Goal: Task Accomplishment & Management: Use online tool/utility

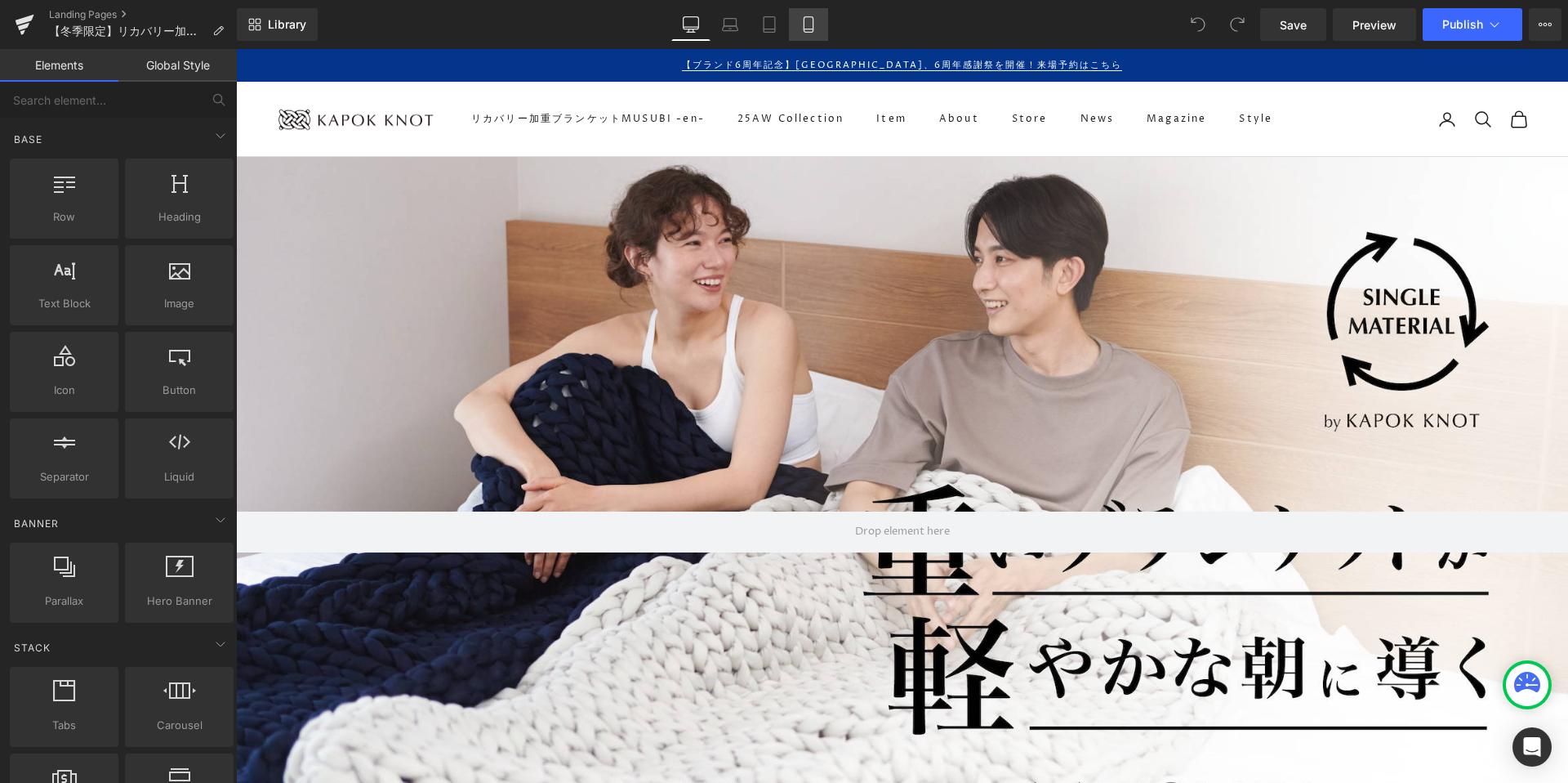
click at [812, 24] on icon at bounding box center [808, 24] width 9 height 15
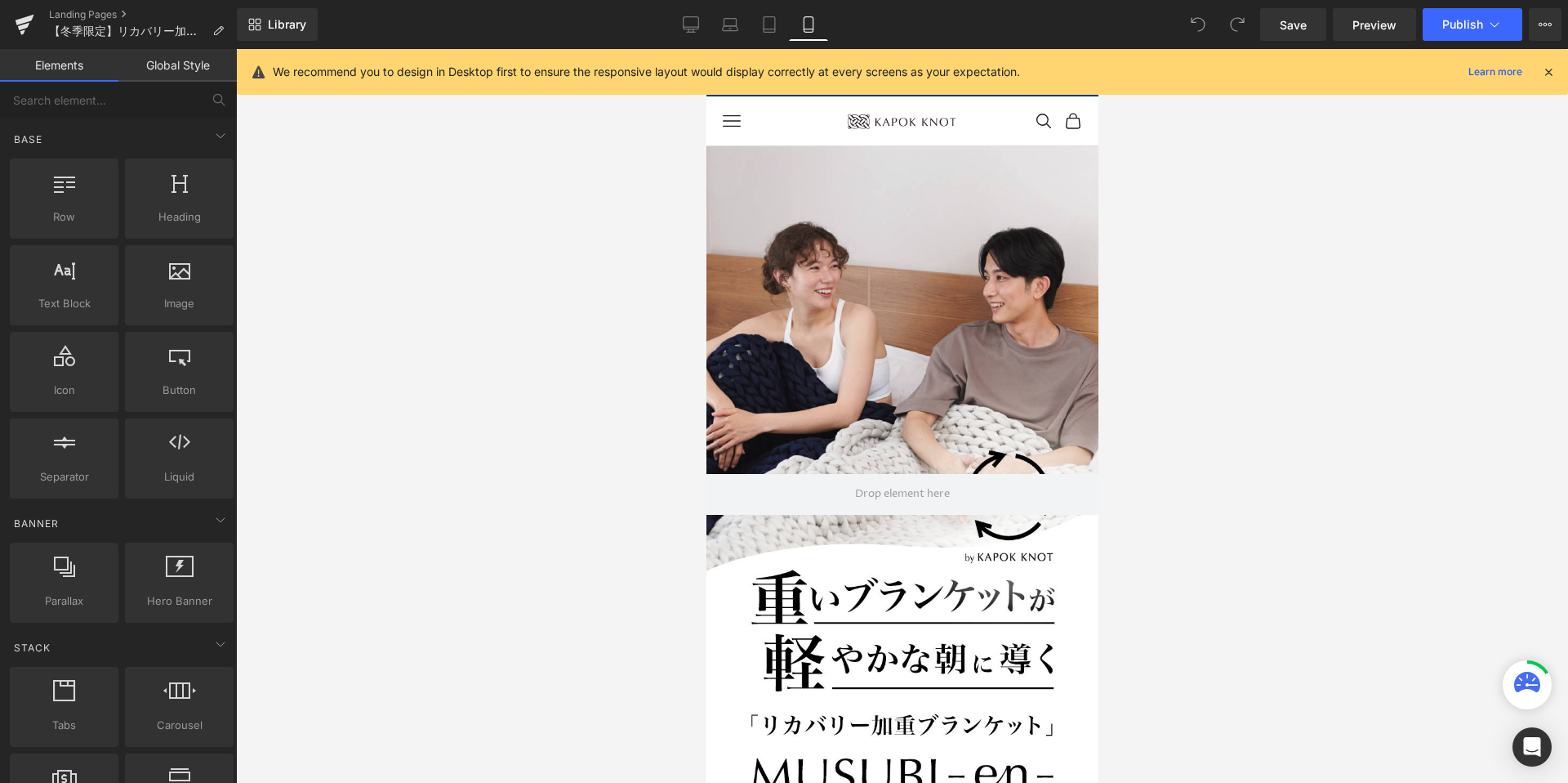
scroll to position [24281, 392]
click at [730, 112] on icon "プライマリナビゲーション" at bounding box center [730, 121] width 18 height 18
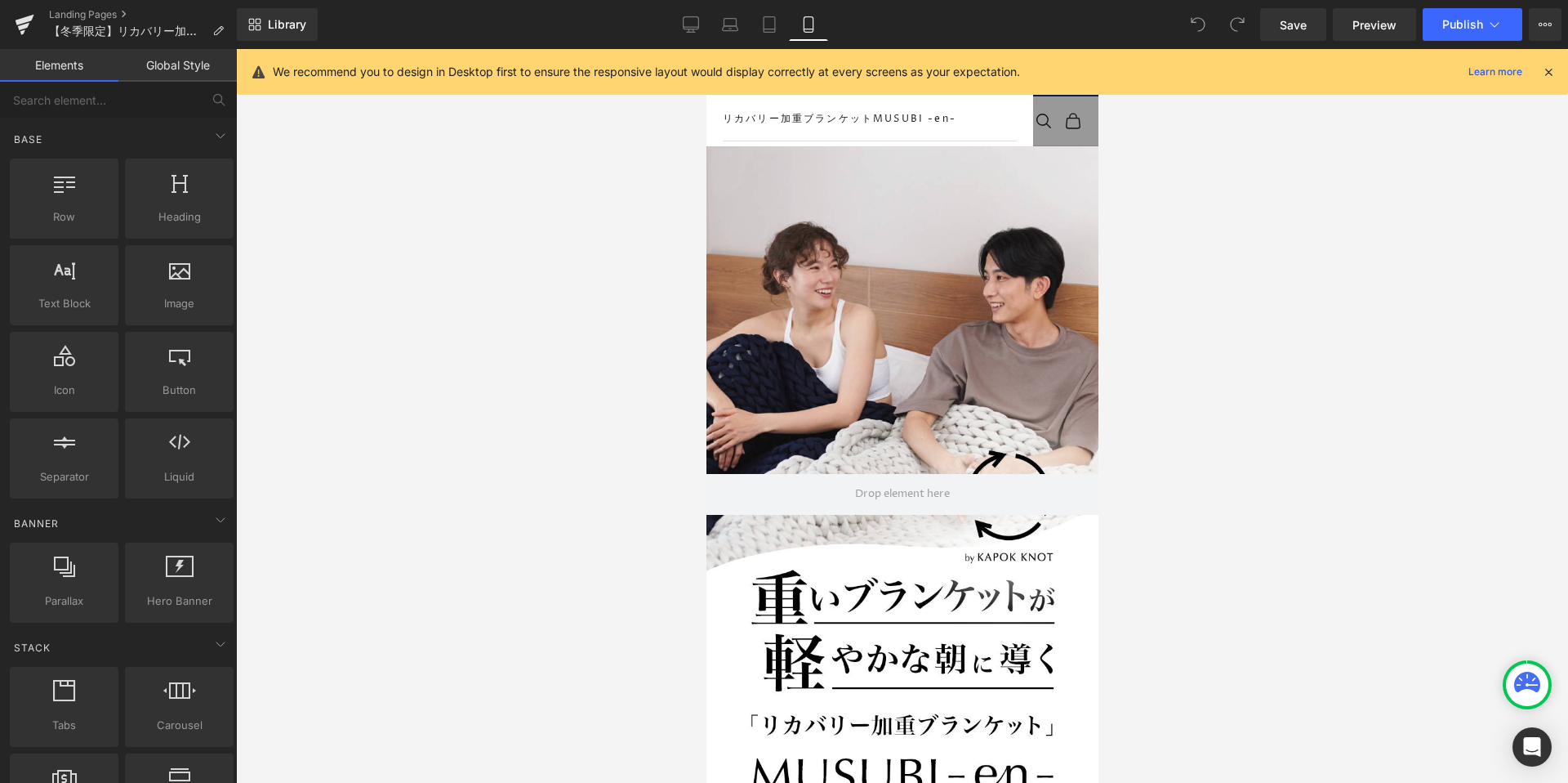
click at [719, 112] on div "リカバリー加重ブランケットMUSUBI -en- 25AW Collection Item About Store News Style Magazine マ…" at bounding box center [869, 416] width 327 height 635
click at [690, 13] on link "Desktop" at bounding box center [691, 24] width 39 height 33
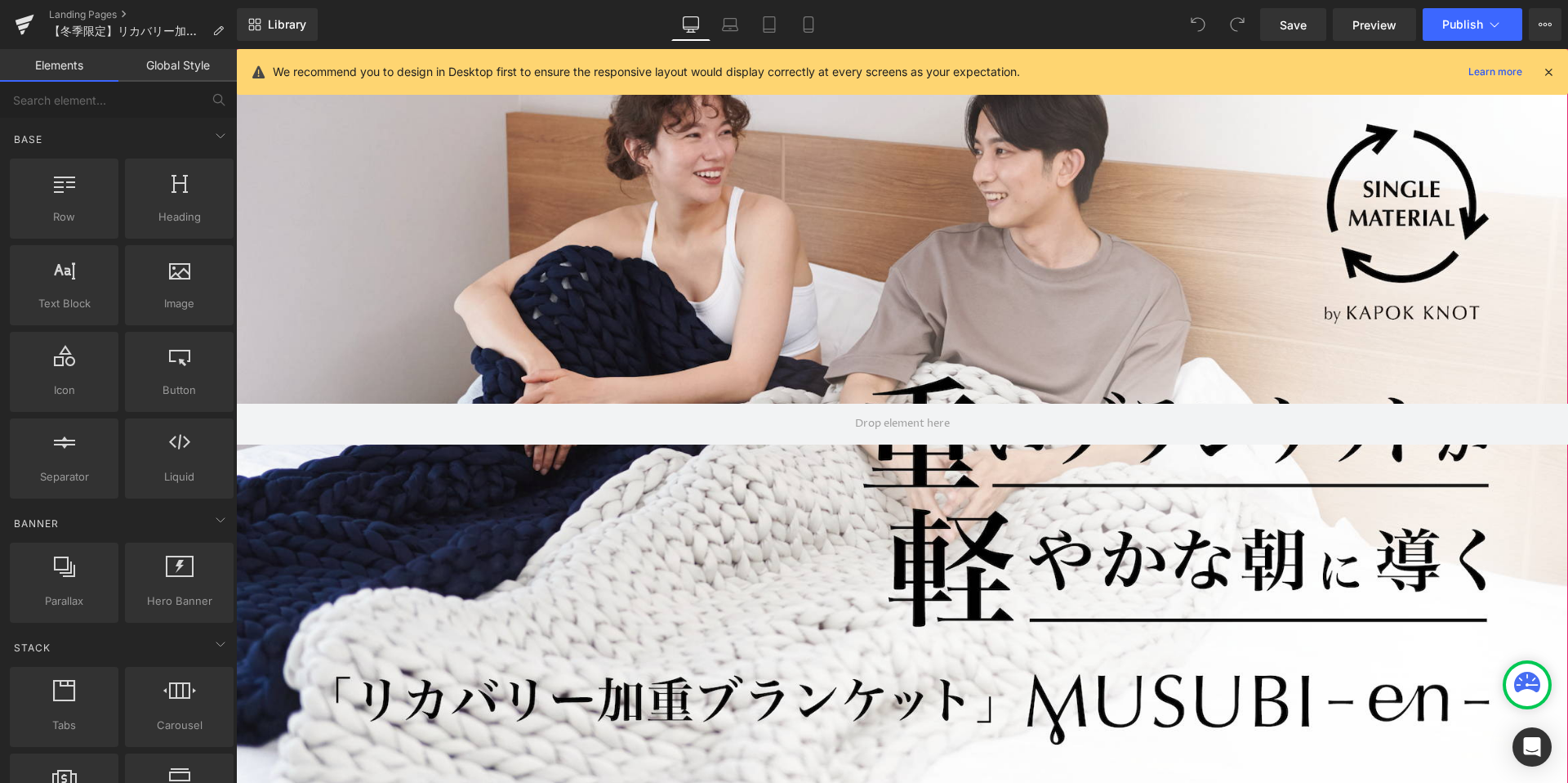
scroll to position [0, 0]
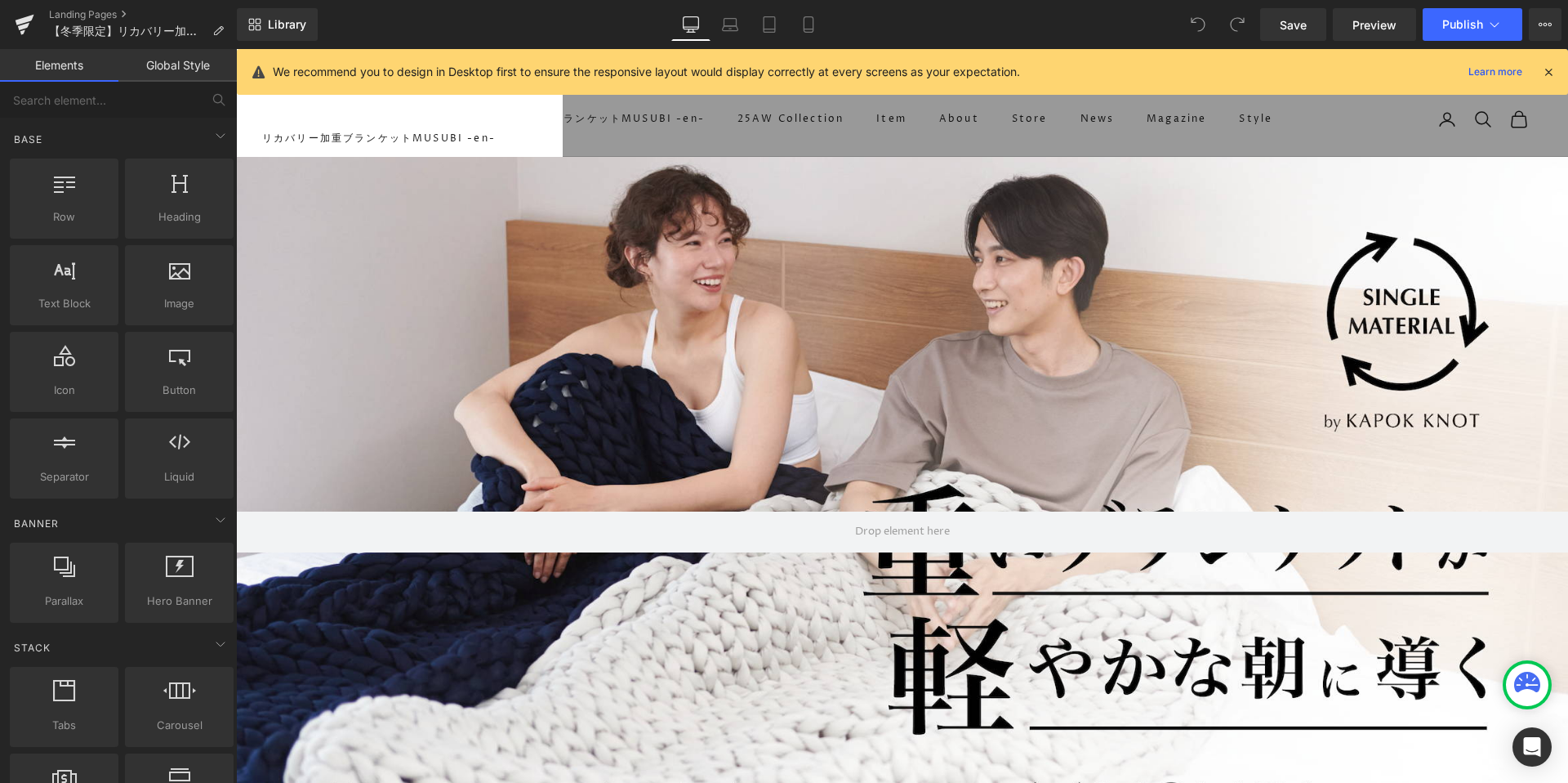
click at [409, 117] on link "リカバリー加重ブランケットMUSUBI -en-" at bounding box center [399, 139] width 274 height 49
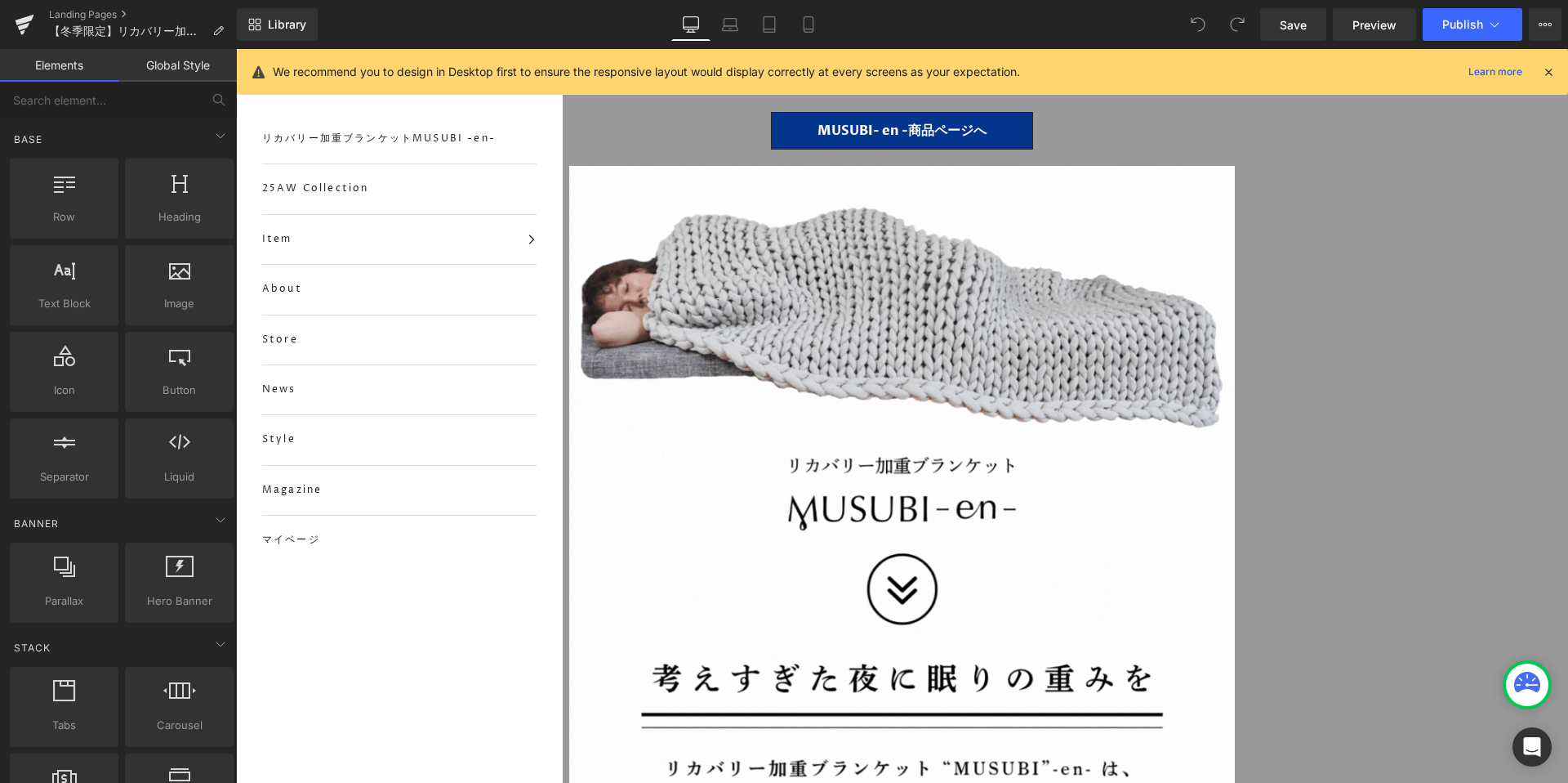
scroll to position [1285, 0]
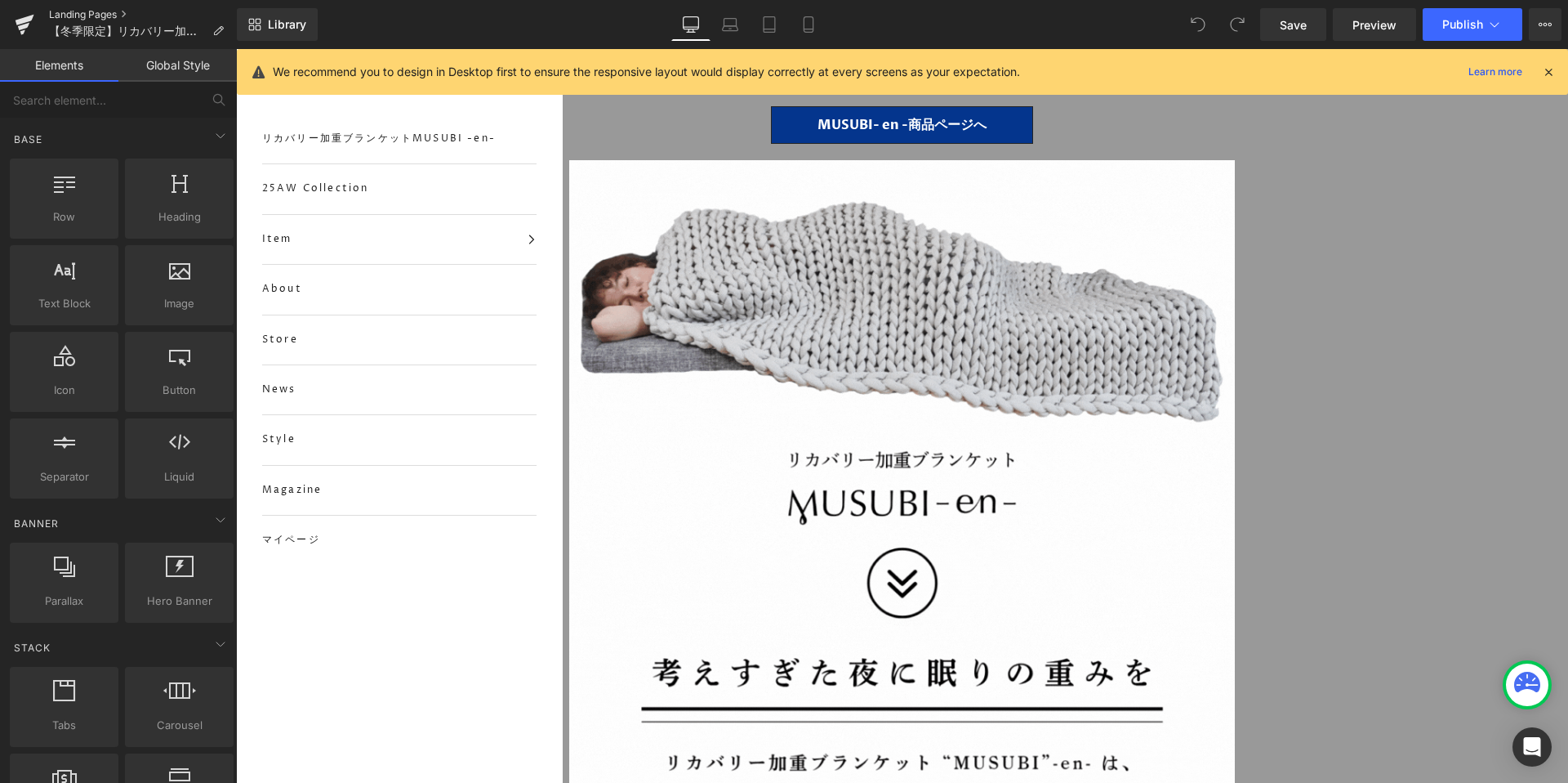
click at [75, 14] on link "Landing Pages" at bounding box center [143, 14] width 187 height 13
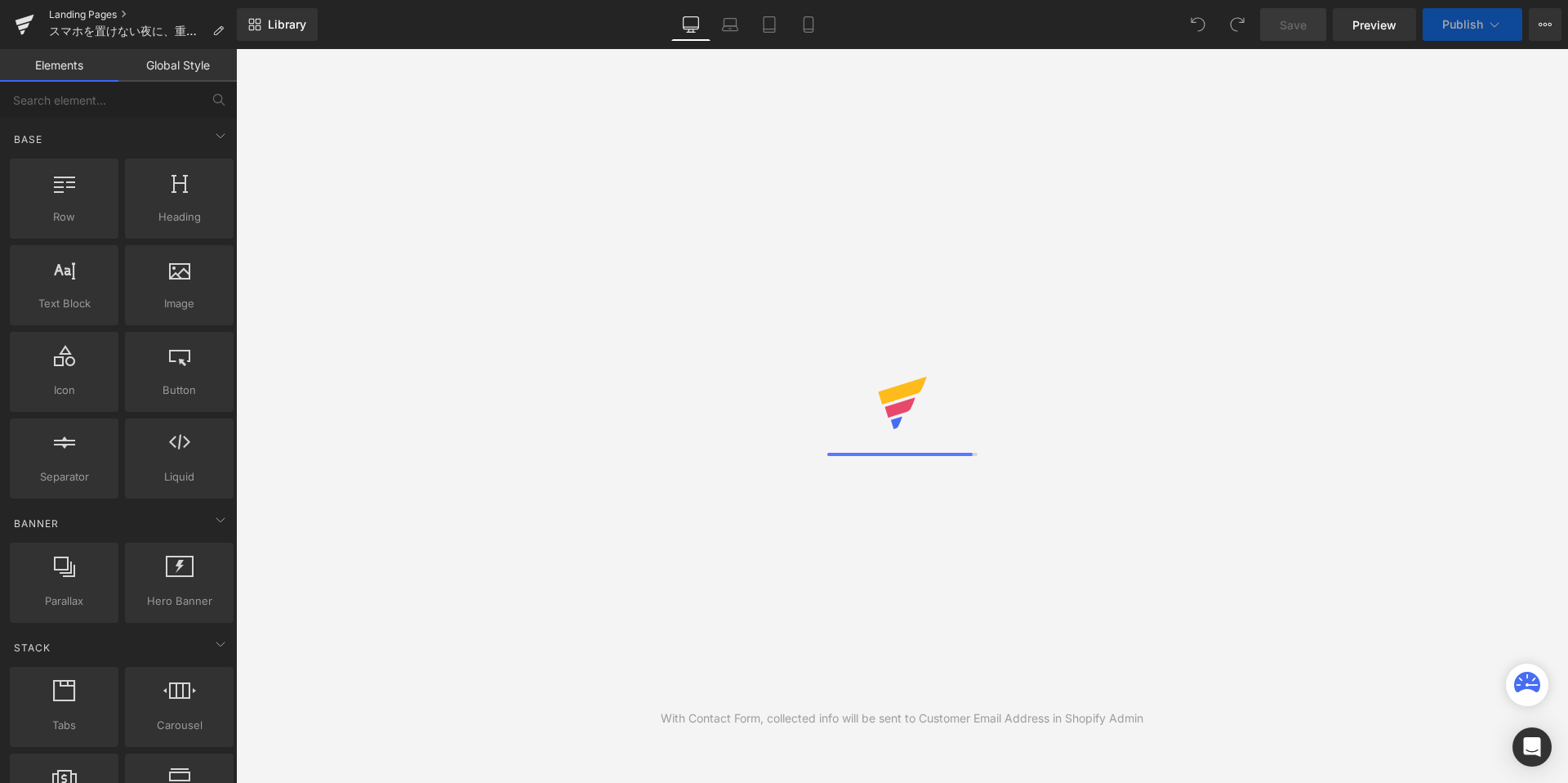
click at [92, 16] on link "Landing Pages" at bounding box center [143, 14] width 187 height 13
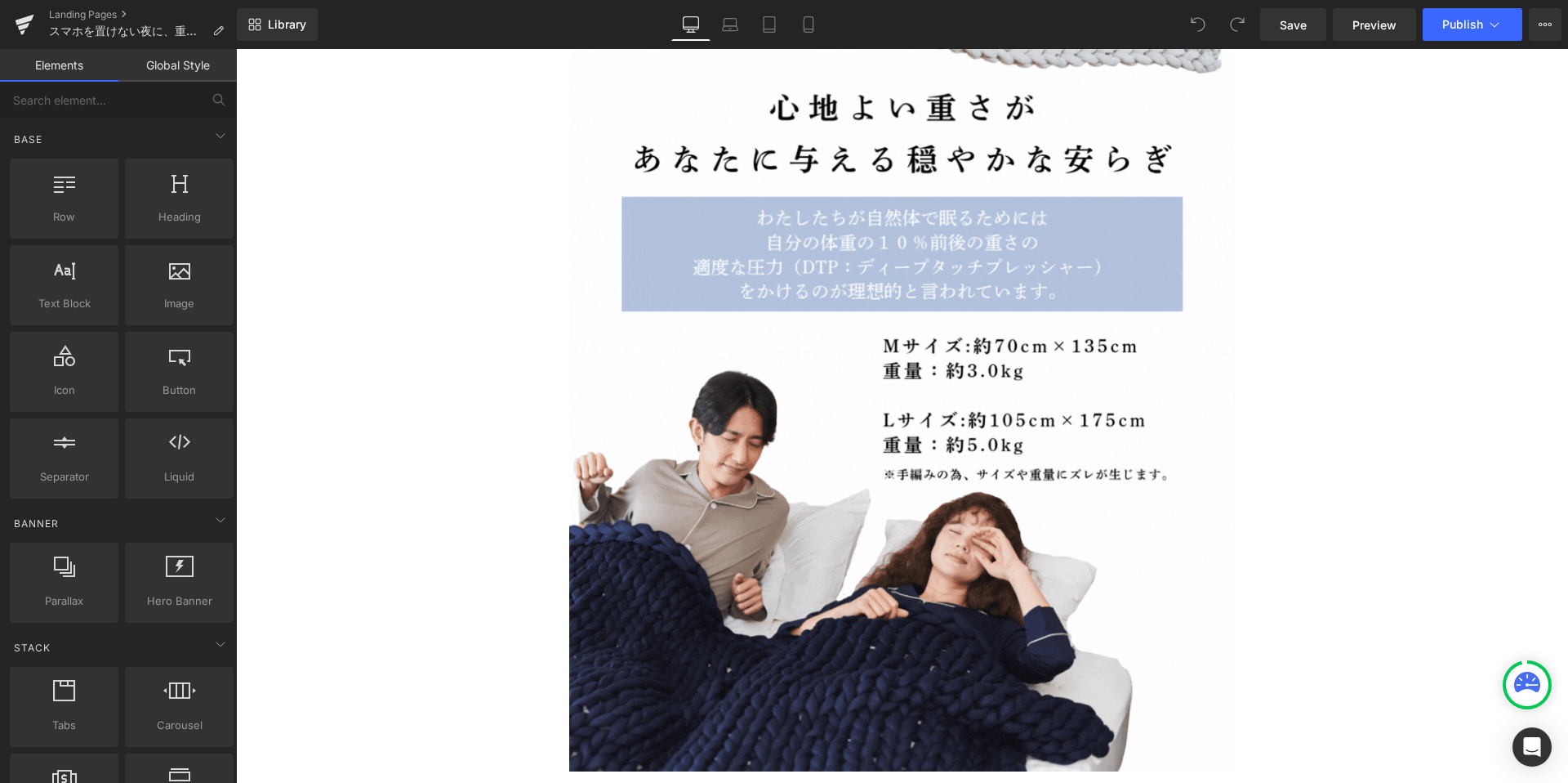
scroll to position [12632, 0]
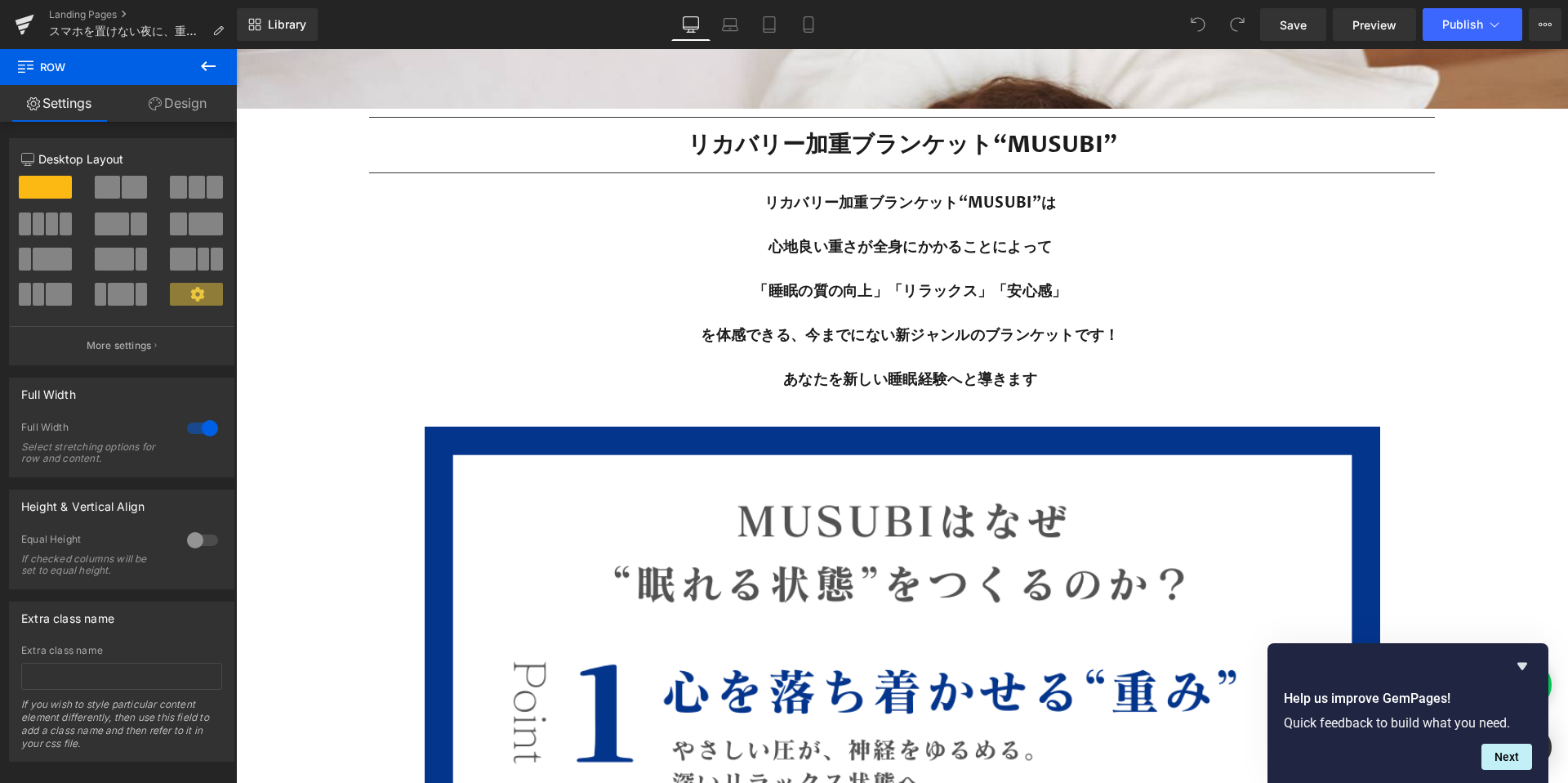
scroll to position [8100, 0]
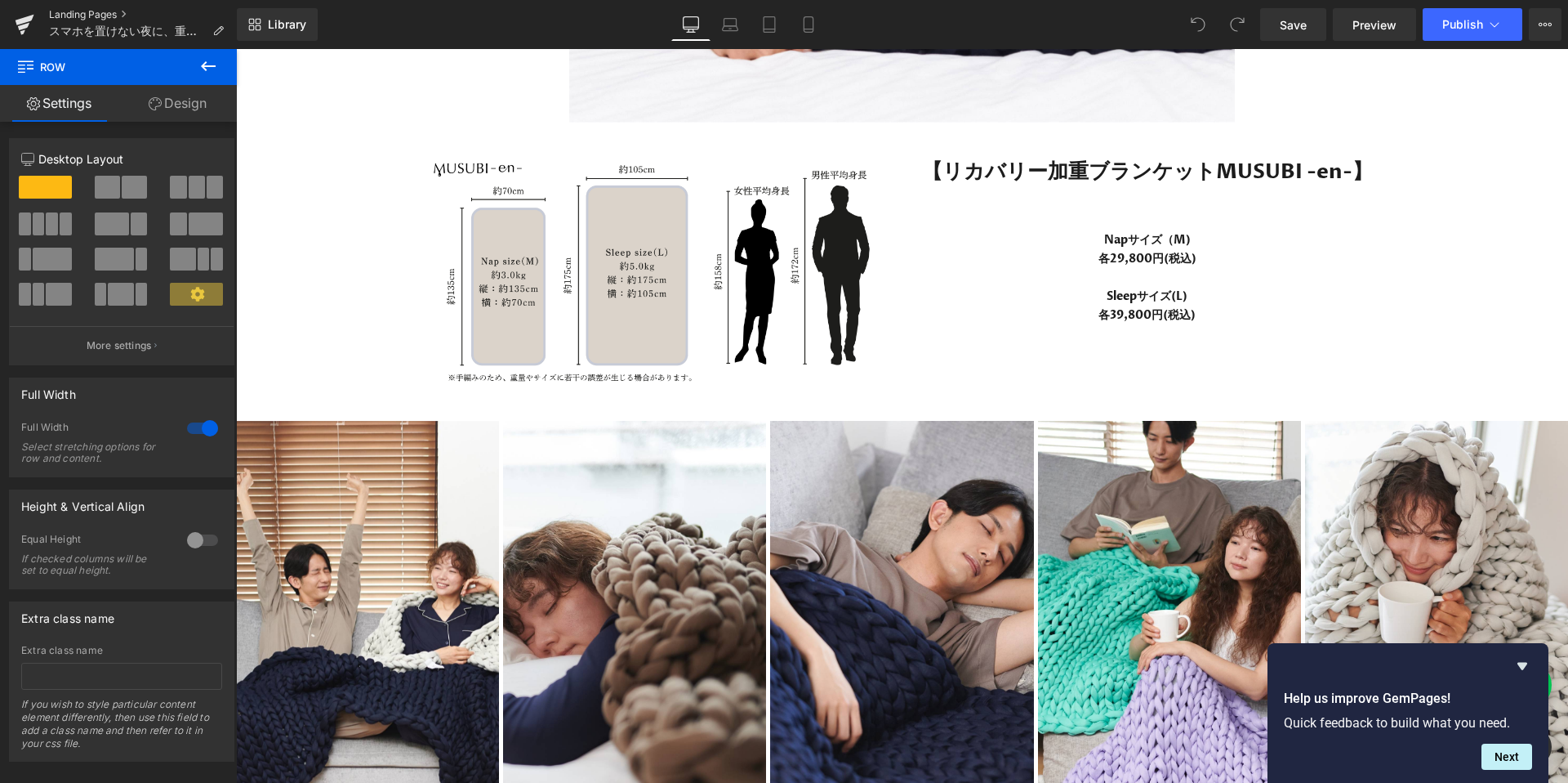
click at [95, 16] on link "Landing Pages" at bounding box center [143, 14] width 187 height 13
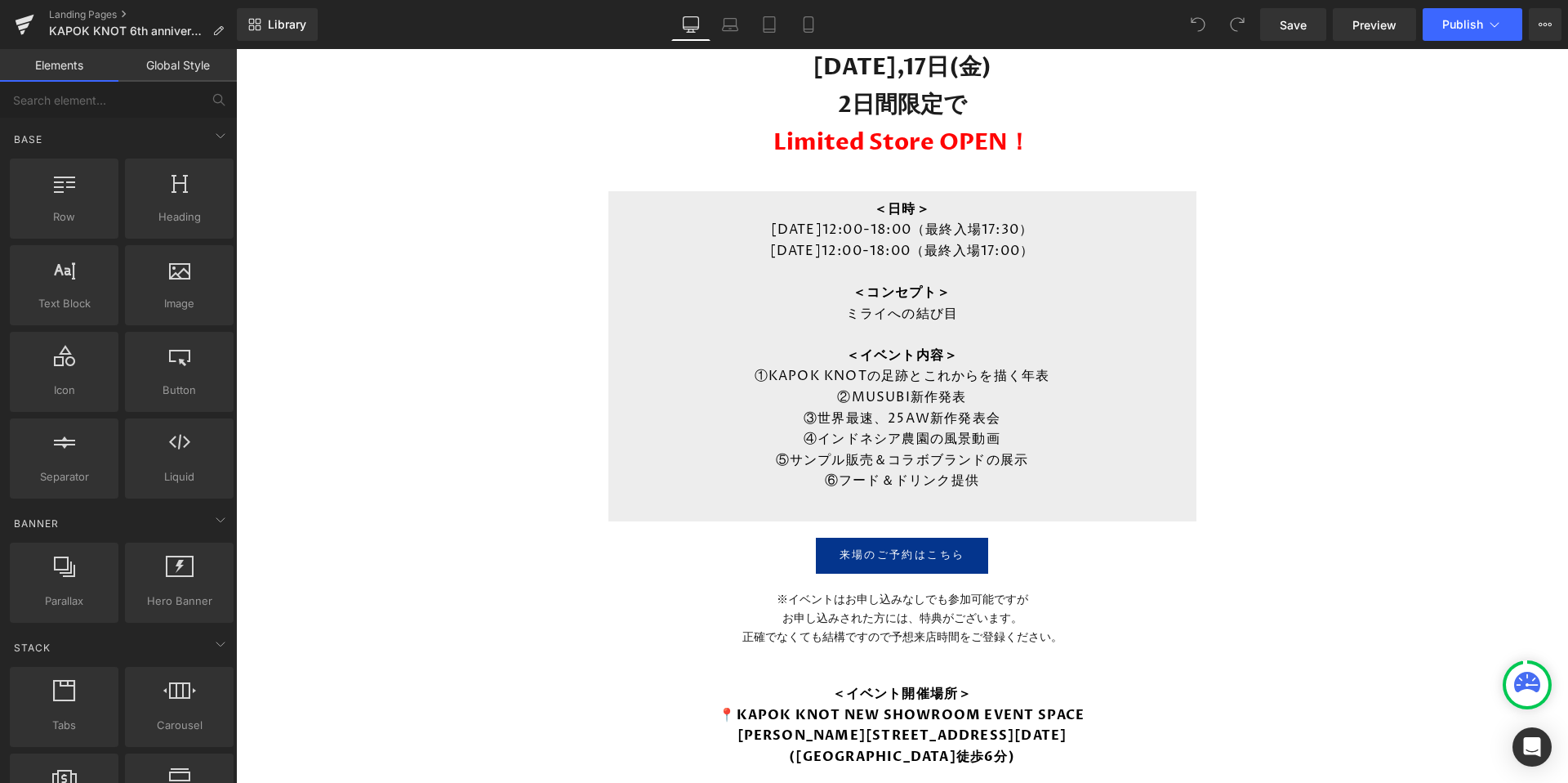
scroll to position [1059, 0]
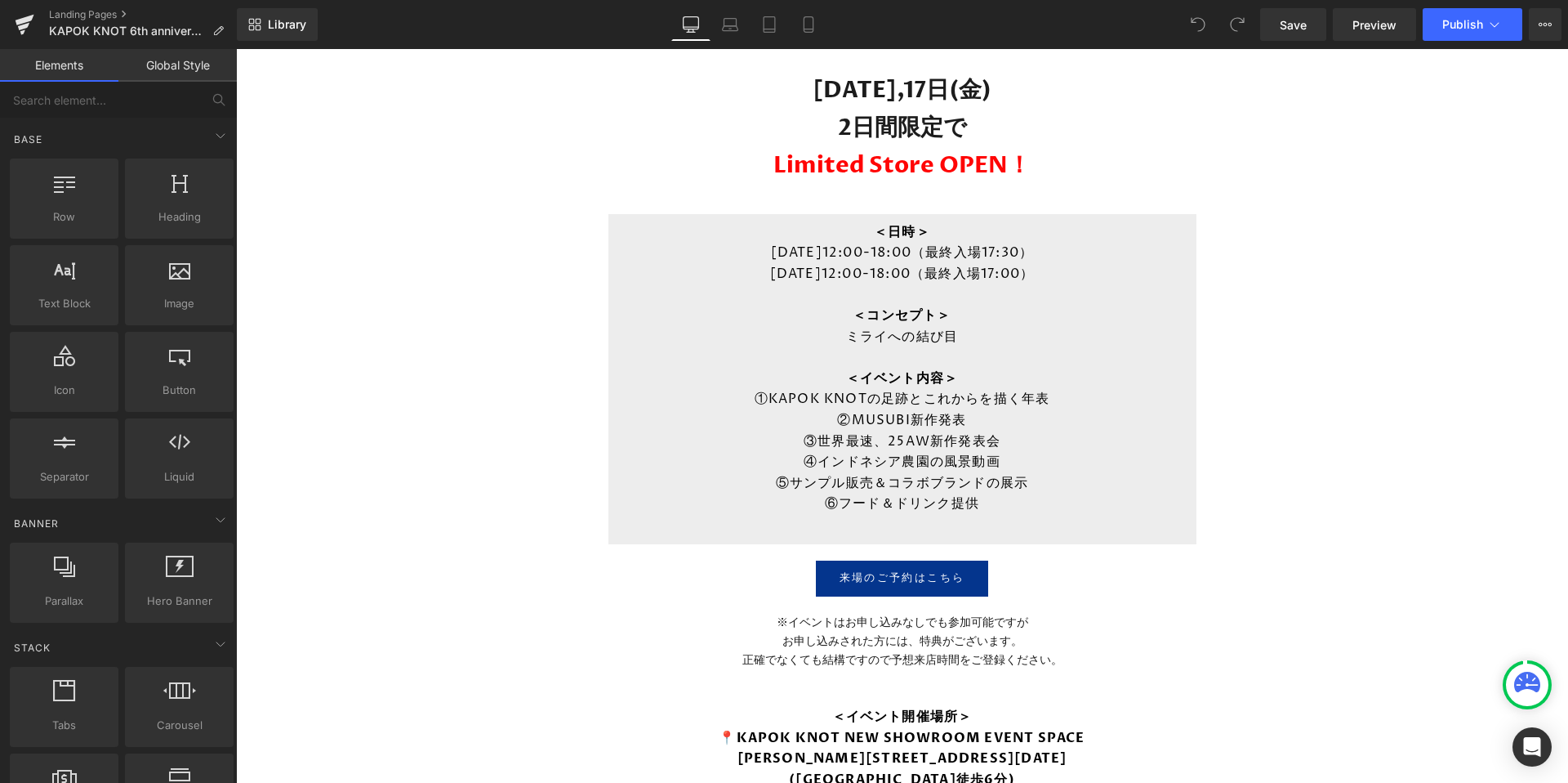
click at [909, 453] on p "④インドネシア農園の風景動画" at bounding box center [903, 462] width 556 height 21
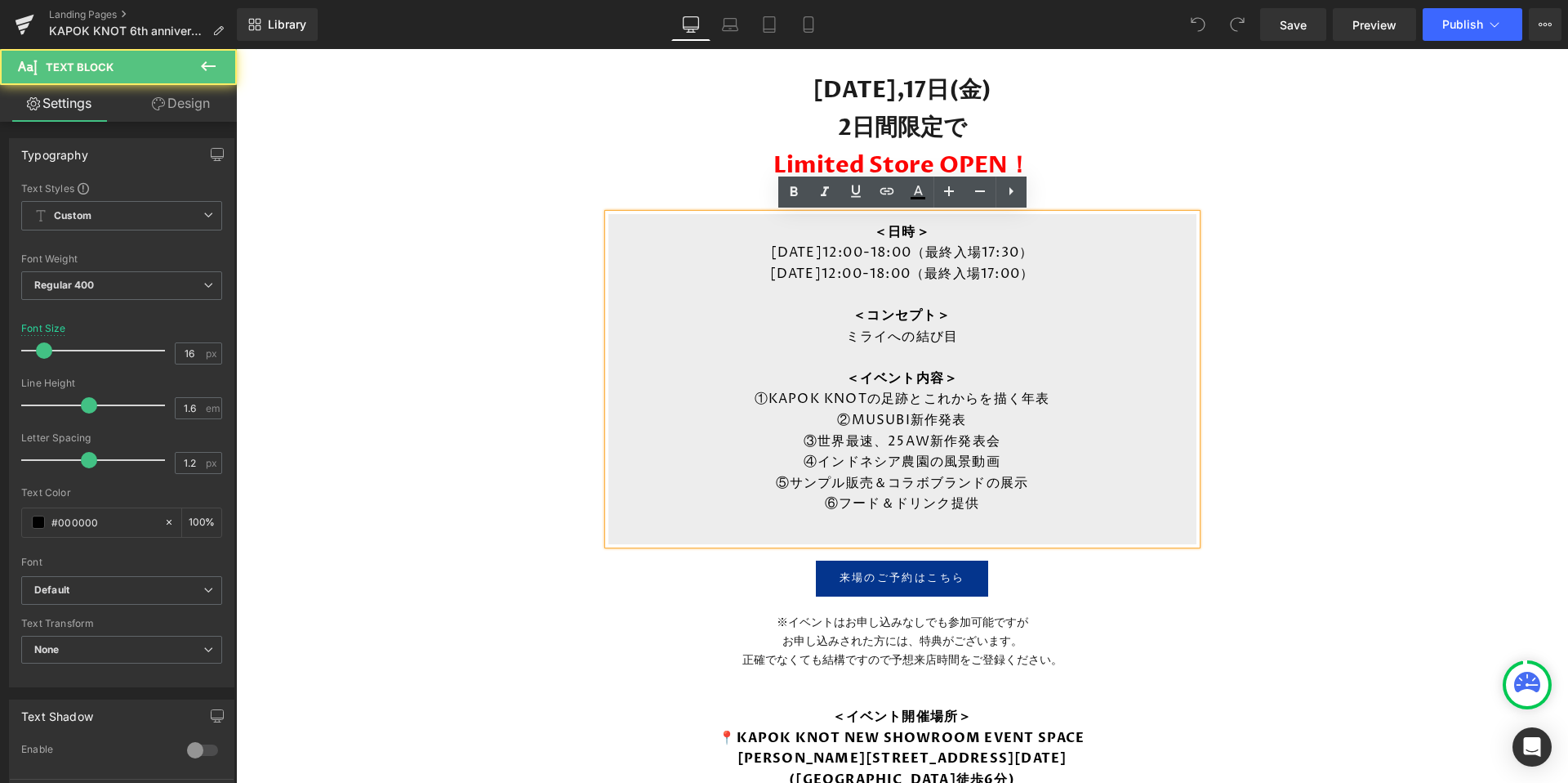
click at [992, 509] on p "⑥フード＆ドリンク提供" at bounding box center [903, 503] width 556 height 21
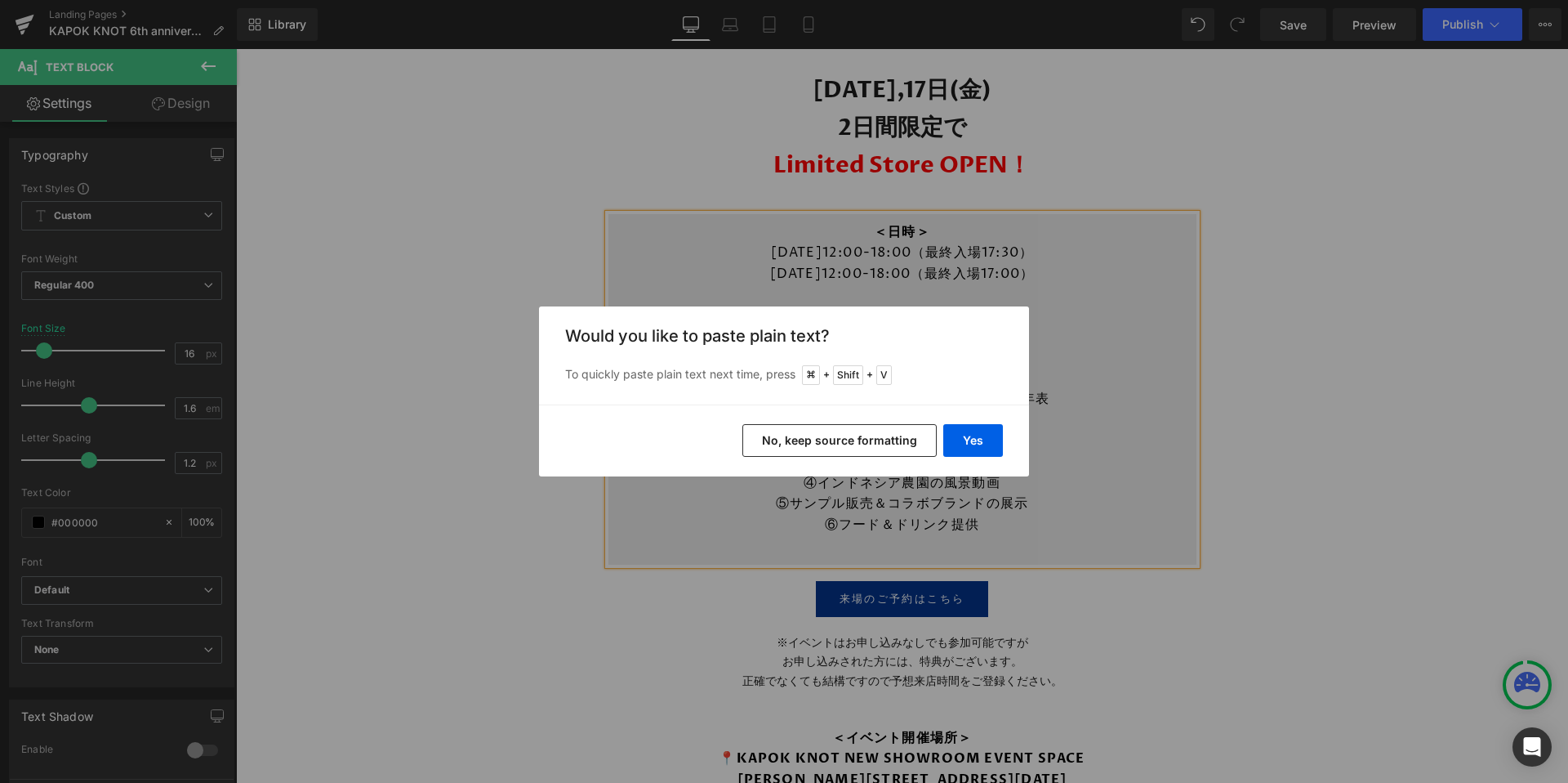
click at [869, 440] on button "No, keep source formatting" at bounding box center [839, 440] width 194 height 33
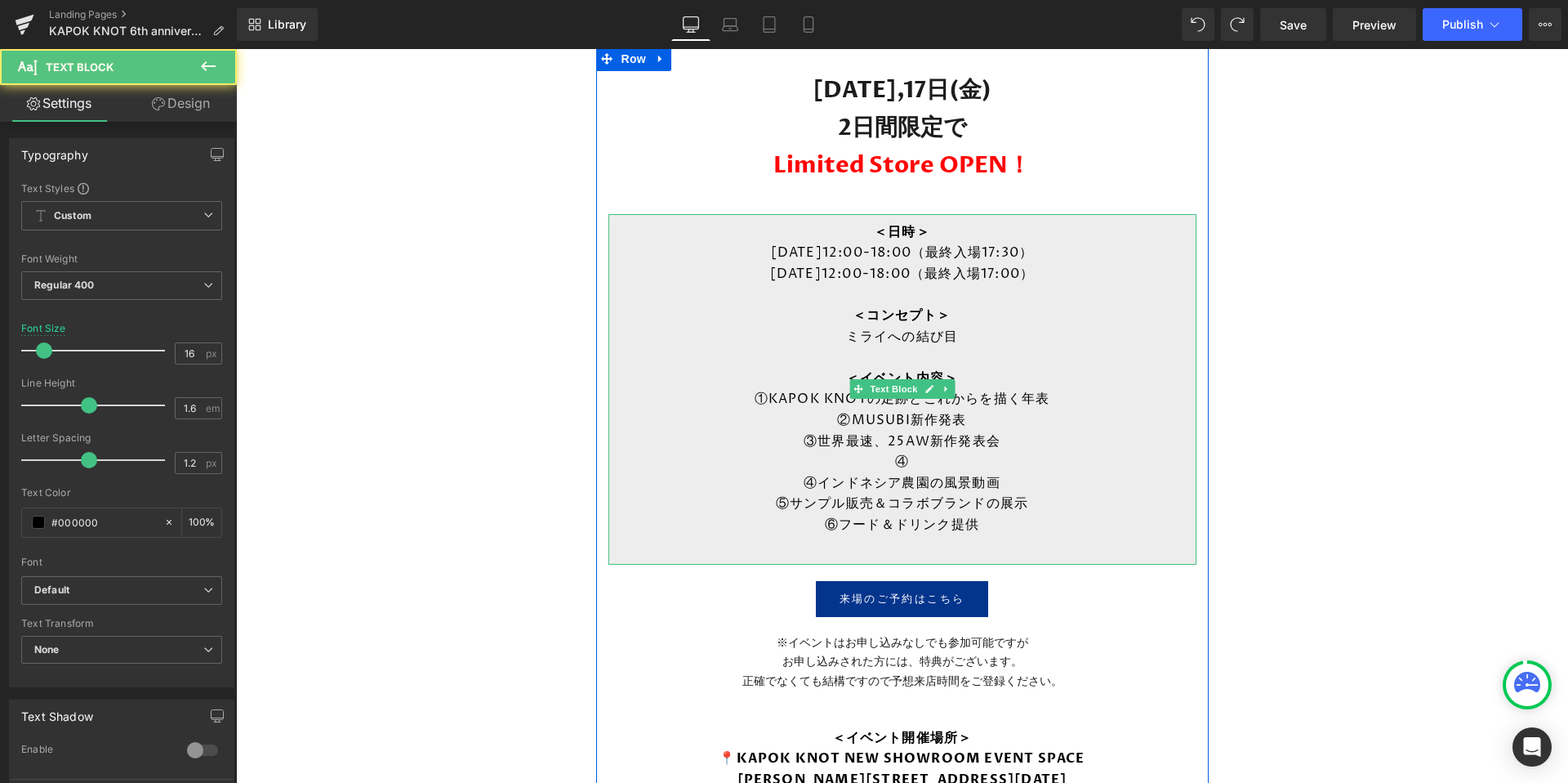
click at [925, 460] on p "④" at bounding box center [903, 462] width 556 height 21
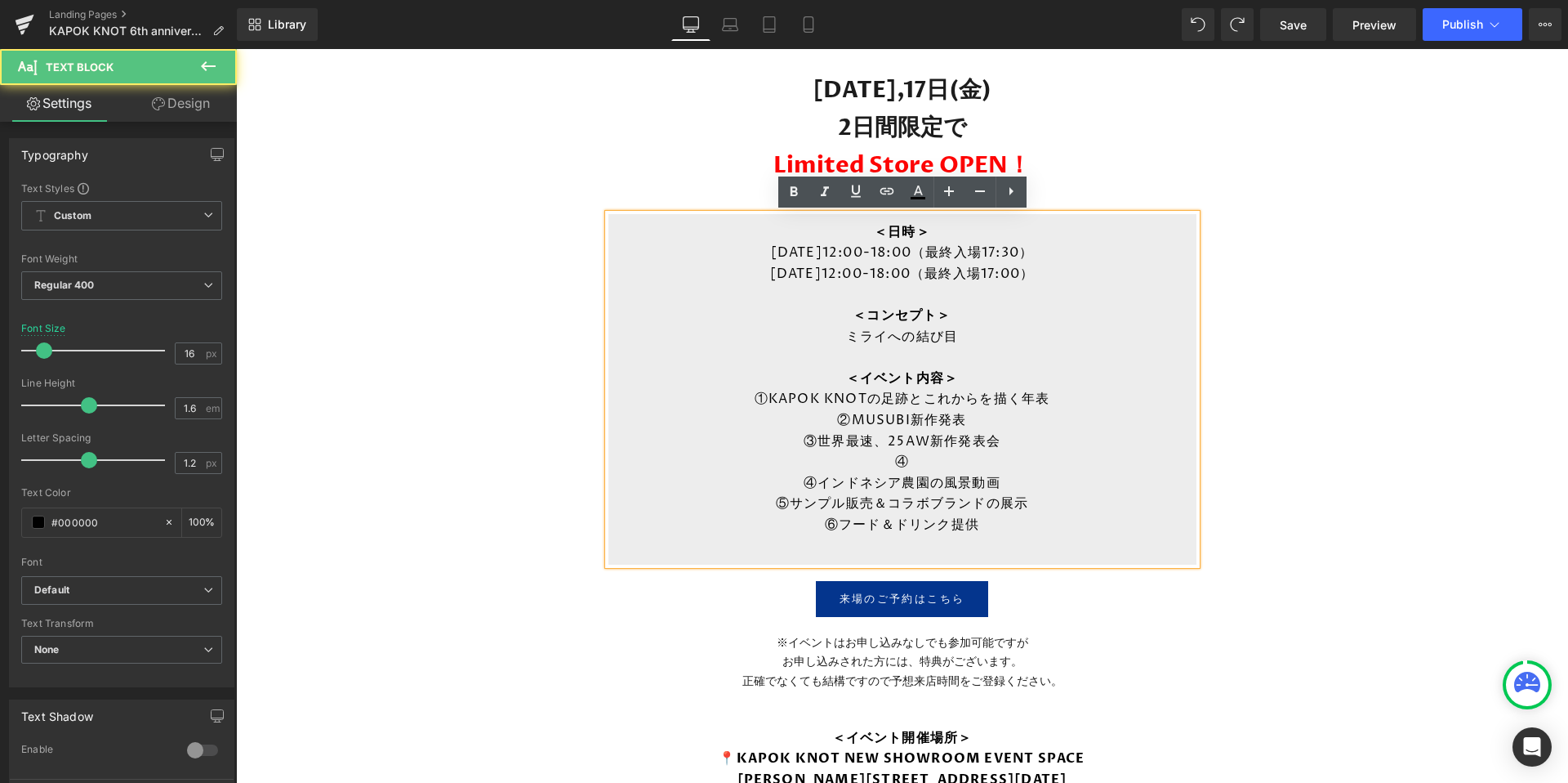
click at [939, 457] on p "④" at bounding box center [903, 462] width 556 height 21
click at [936, 458] on p "④" at bounding box center [903, 462] width 556 height 21
click at [675, 506] on p "⑤サンプル販売＆コラボブランドの展示" at bounding box center [903, 503] width 556 height 21
click at [628, 591] on div "来場のご予約はこちら" at bounding box center [903, 599] width 588 height 36
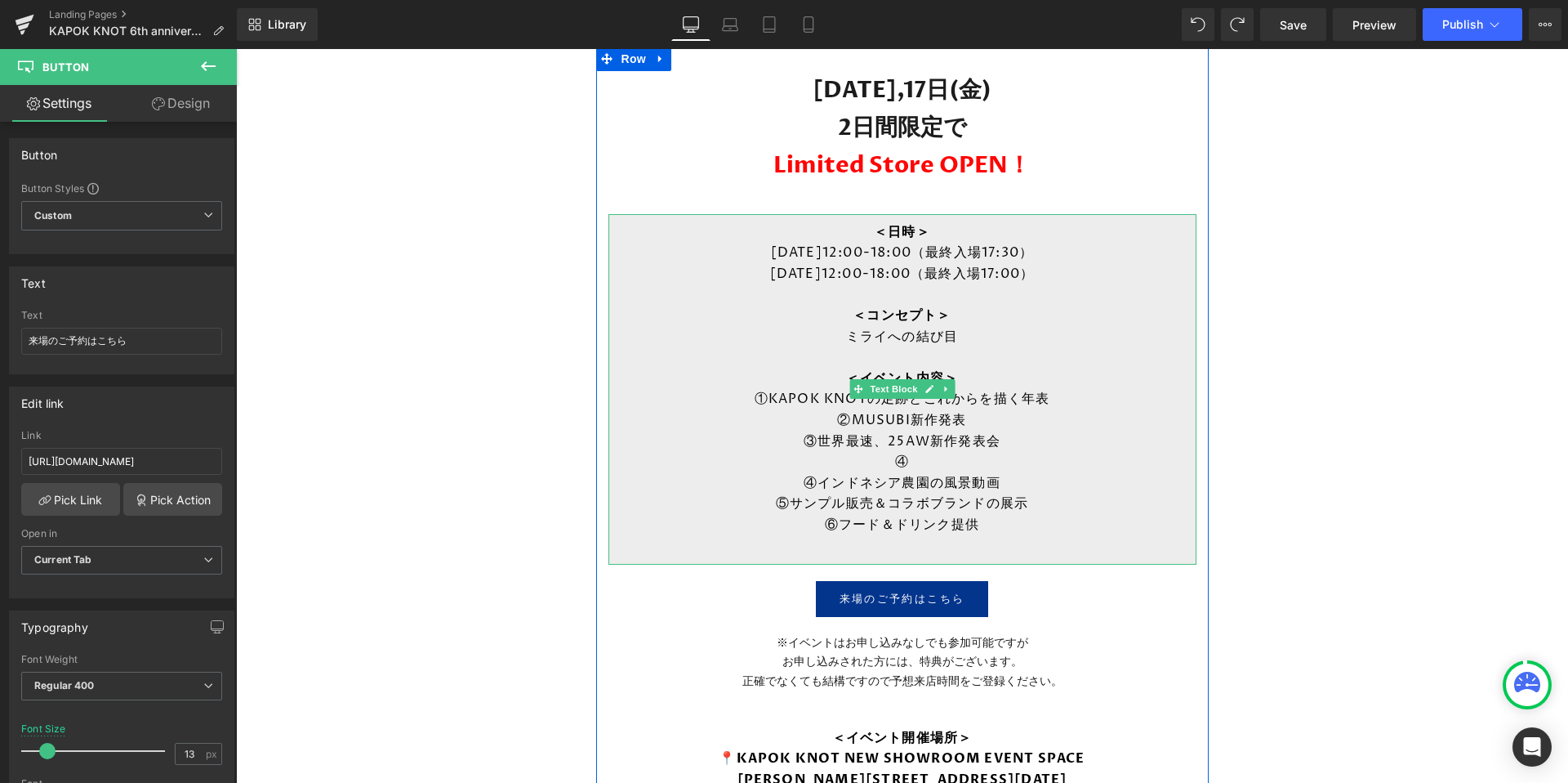
click at [906, 461] on p "④" at bounding box center [903, 462] width 556 height 21
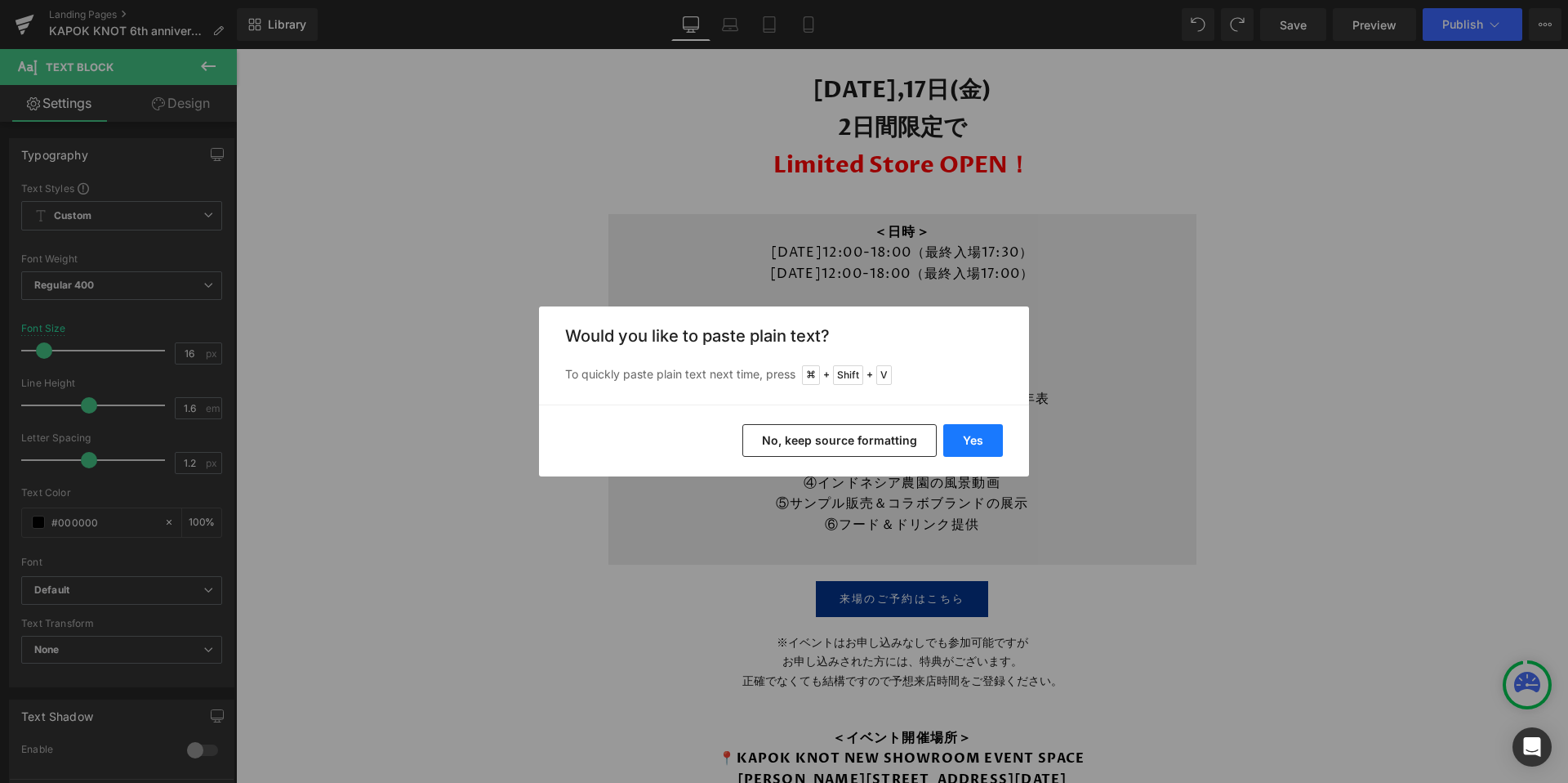
click at [991, 440] on button "Yes" at bounding box center [973, 440] width 60 height 33
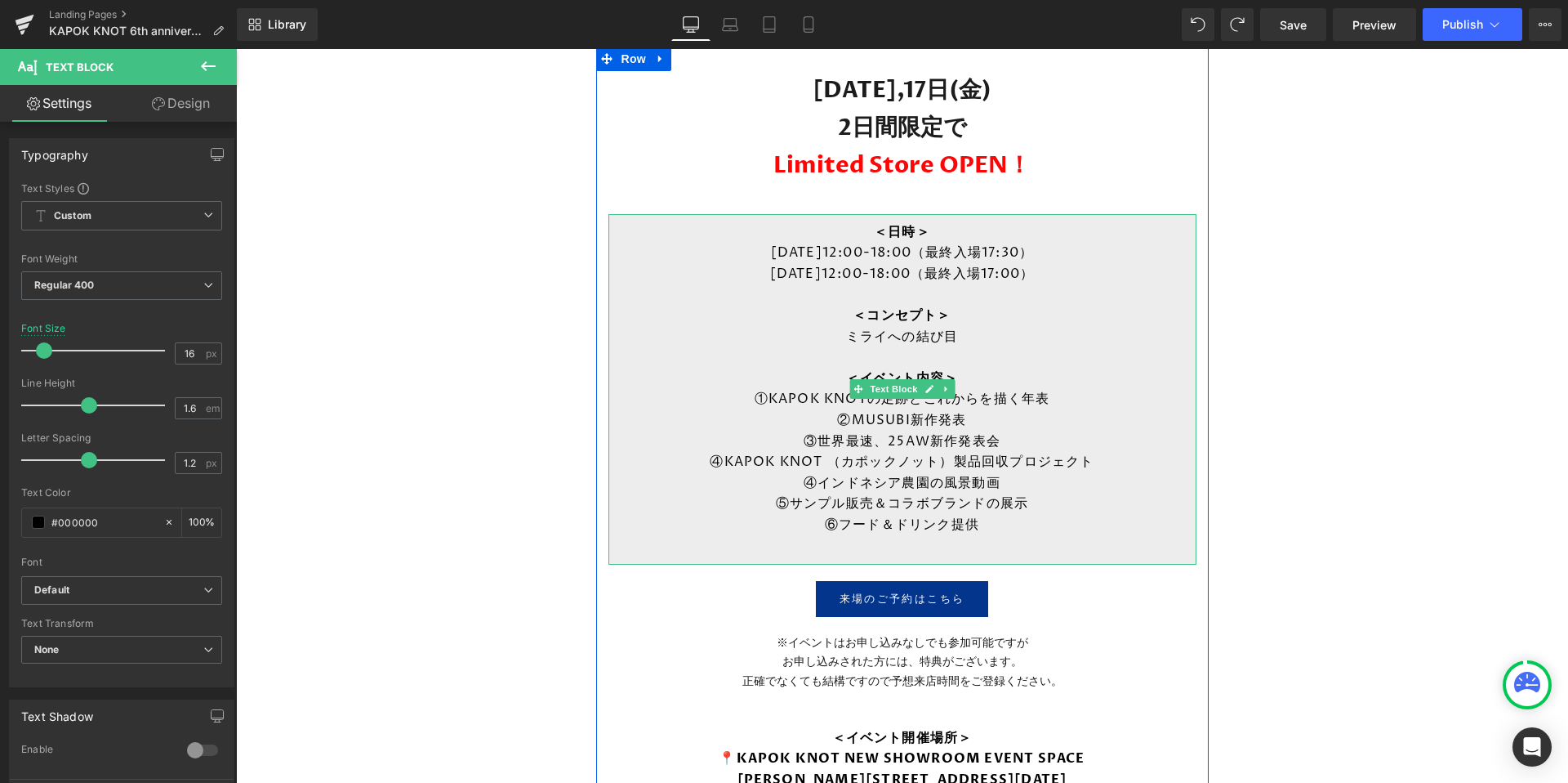
click at [951, 458] on p "④KAPOK KNOT （カポックノット）製品回収プロジェクト" at bounding box center [903, 462] width 556 height 21
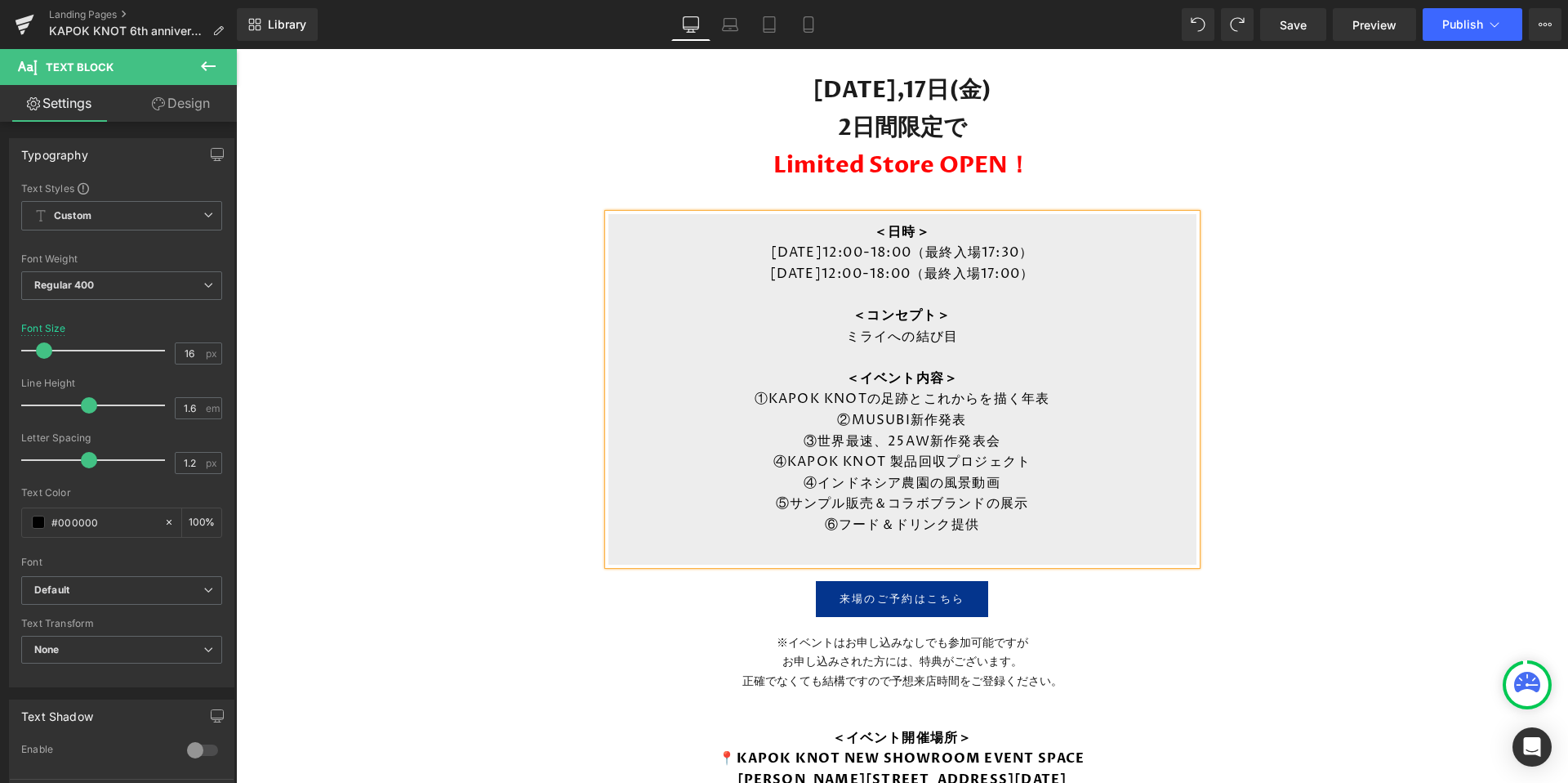
click at [824, 480] on p "④インドネシア農園の風景動画" at bounding box center [903, 483] width 556 height 21
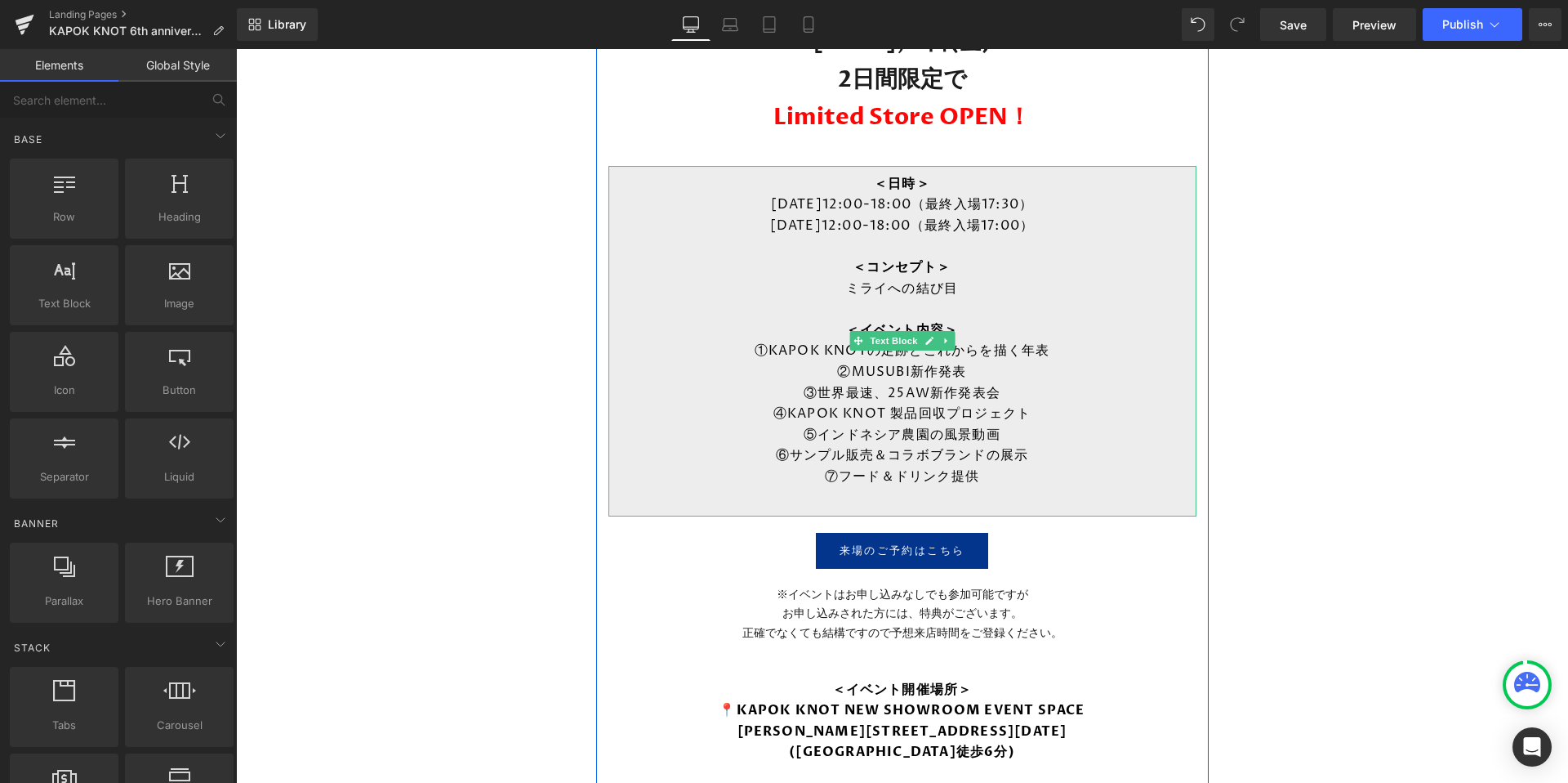
scroll to position [1109, 0]
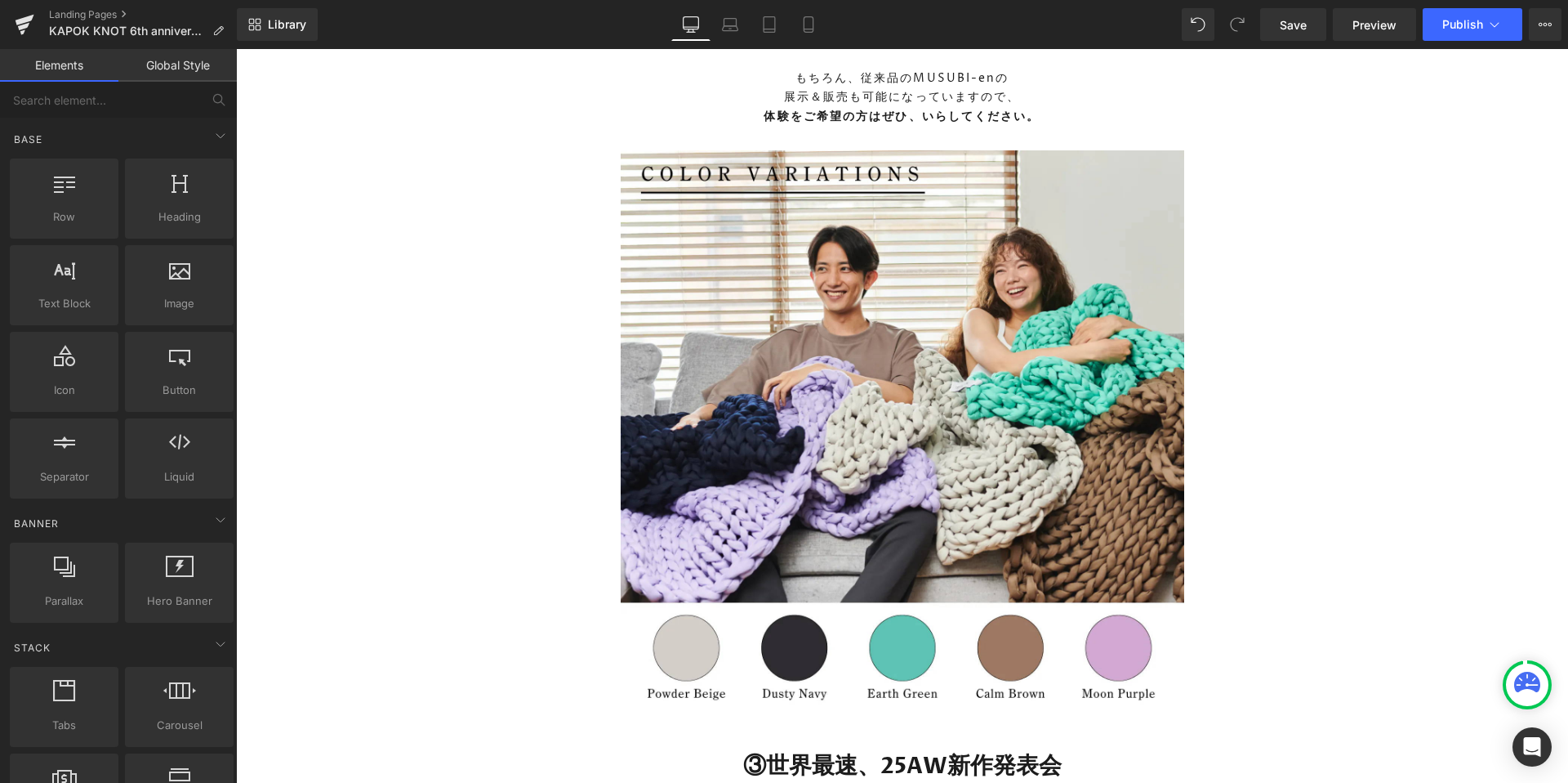
scroll to position [2944, 0]
click at [1307, 372] on div "Image [DATE],17日(金) 2日間限定で Limited Store OPEN！ Heading ＜日時＞ [DATE]12:00-18:00（最…" at bounding box center [902, 578] width 1332 height 6729
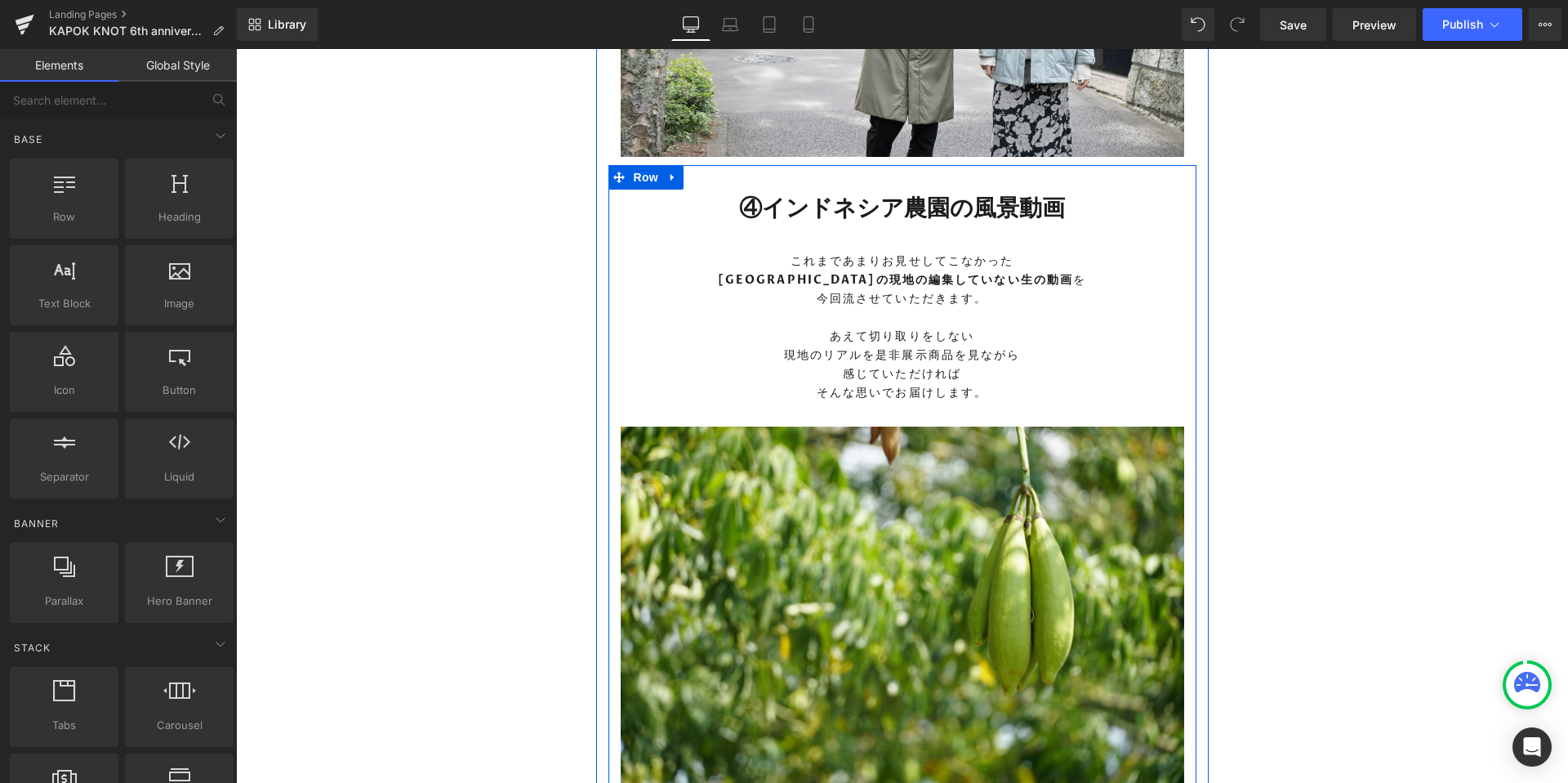
scroll to position [4261, 0]
click at [675, 177] on icon at bounding box center [673, 177] width 12 height 13
click at [693, 176] on icon at bounding box center [694, 178] width 12 height 12
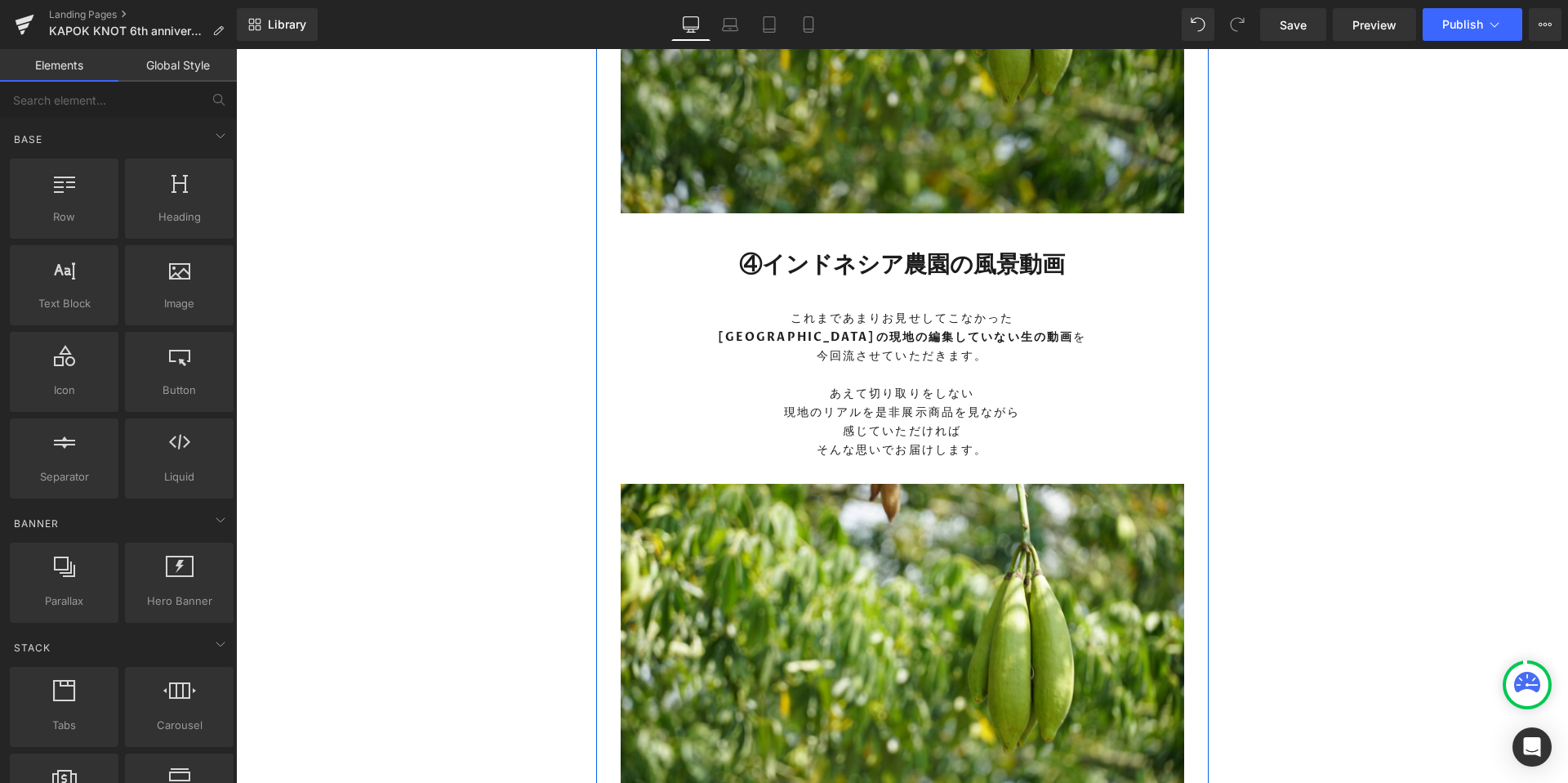
scroll to position [4844, 0]
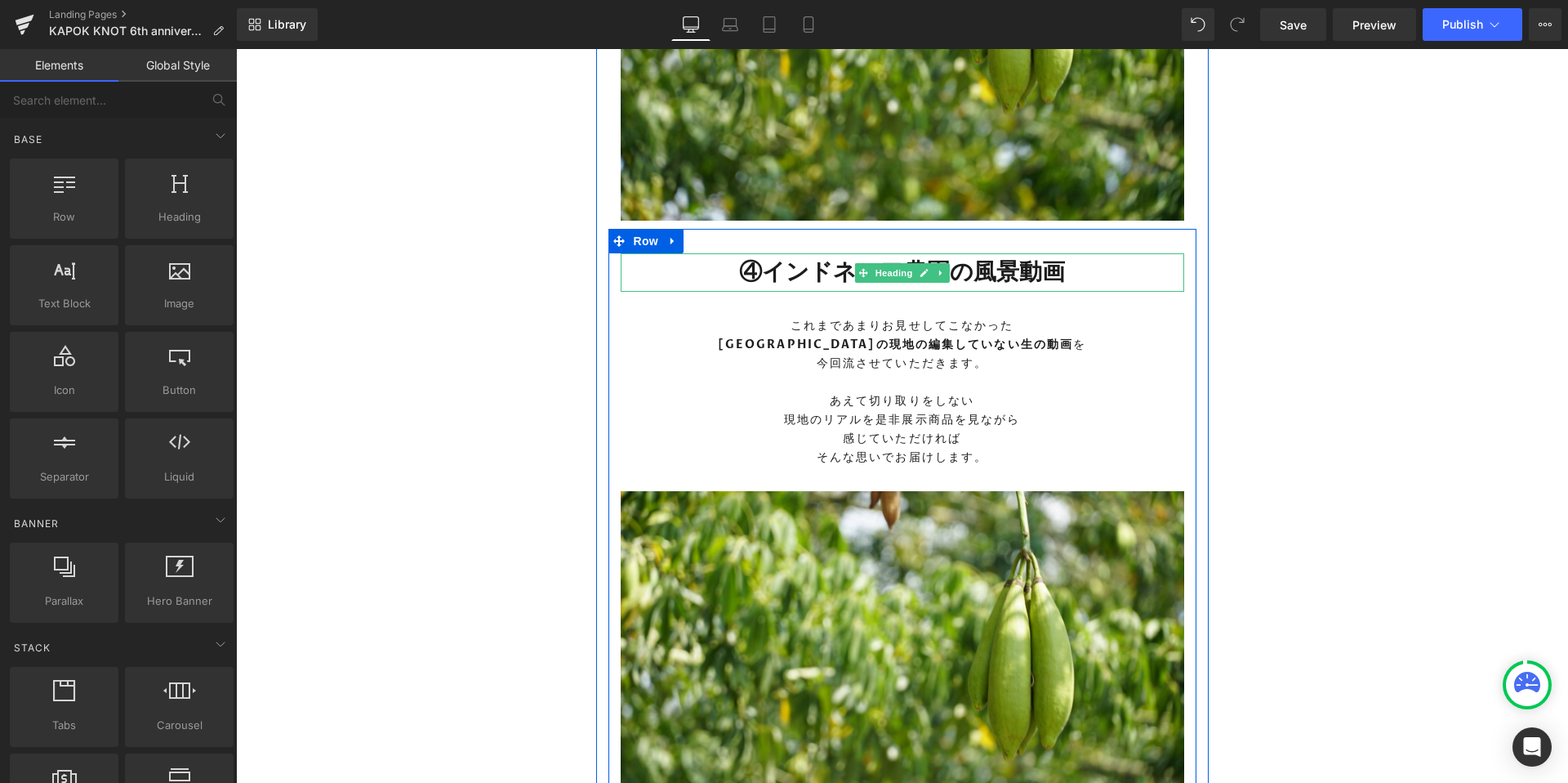
click at [759, 262] on h1 "④インドネシア農園の風景動画" at bounding box center [902, 272] width 563 height 37
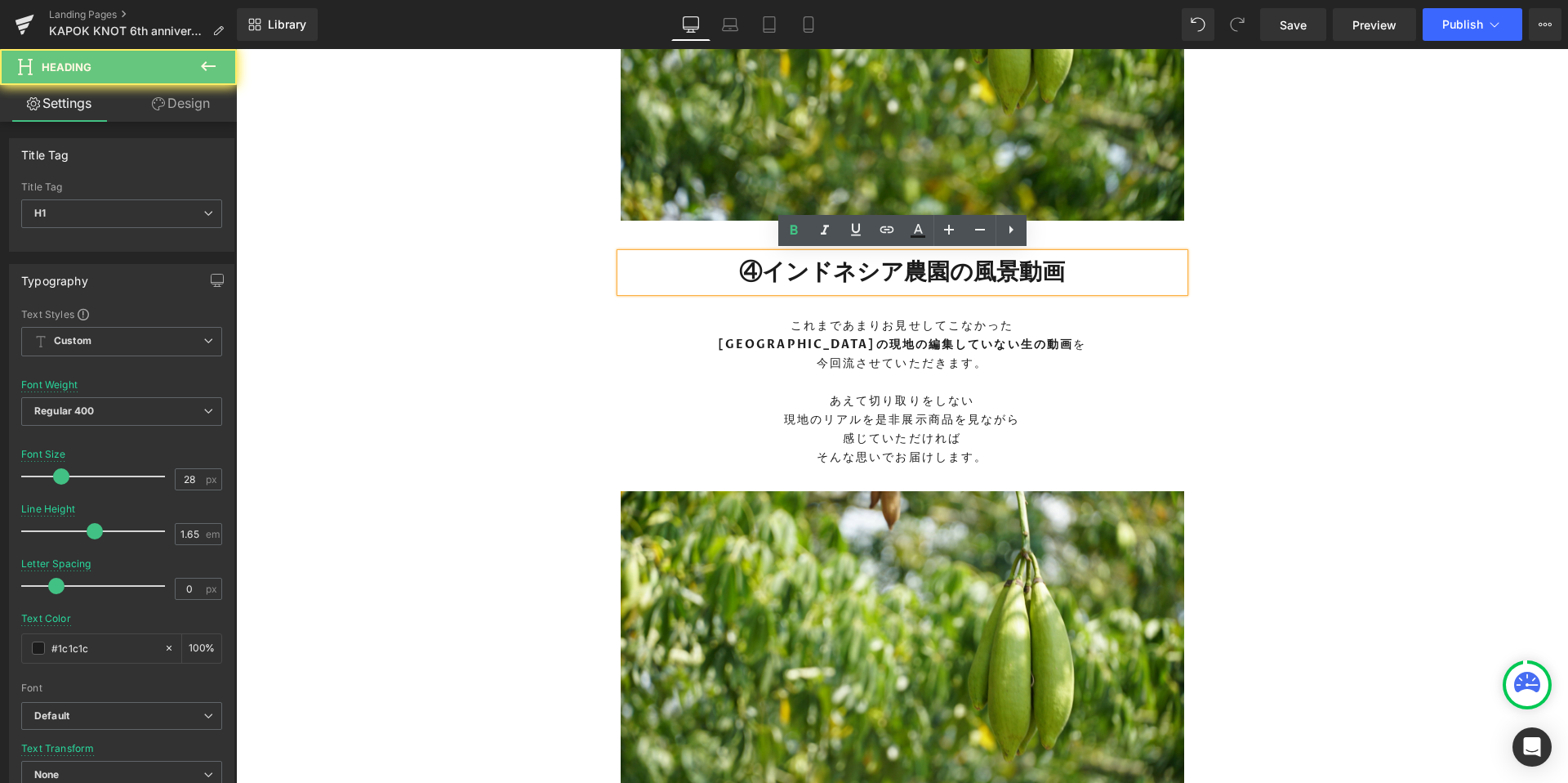
click at [760, 266] on h1 "④インドネシア農園の風景動画" at bounding box center [902, 272] width 563 height 37
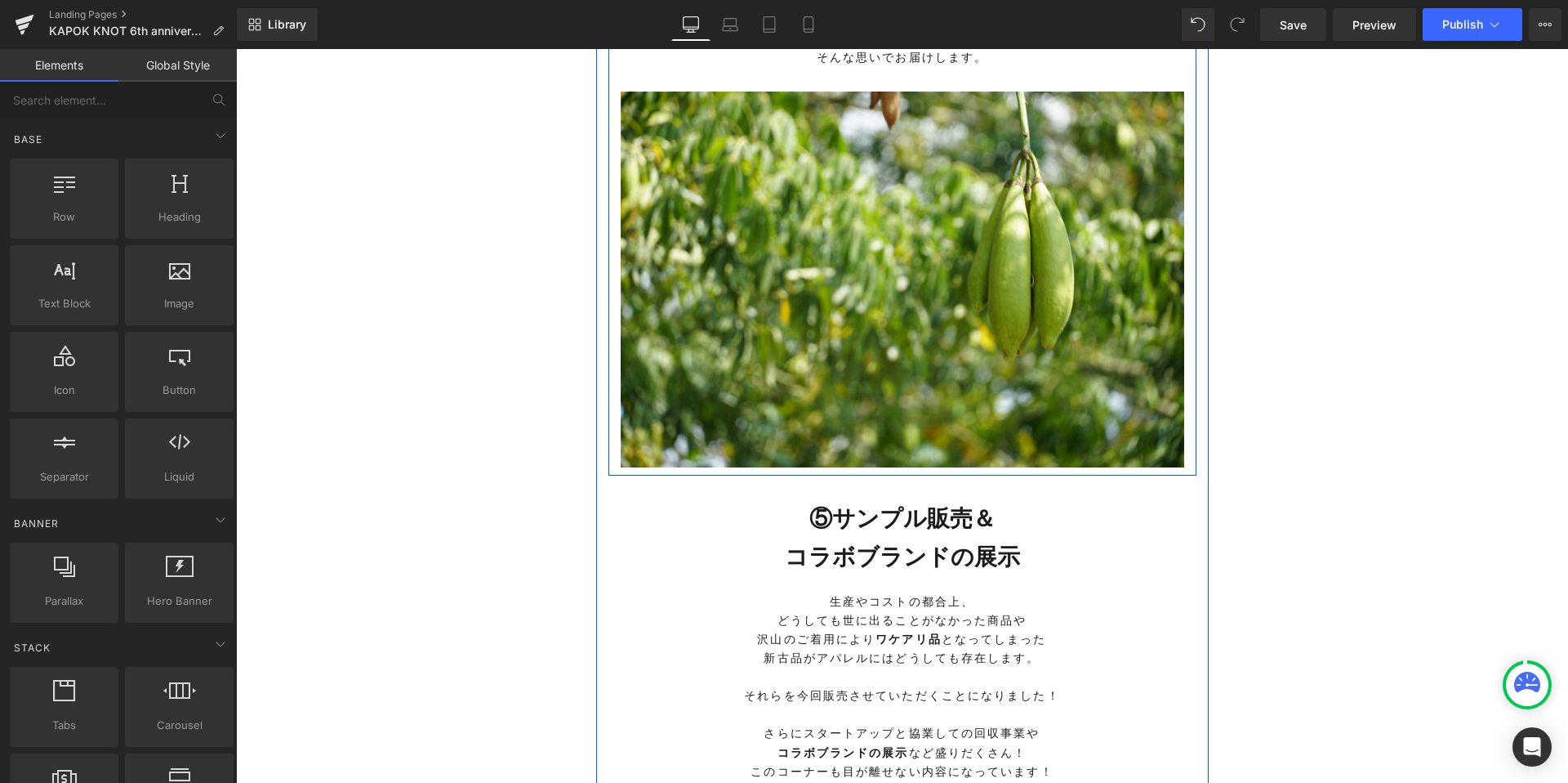
scroll to position [5421, 0]
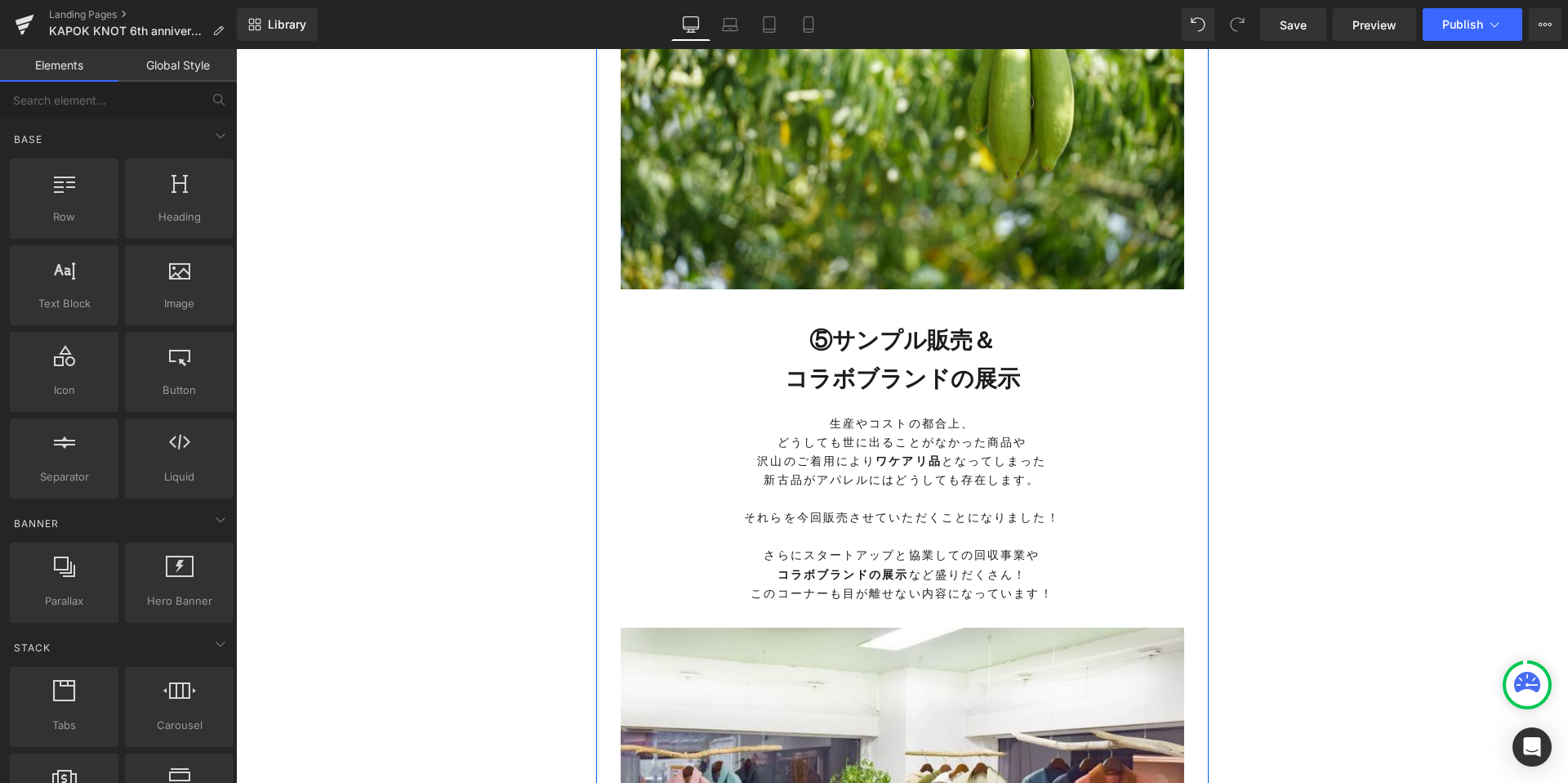
click at [842, 336] on h1 "⑤サンプル販売＆ コラボブランドの展示" at bounding box center [902, 359] width 563 height 75
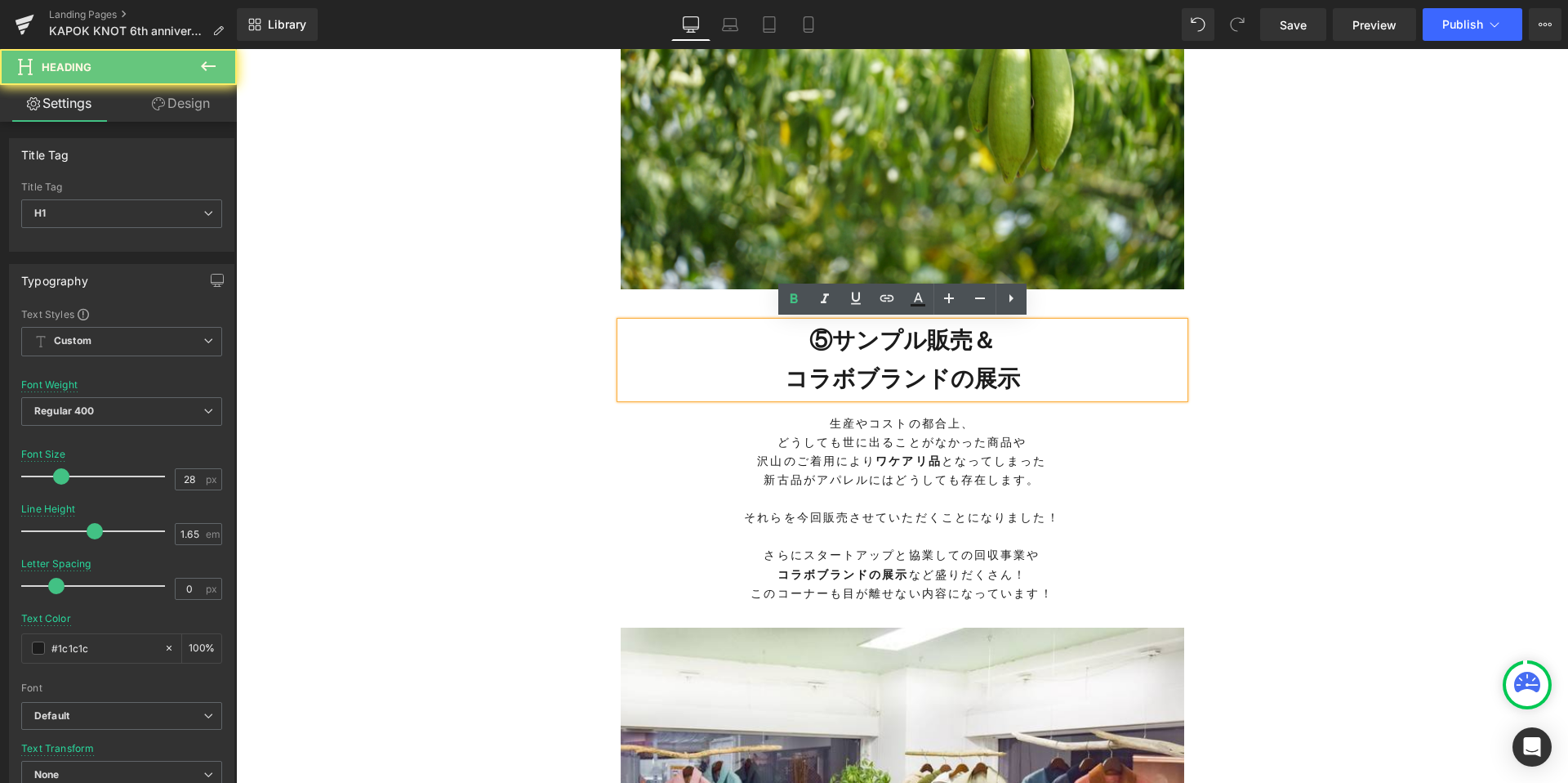
click at [842, 336] on h1 "⑤サンプル販売＆ コラボブランドの展示" at bounding box center [902, 359] width 563 height 75
click at [832, 334] on h1 "⑤サンプル販売＆ コラボブランドの展示" at bounding box center [902, 359] width 563 height 75
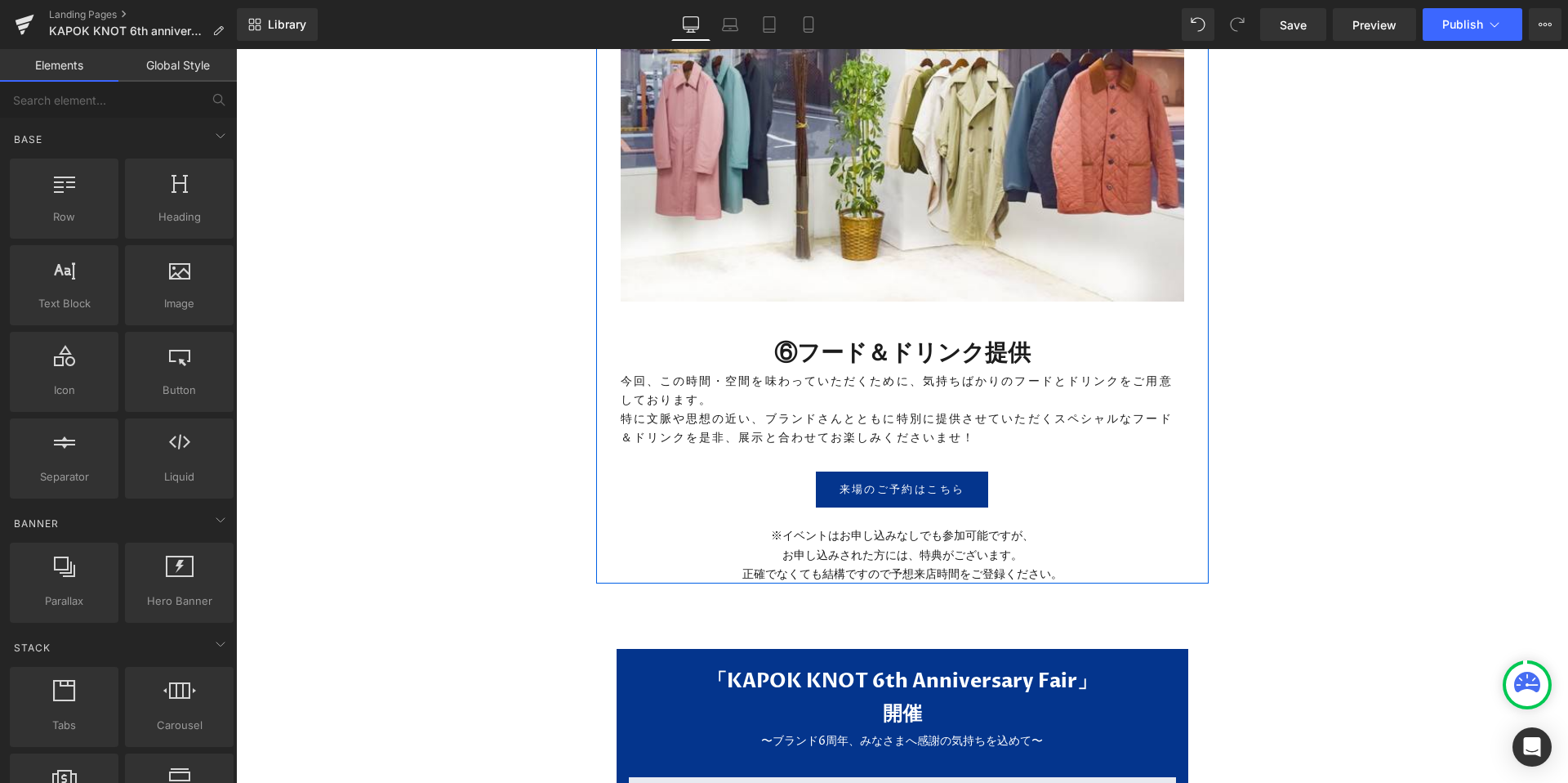
scroll to position [6128, 0]
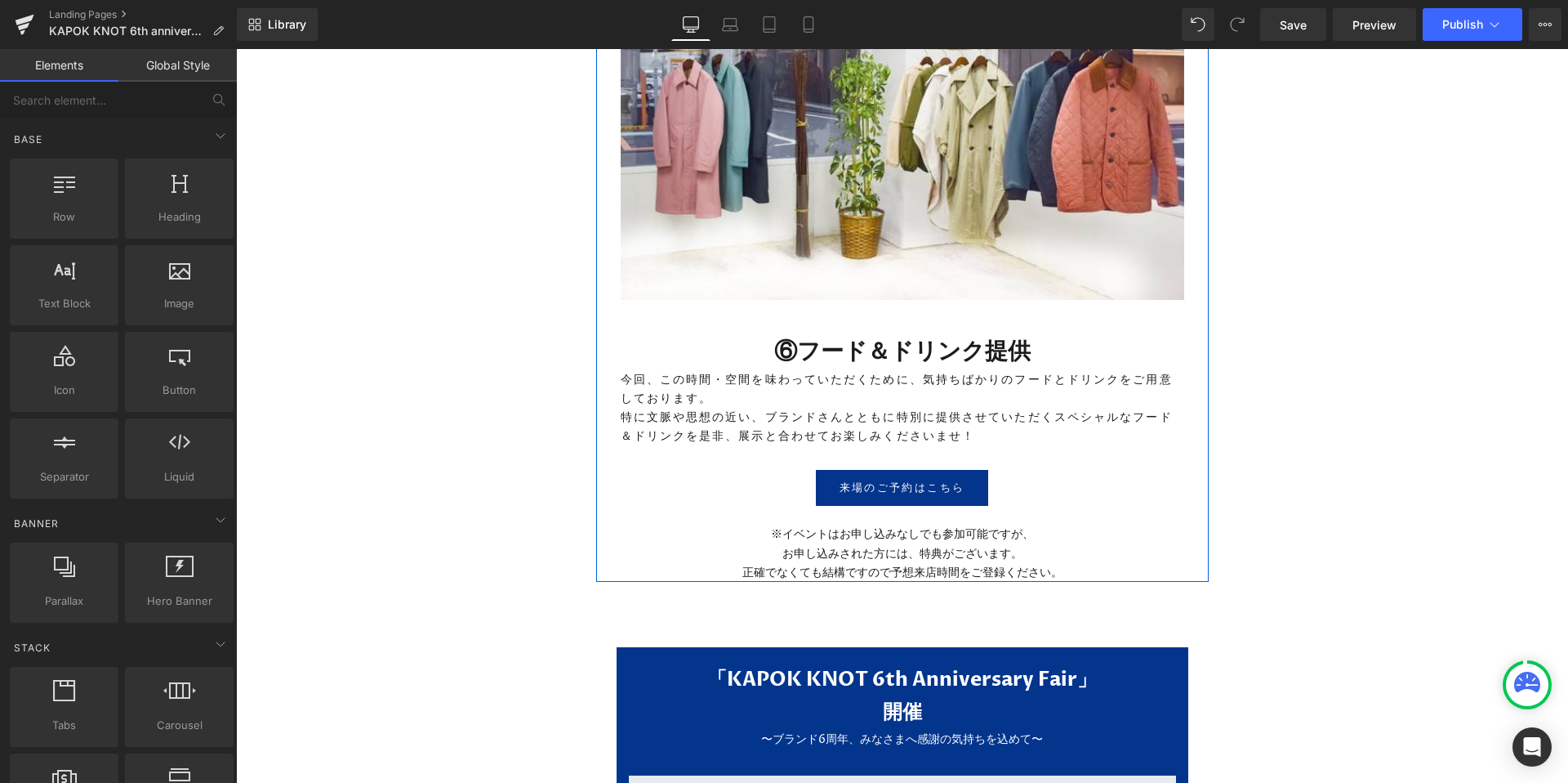
click at [786, 345] on h1 "⑥フード＆ドリンク提供" at bounding box center [902, 351] width 563 height 37
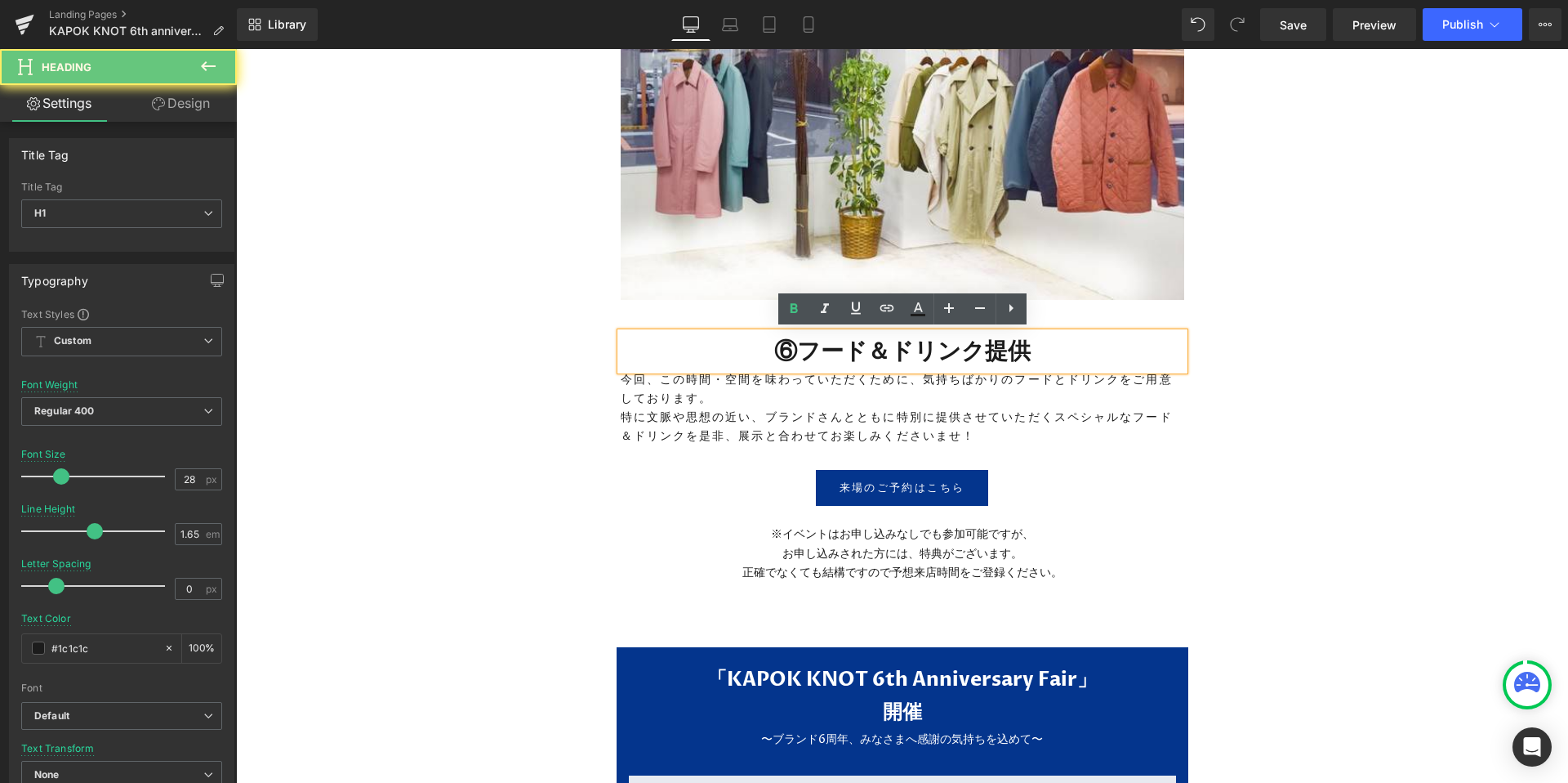
click at [798, 345] on h1 "⑥フード＆ドリンク提供" at bounding box center [902, 351] width 563 height 37
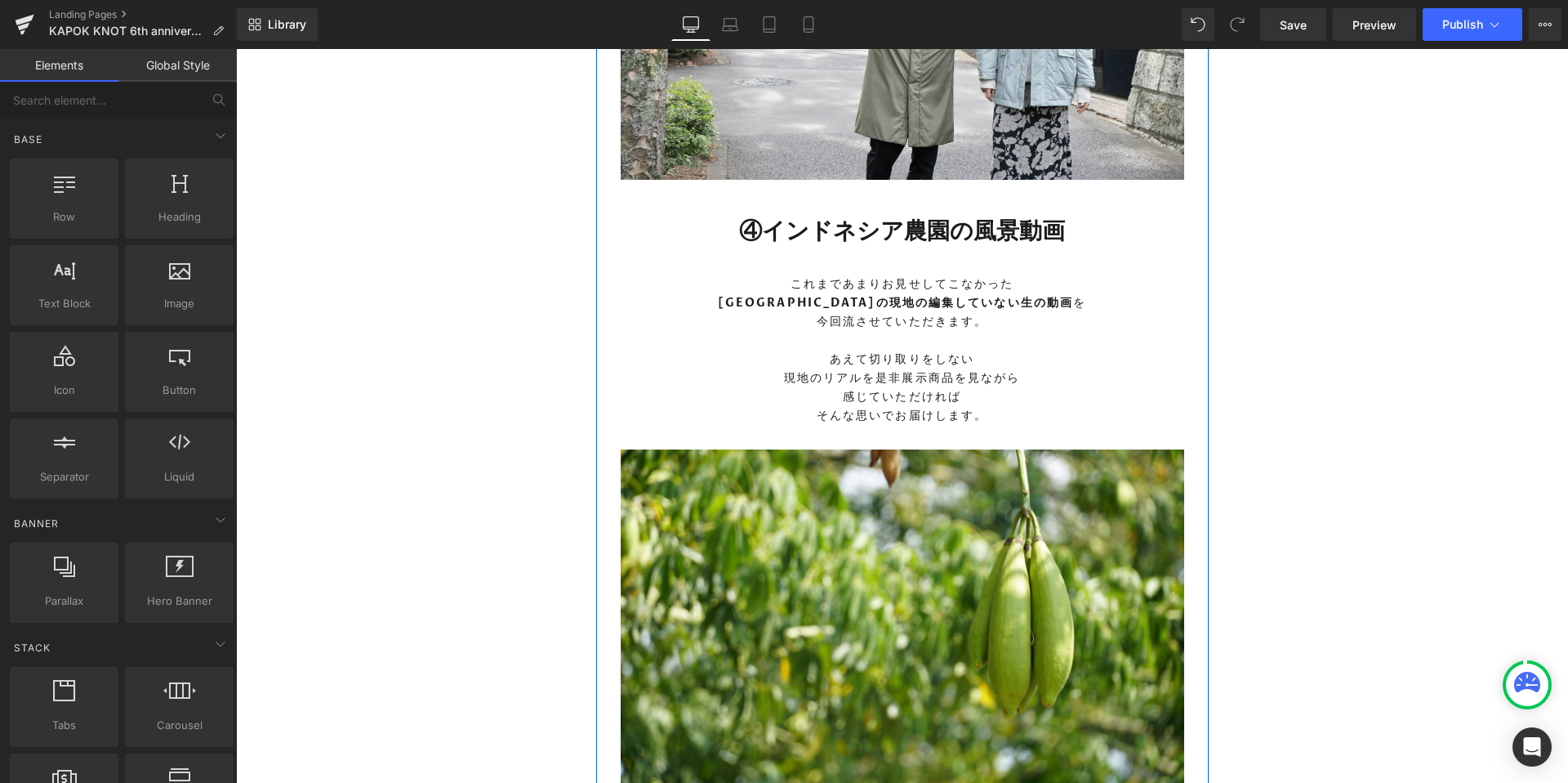
scroll to position [4244, 0]
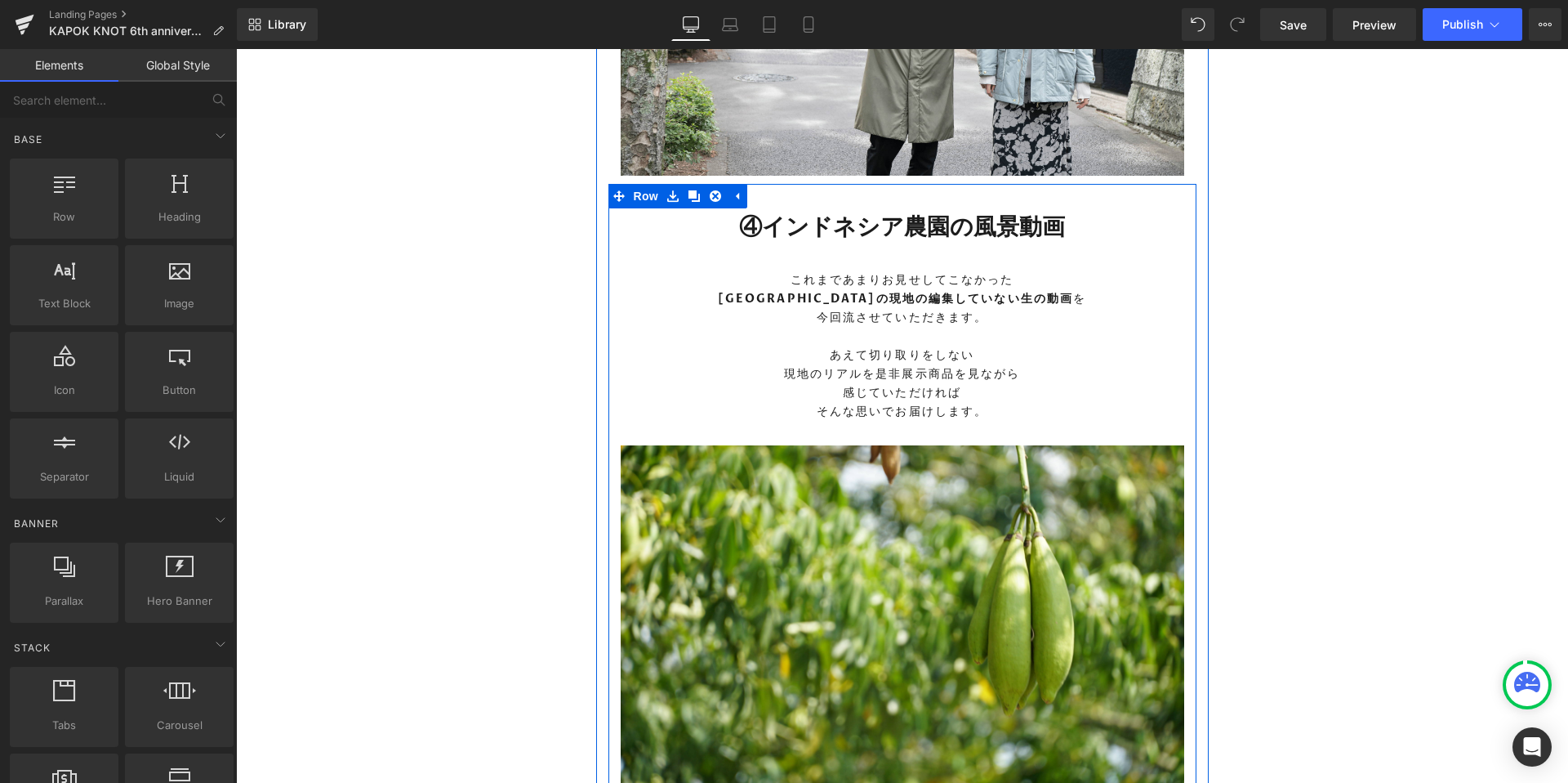
click at [766, 231] on h1 "④インドネシア農園の風景動画" at bounding box center [902, 227] width 563 height 37
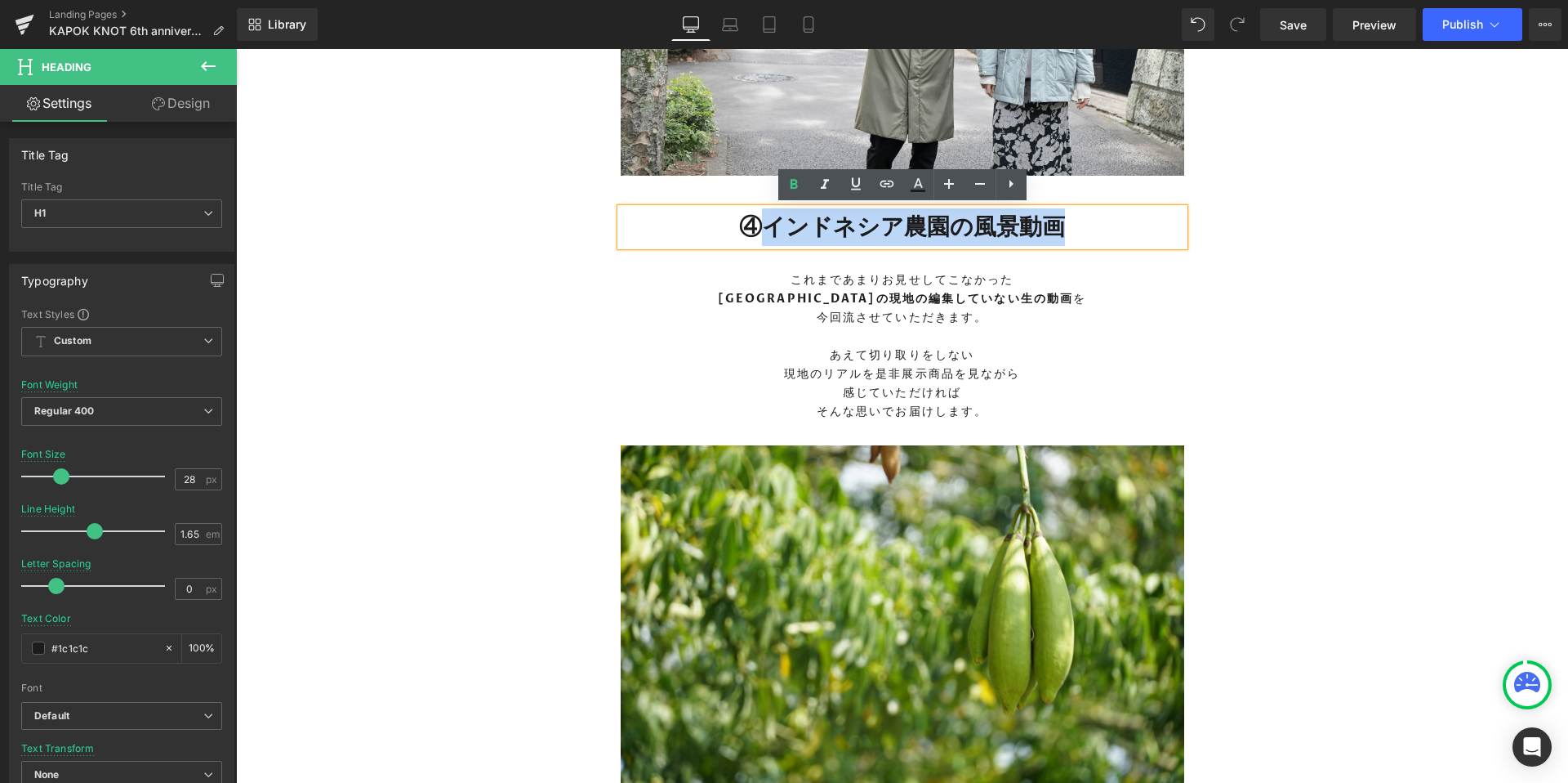
drag, startPoint x: 772, startPoint y: 225, endPoint x: 1152, endPoint y: 225, distance: 380.0
click at [1152, 225] on h1 "④インドネシア農園の風景動画" at bounding box center [902, 227] width 563 height 37
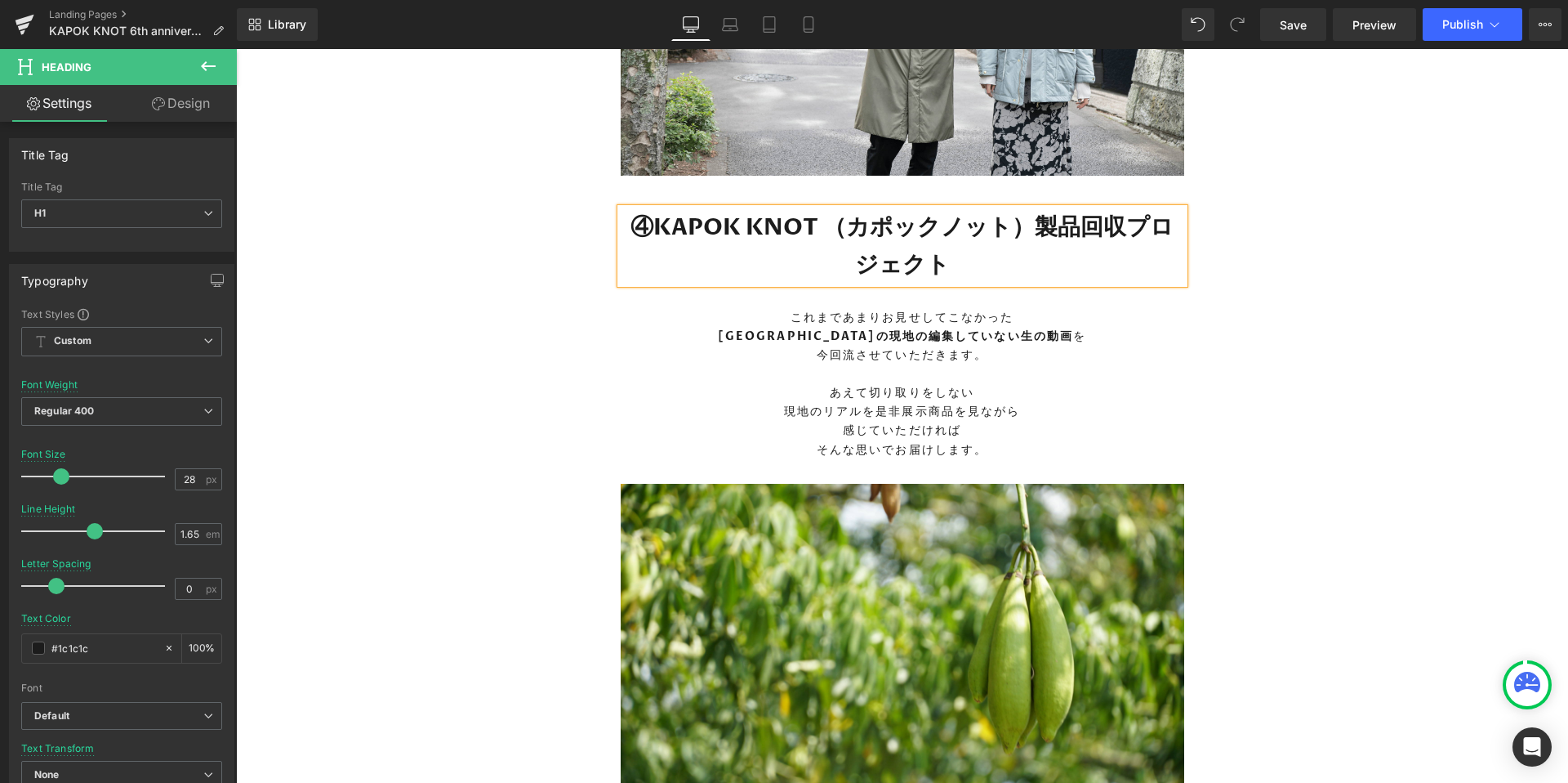
click at [1017, 223] on h1 "④KAPOK KNOT （カポックノット）製品回収プロジェクト" at bounding box center [902, 246] width 563 height 75
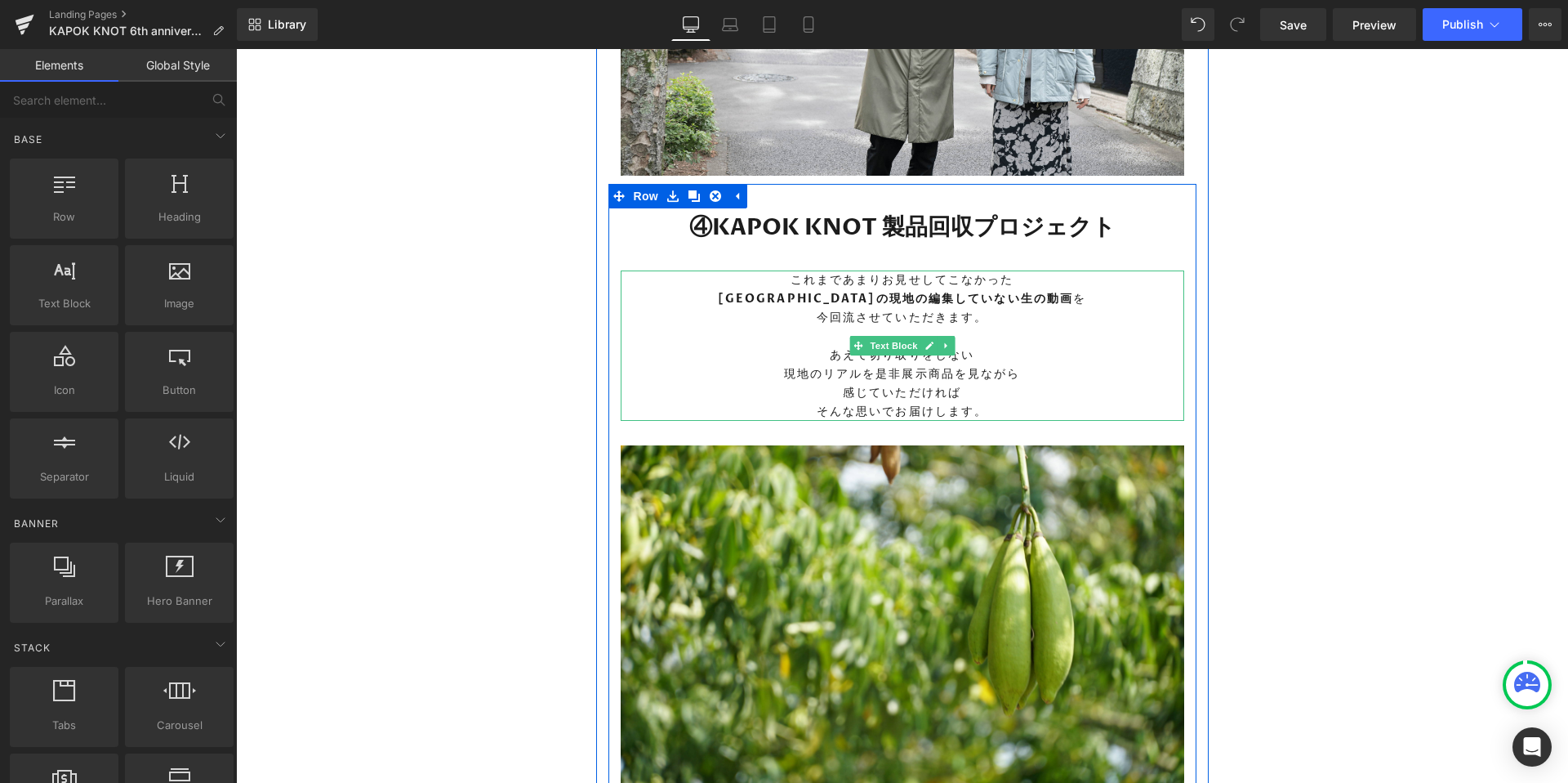
click at [911, 346] on span "Text Block" at bounding box center [893, 345] width 54 height 19
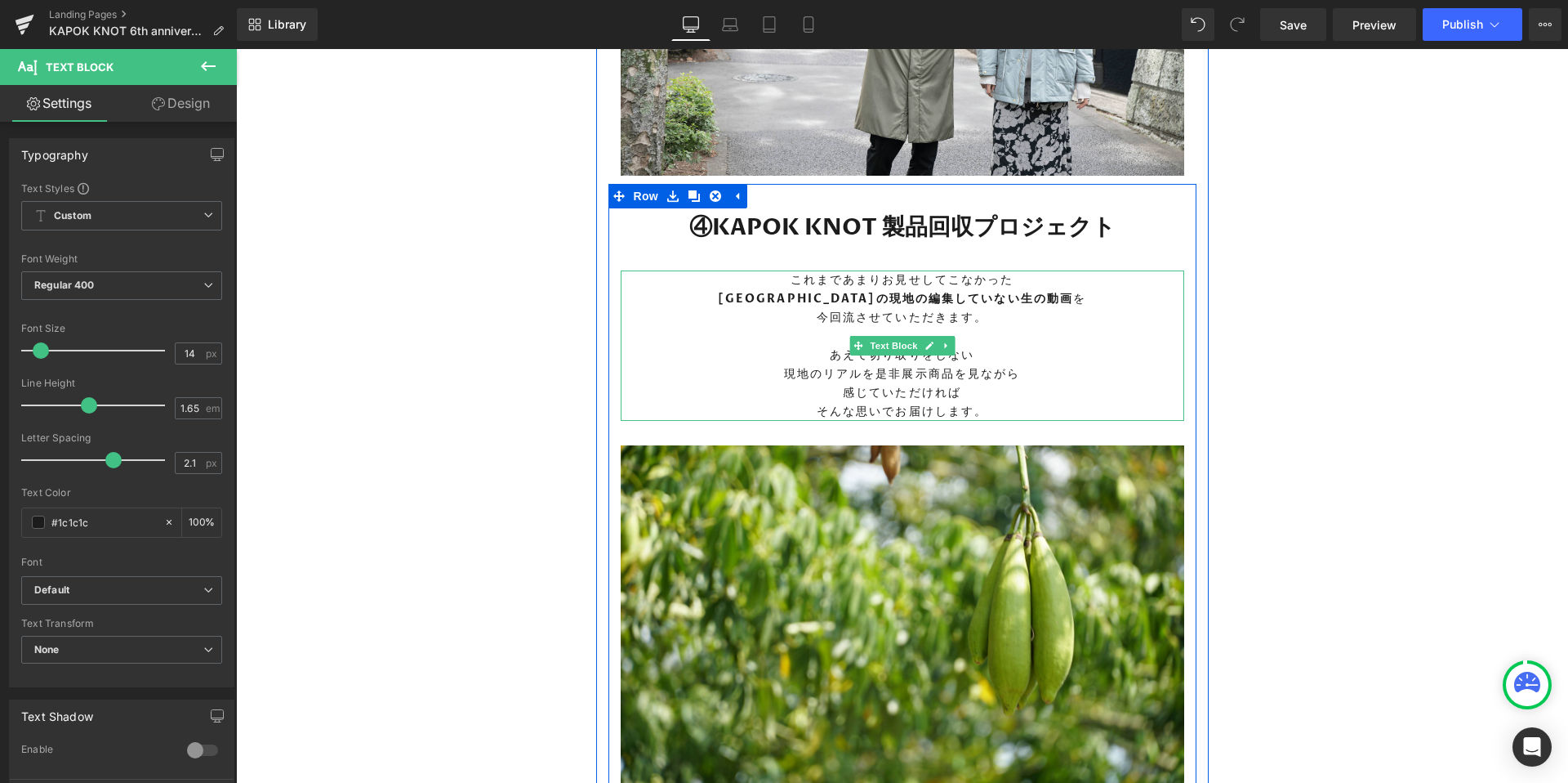
click at [985, 405] on p "そんな思いでお届けします。" at bounding box center [902, 411] width 563 height 19
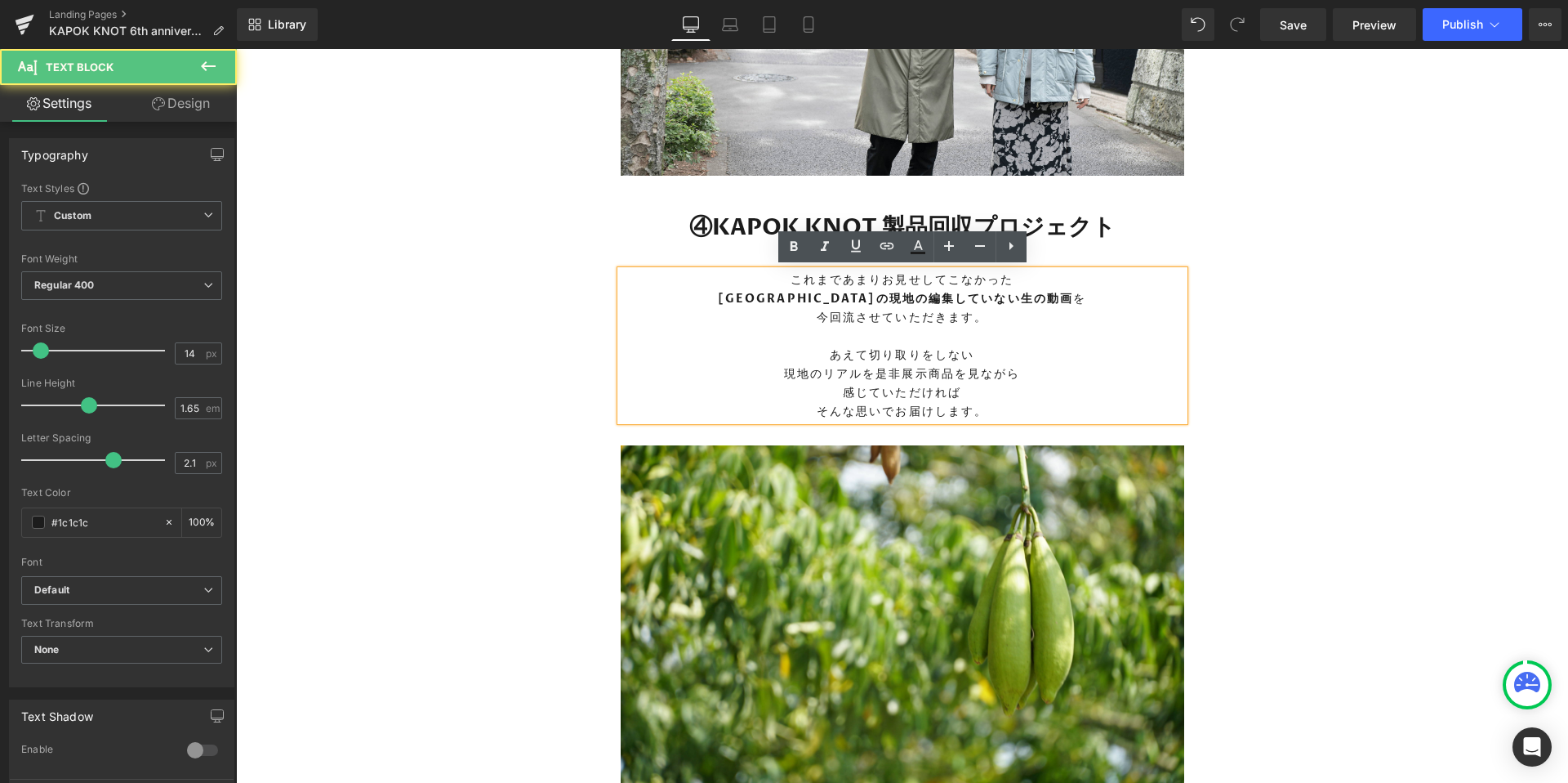
click at [989, 409] on p "そんな思いでお届けします。" at bounding box center [902, 411] width 563 height 19
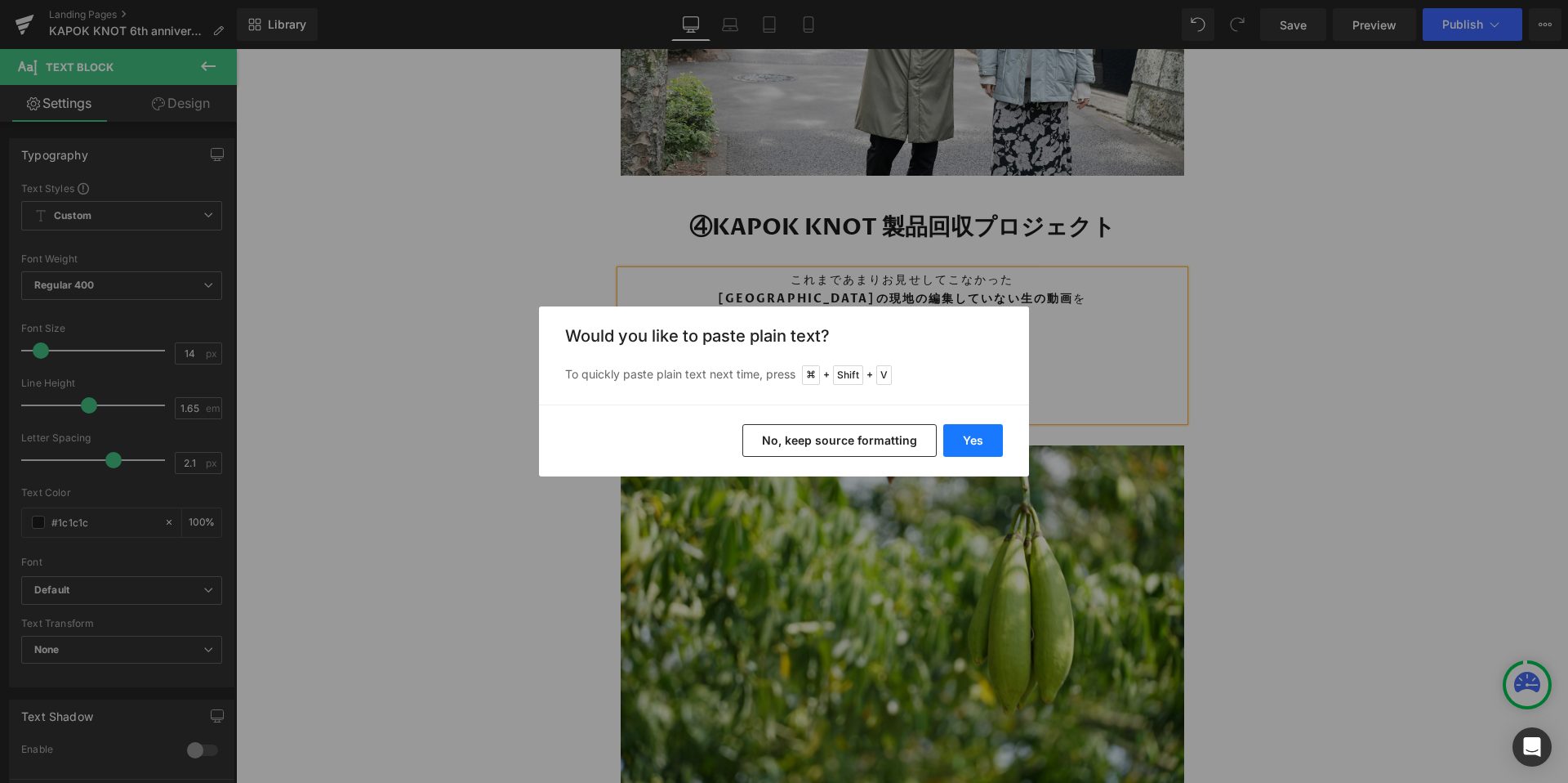
click at [961, 439] on button "Yes" at bounding box center [973, 440] width 60 height 33
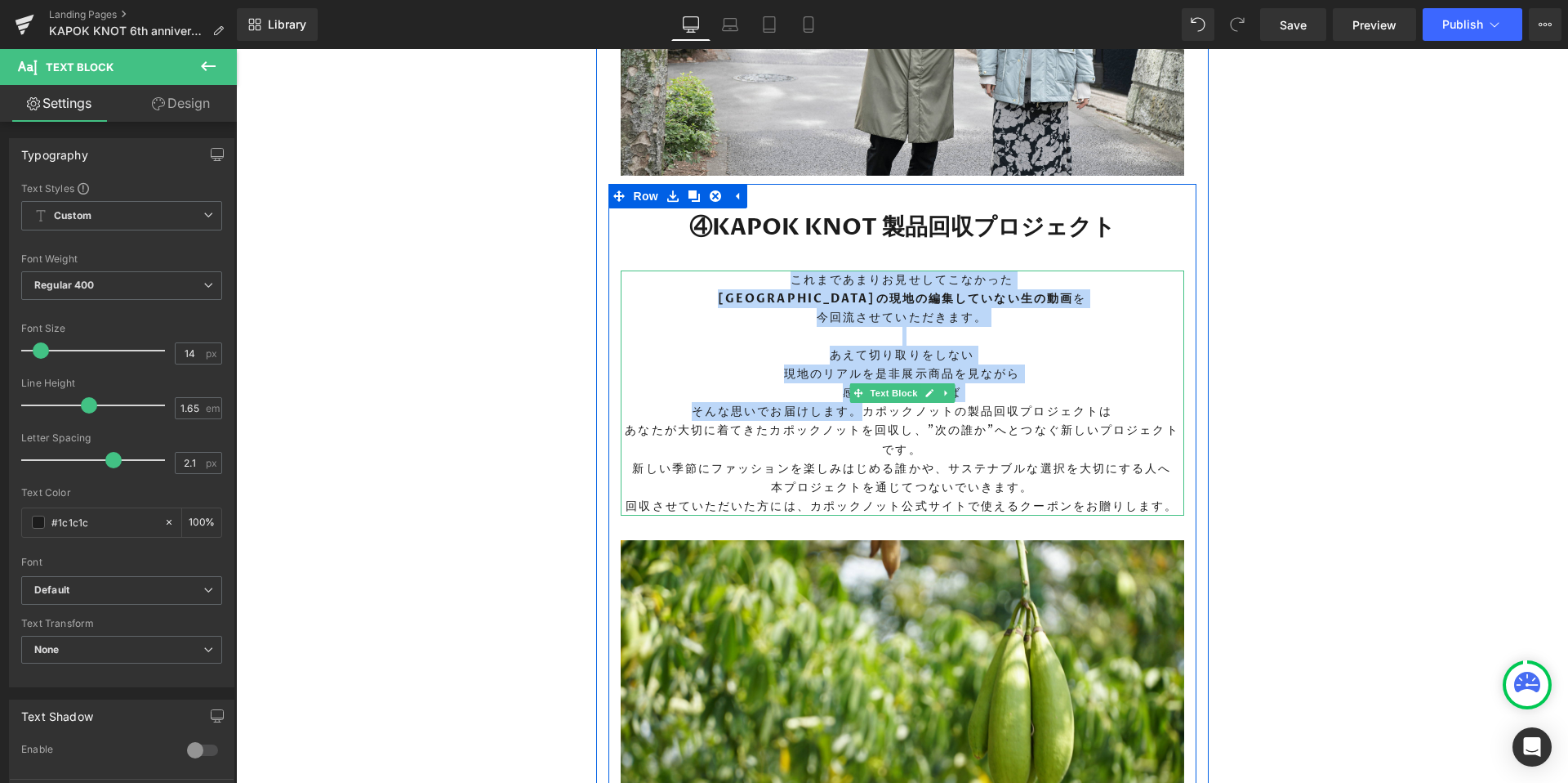
drag, startPoint x: 864, startPoint y: 411, endPoint x: 725, endPoint y: 285, distance: 187.6
click at [725, 285] on div "これまであまりお見せしてこなかった インドネシアの現地の編集していない生の動画 を 今回流させていただきます。 あえて切り取りをしない 現地のリアルを是非展示…" at bounding box center [902, 393] width 563 height 245
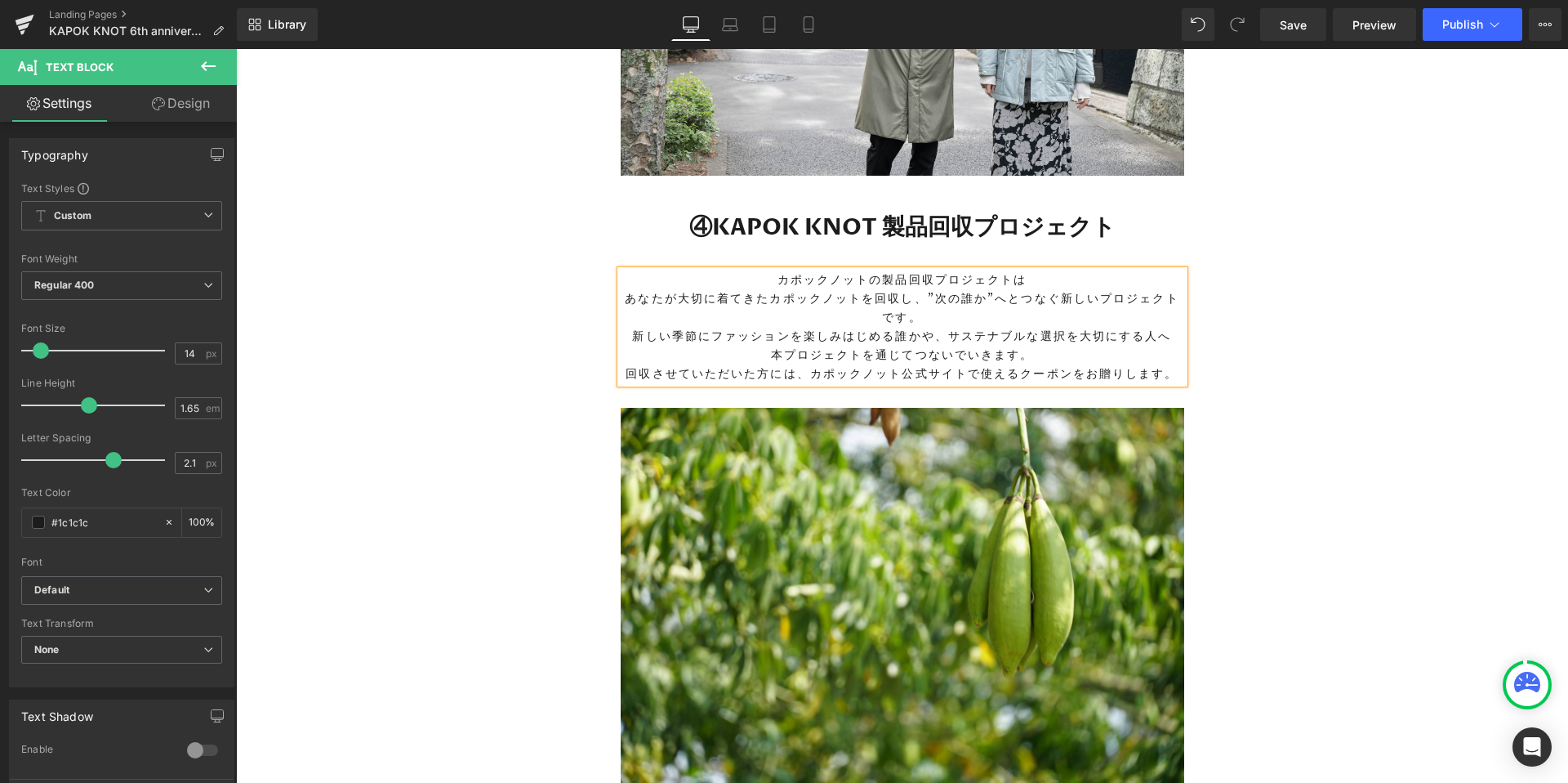
click at [919, 293] on p "あなたが大切に着てきたカポックノットを回収し、"次の誰か"へとつなぐ新しいプロジェクトです。" at bounding box center [902, 307] width 563 height 37
click at [1051, 315] on p ""次の誰か"へとつなぐ新しいプロジェクトです。" at bounding box center [902, 318] width 563 height 19
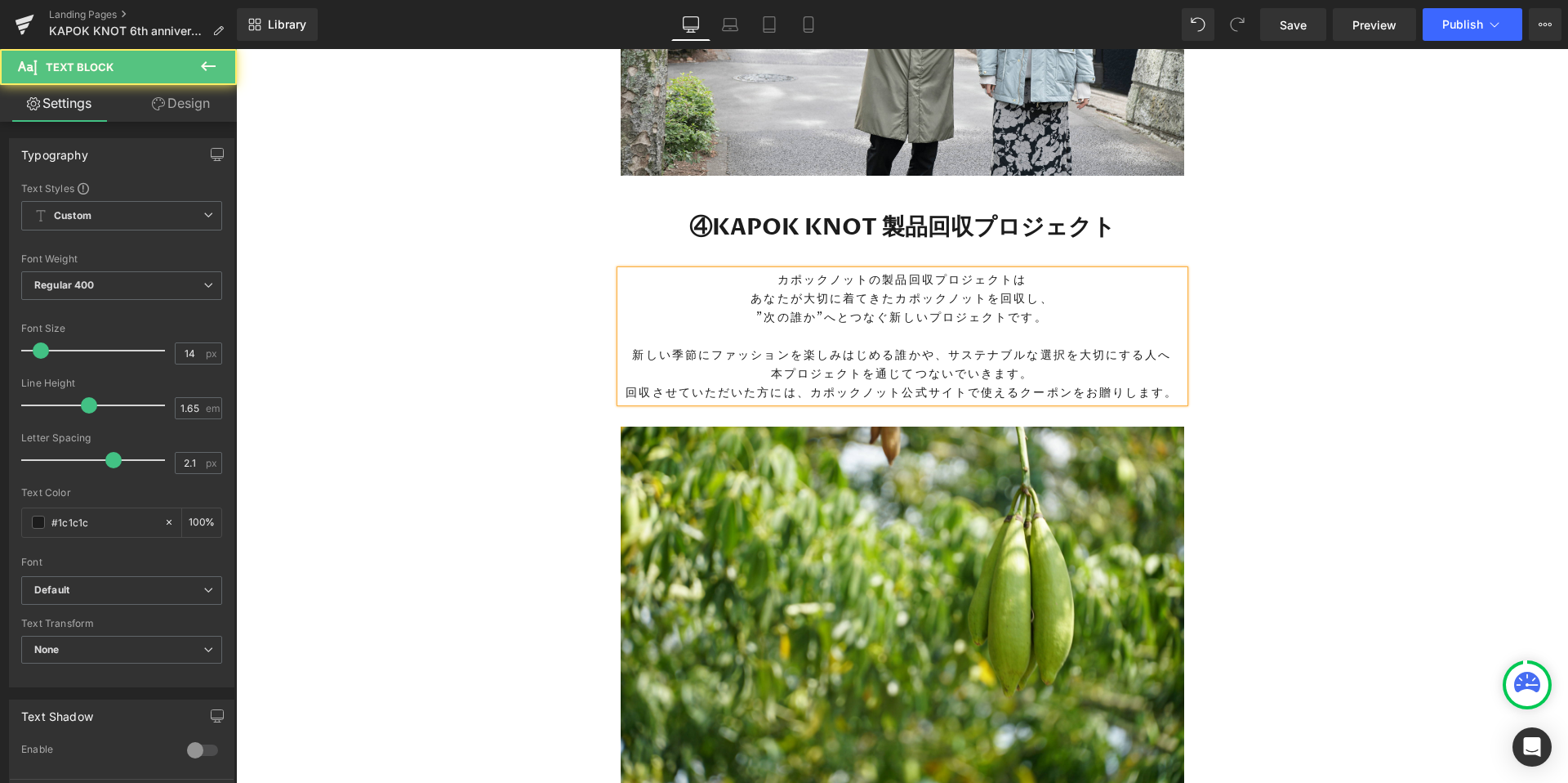
click at [945, 356] on p "新しい季節にファッションを楽しみはじめる誰かや、サステナブルな選択を大切にする人へ" at bounding box center [902, 355] width 563 height 19
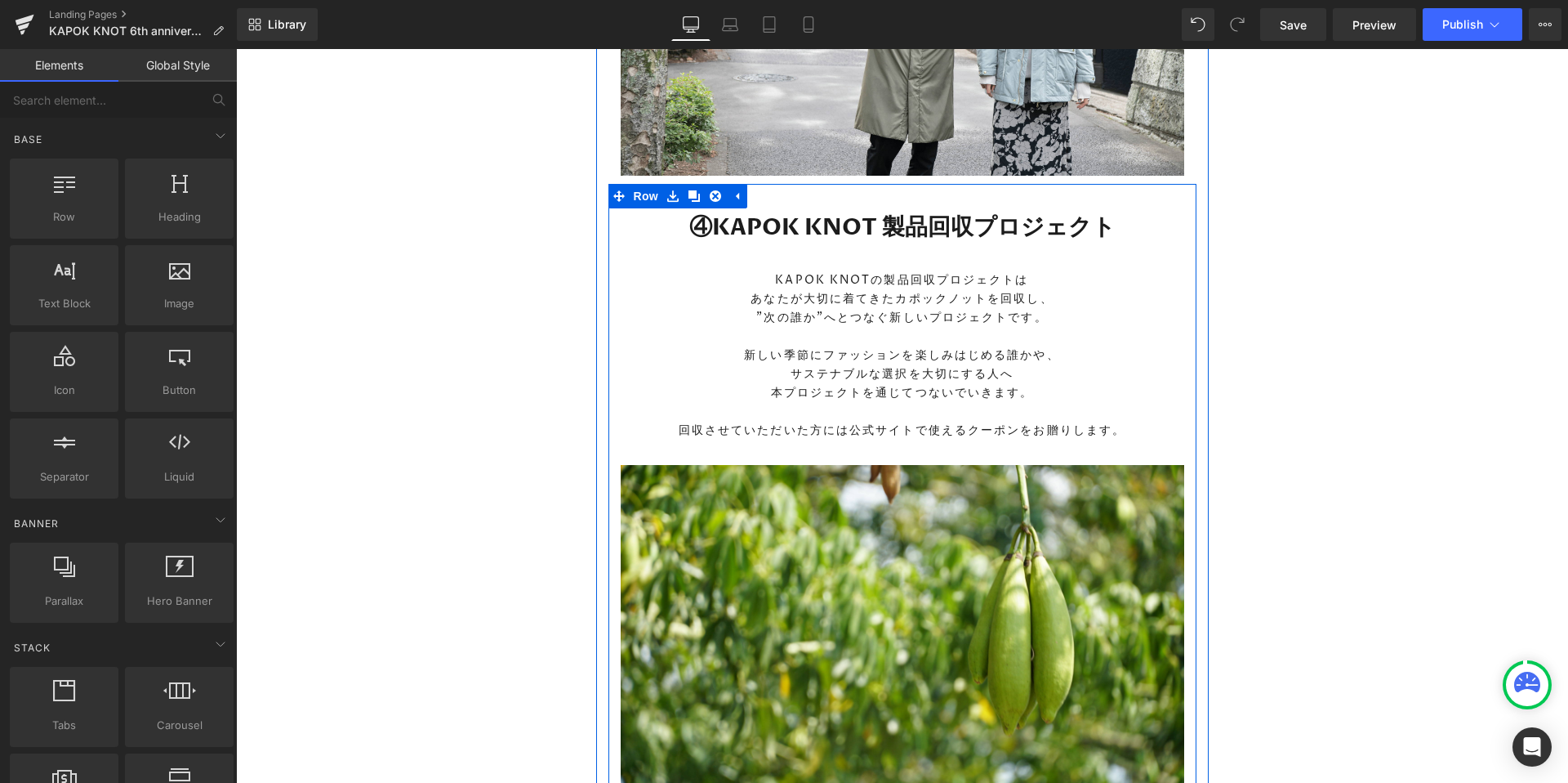
click at [236, 49] on div at bounding box center [236, 49] width 0 height 0
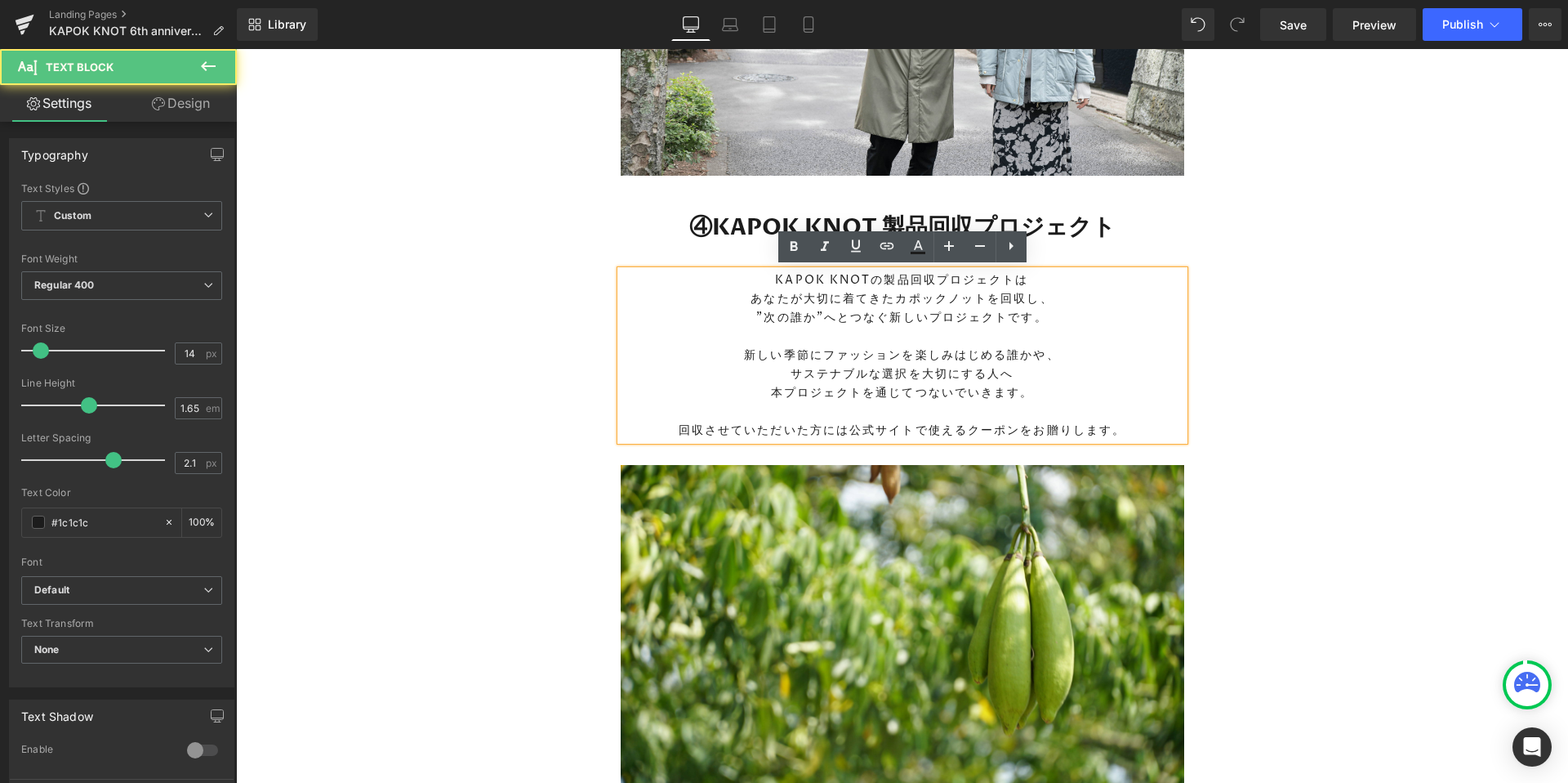
click at [1134, 429] on p "回収させていただいた方には公式サイトで使えるクーポンをお贈りします。" at bounding box center [902, 430] width 563 height 19
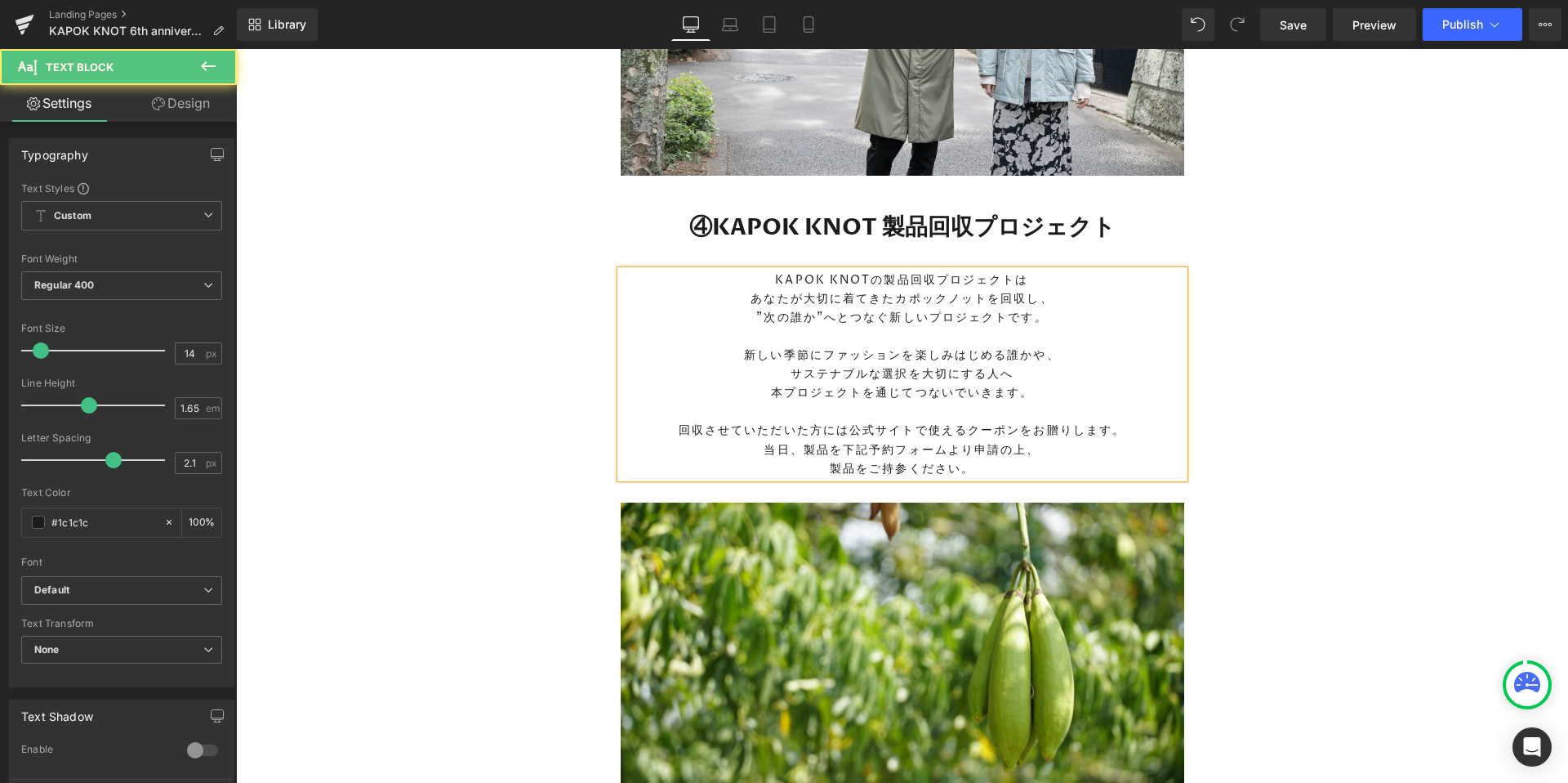
click at [852, 430] on p "回収させていただいた方には公式サイトで使えるクーポンをお贈りします。" at bounding box center [902, 430] width 563 height 19
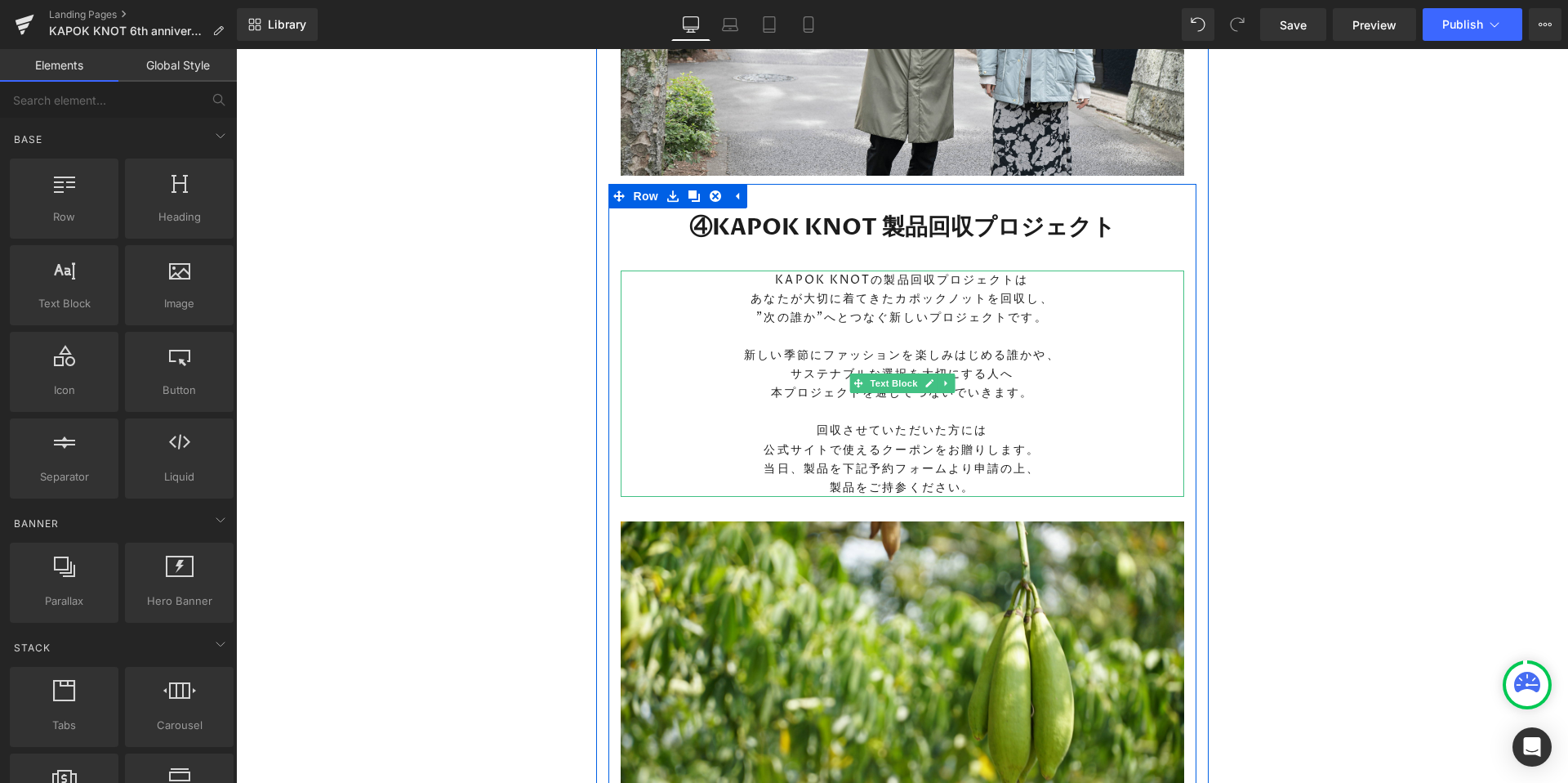
click at [1019, 486] on p "製品をご持参ください。" at bounding box center [902, 487] width 563 height 19
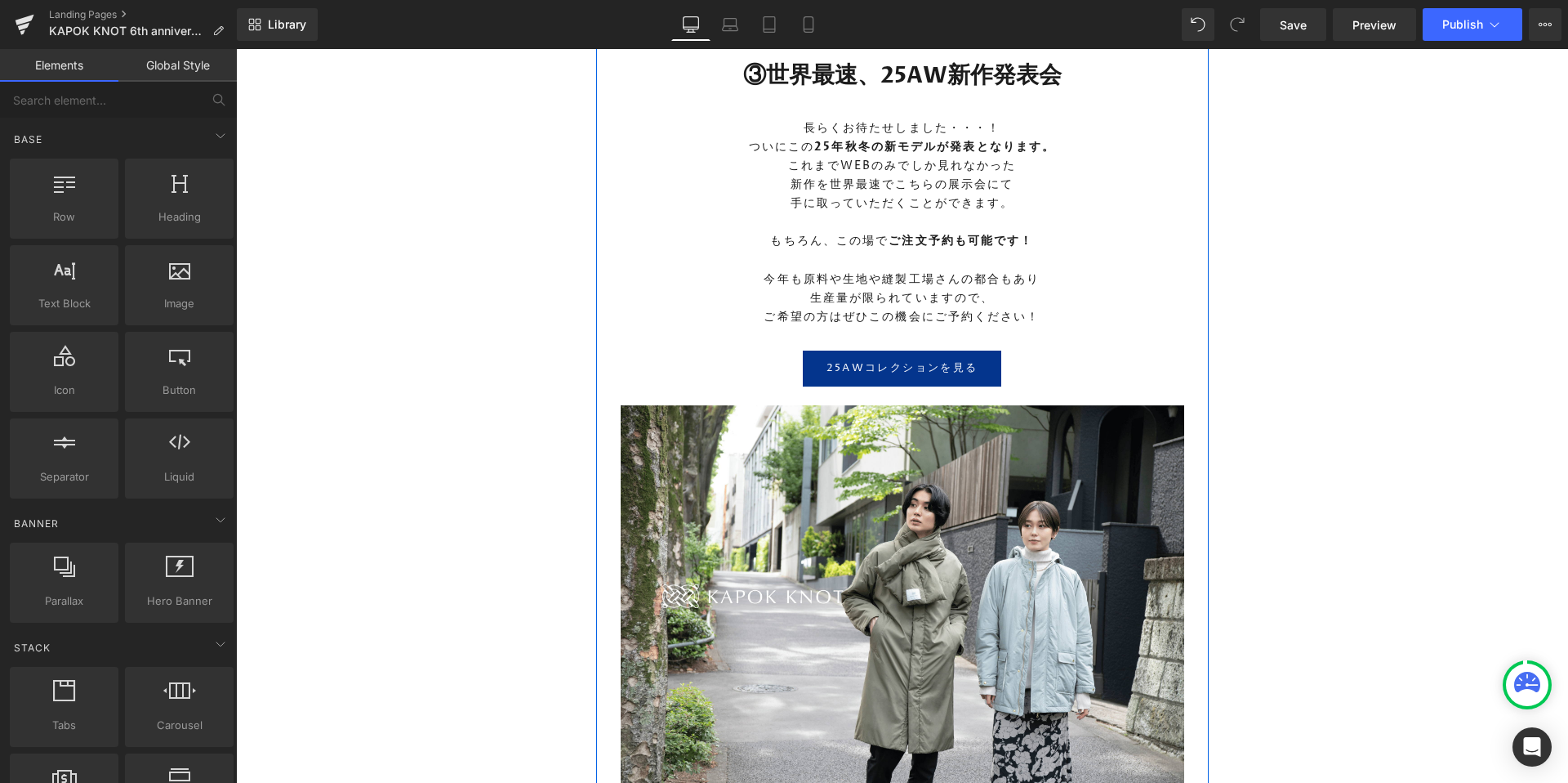
scroll to position [3585, 0]
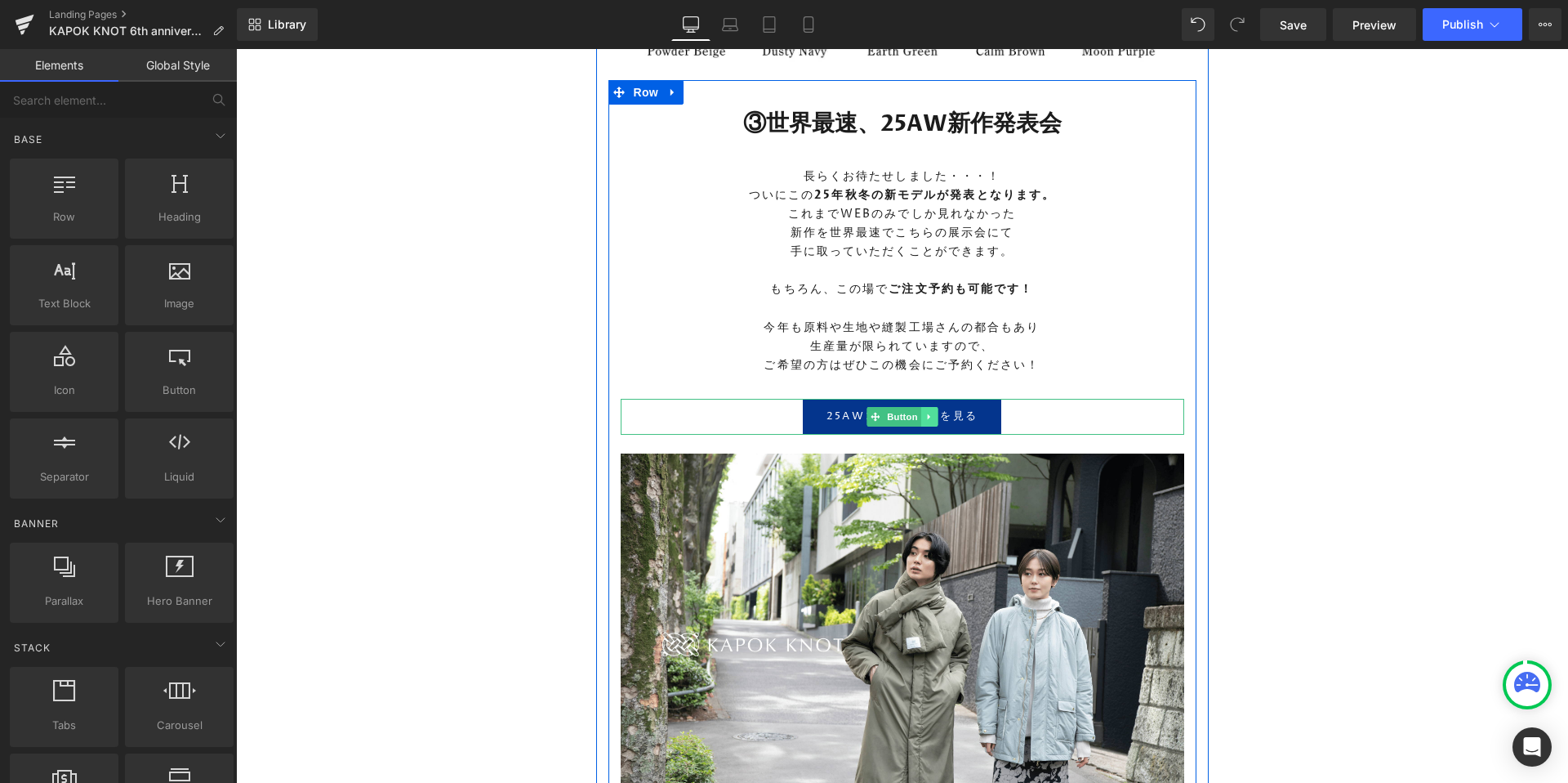
click at [932, 411] on icon at bounding box center [929, 416] width 9 height 10
click at [914, 418] on link at bounding box center [920, 416] width 17 height 19
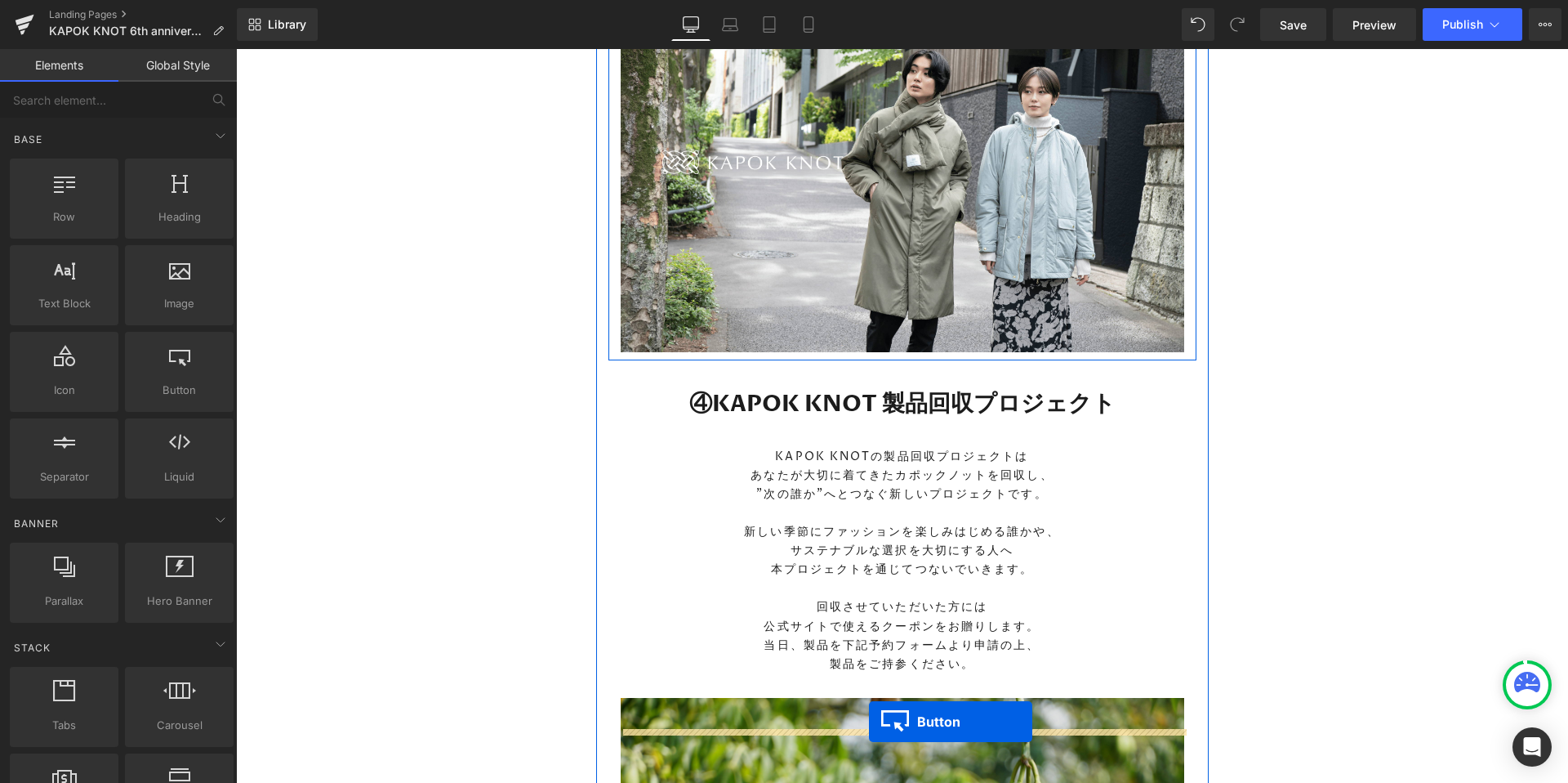
scroll to position [4239, 0]
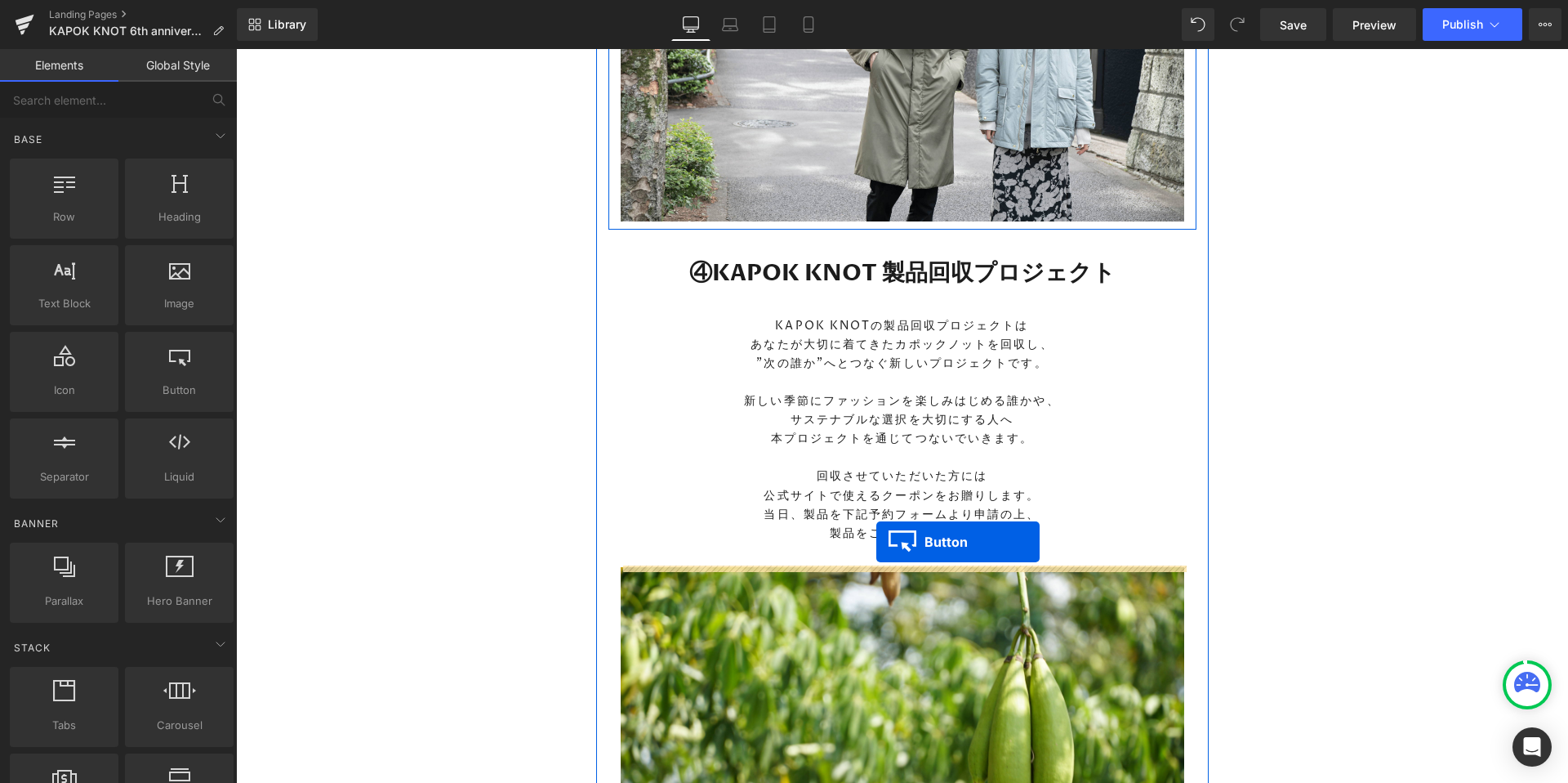
drag, startPoint x: 870, startPoint y: 447, endPoint x: 876, endPoint y: 542, distance: 95.2
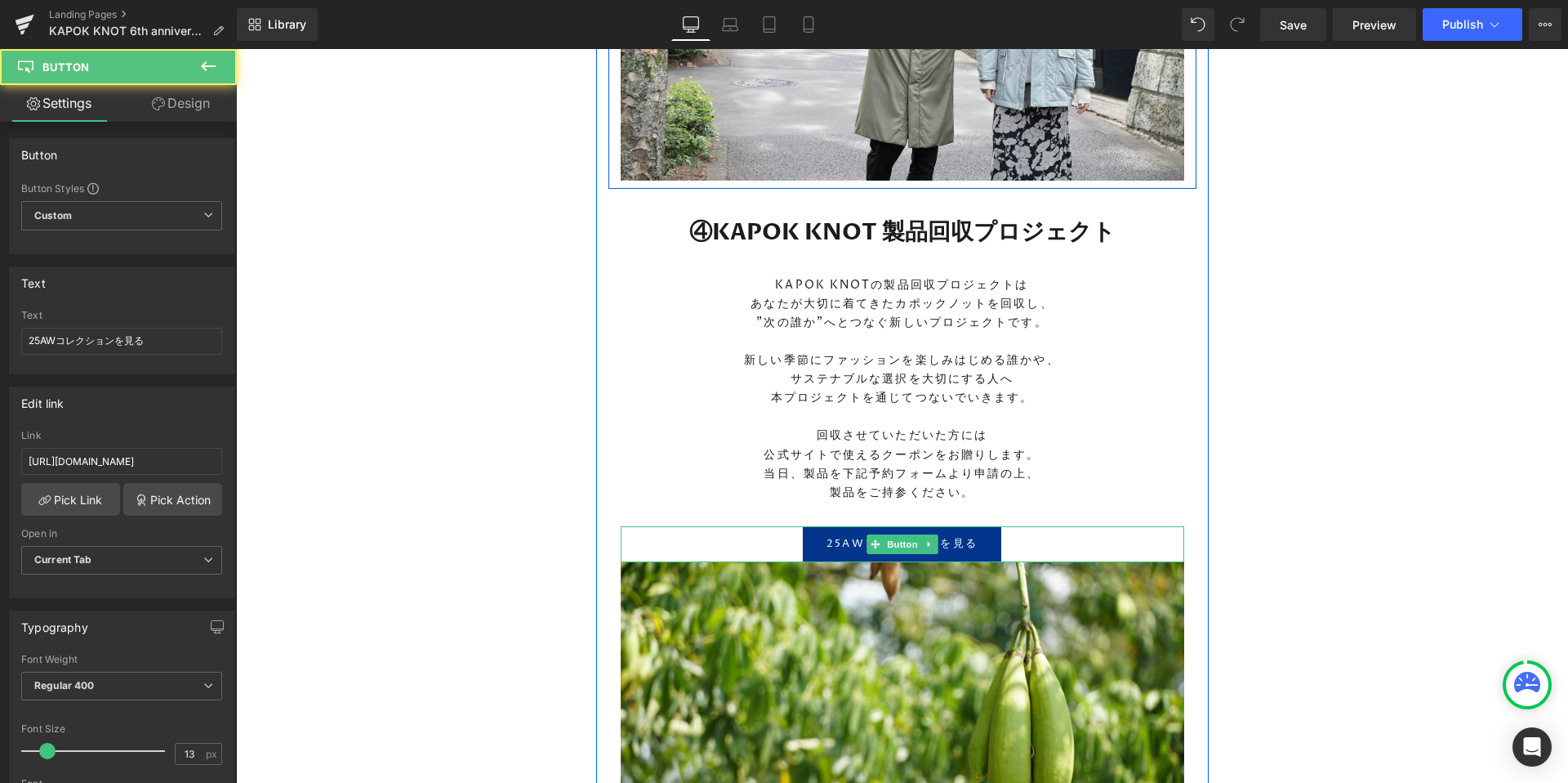
scroll to position [4197, 0]
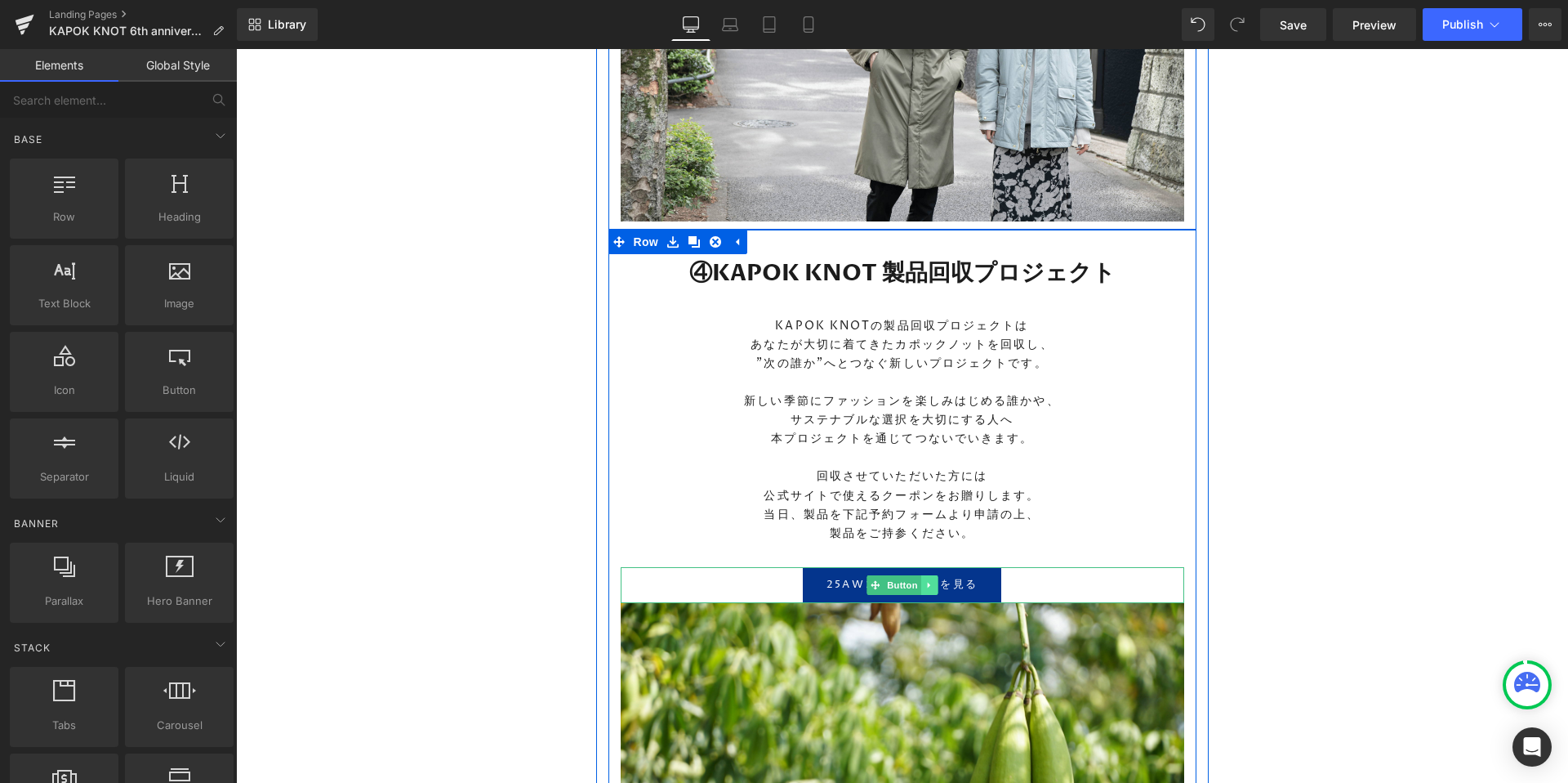
click at [927, 585] on icon at bounding box center [928, 585] width 3 height 6
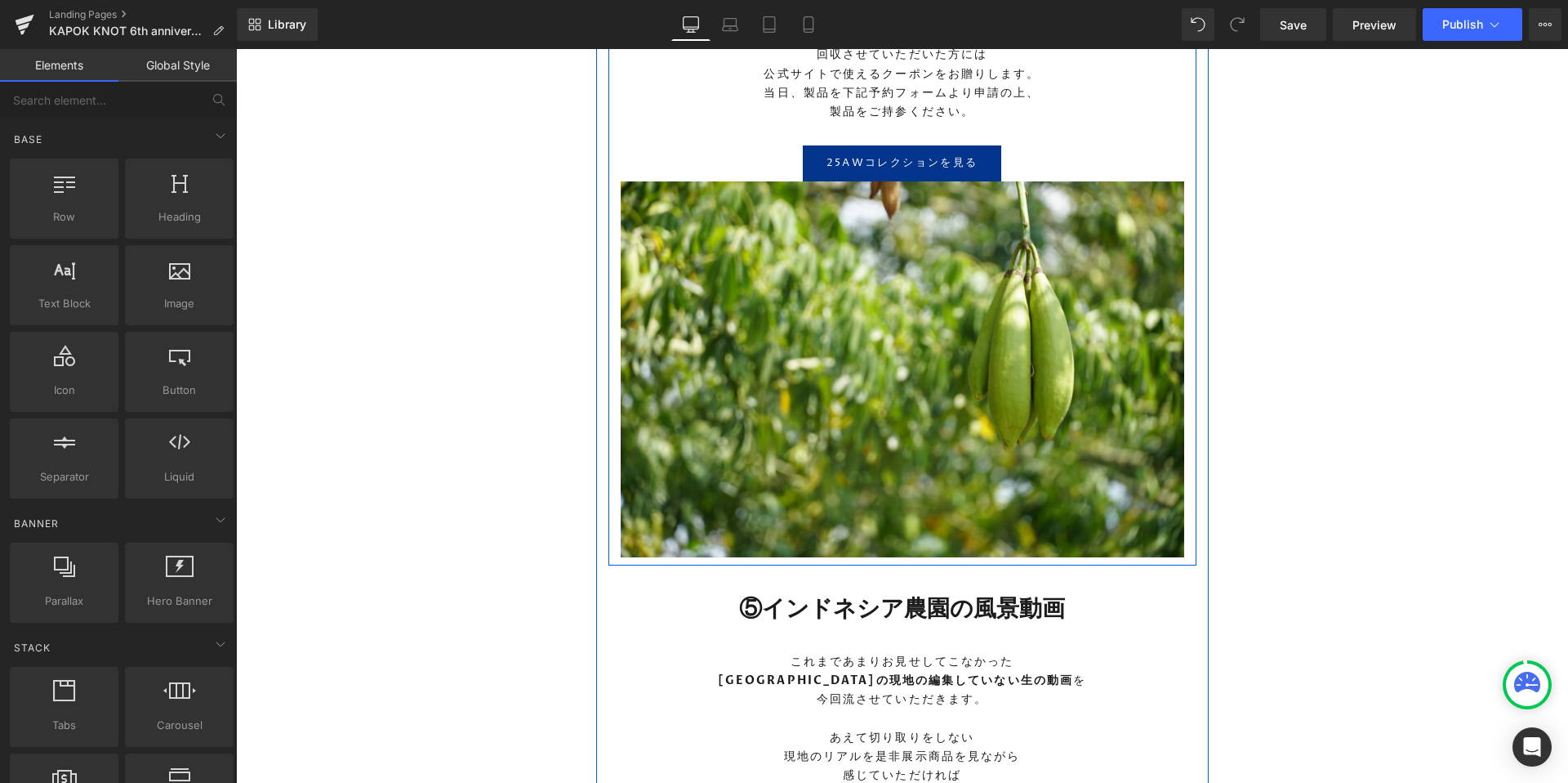
scroll to position [4619, 0]
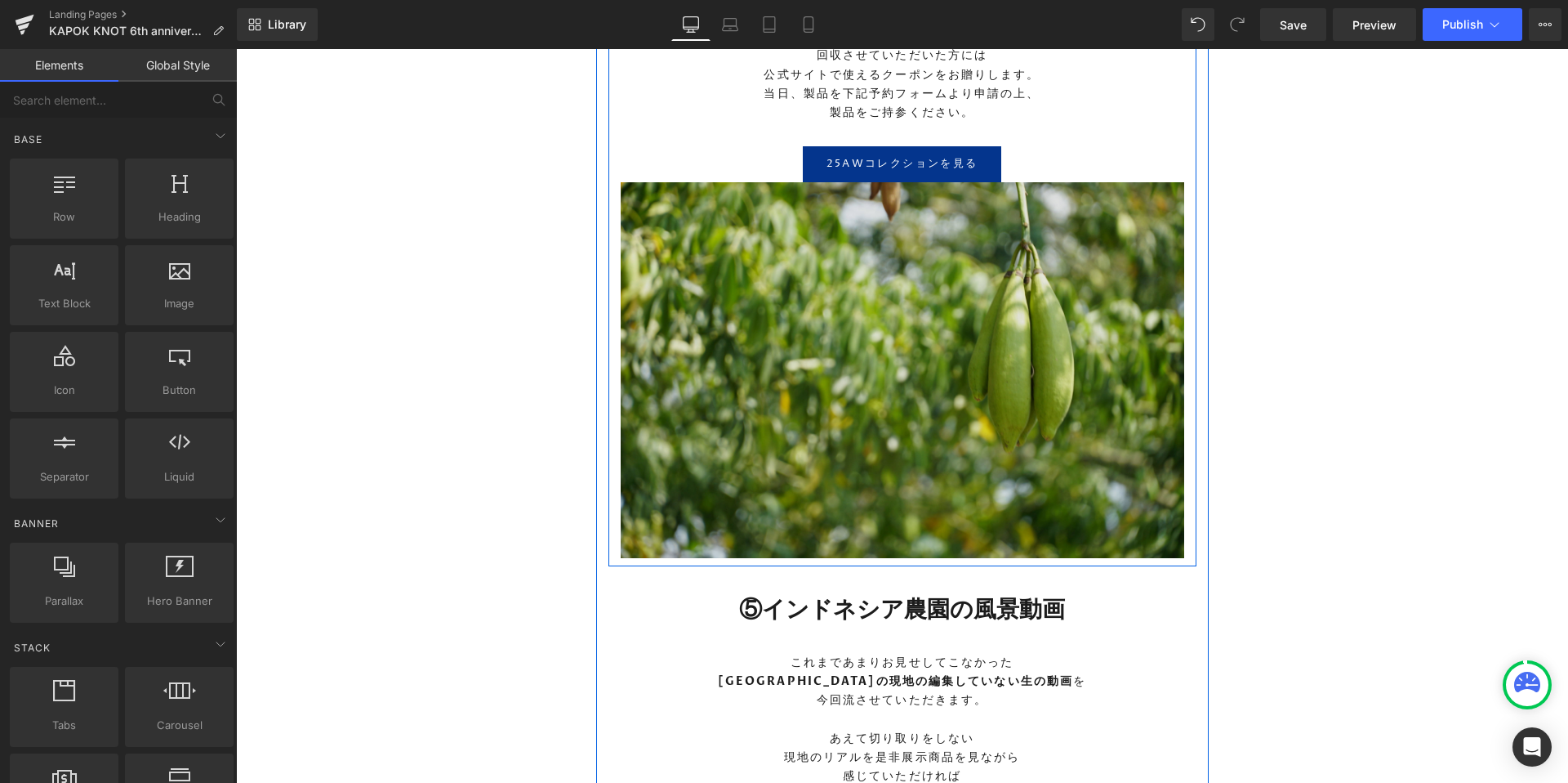
click at [882, 404] on img at bounding box center [902, 370] width 563 height 376
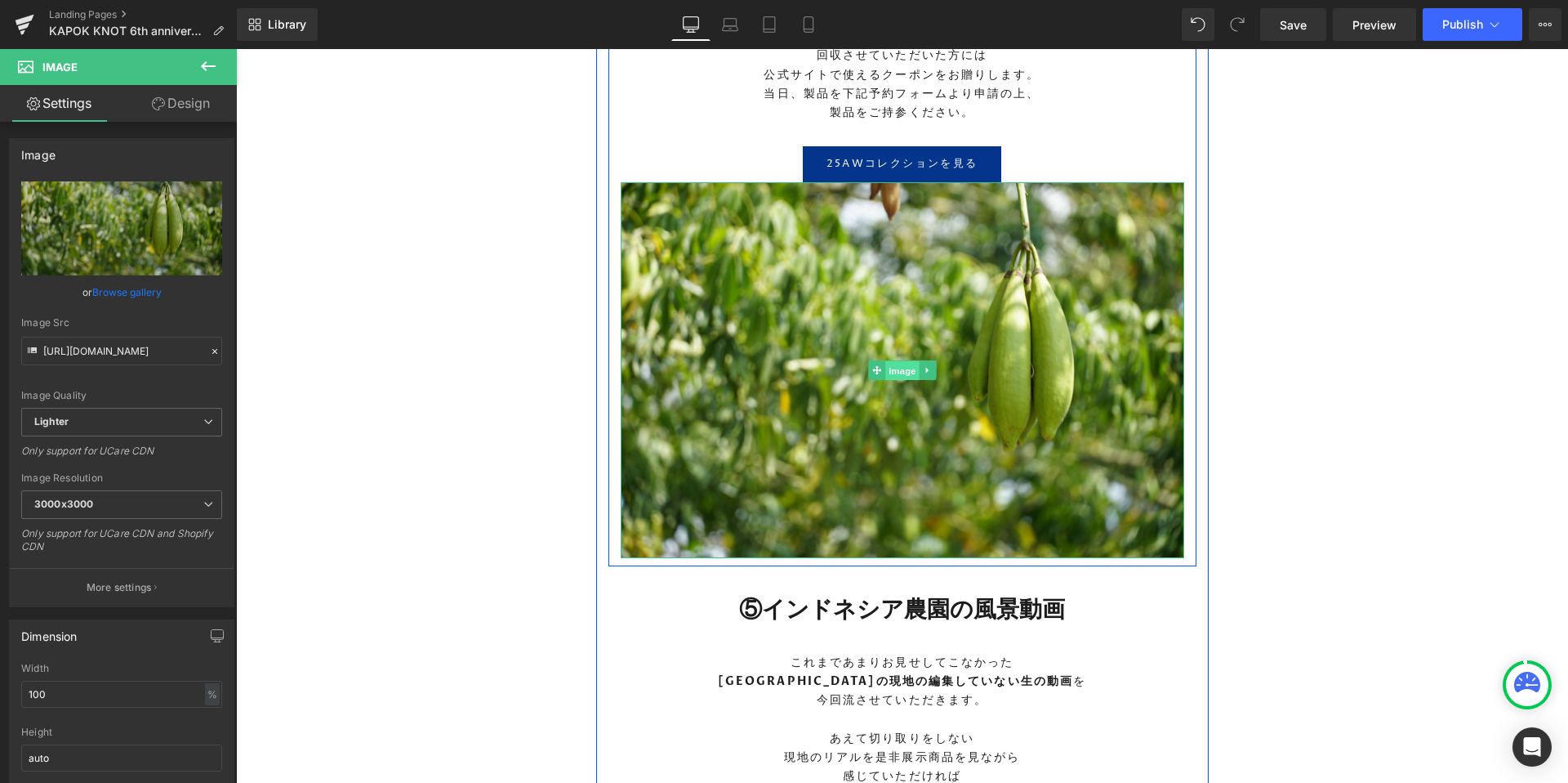
click at [900, 364] on span "Image" at bounding box center [902, 371] width 35 height 19
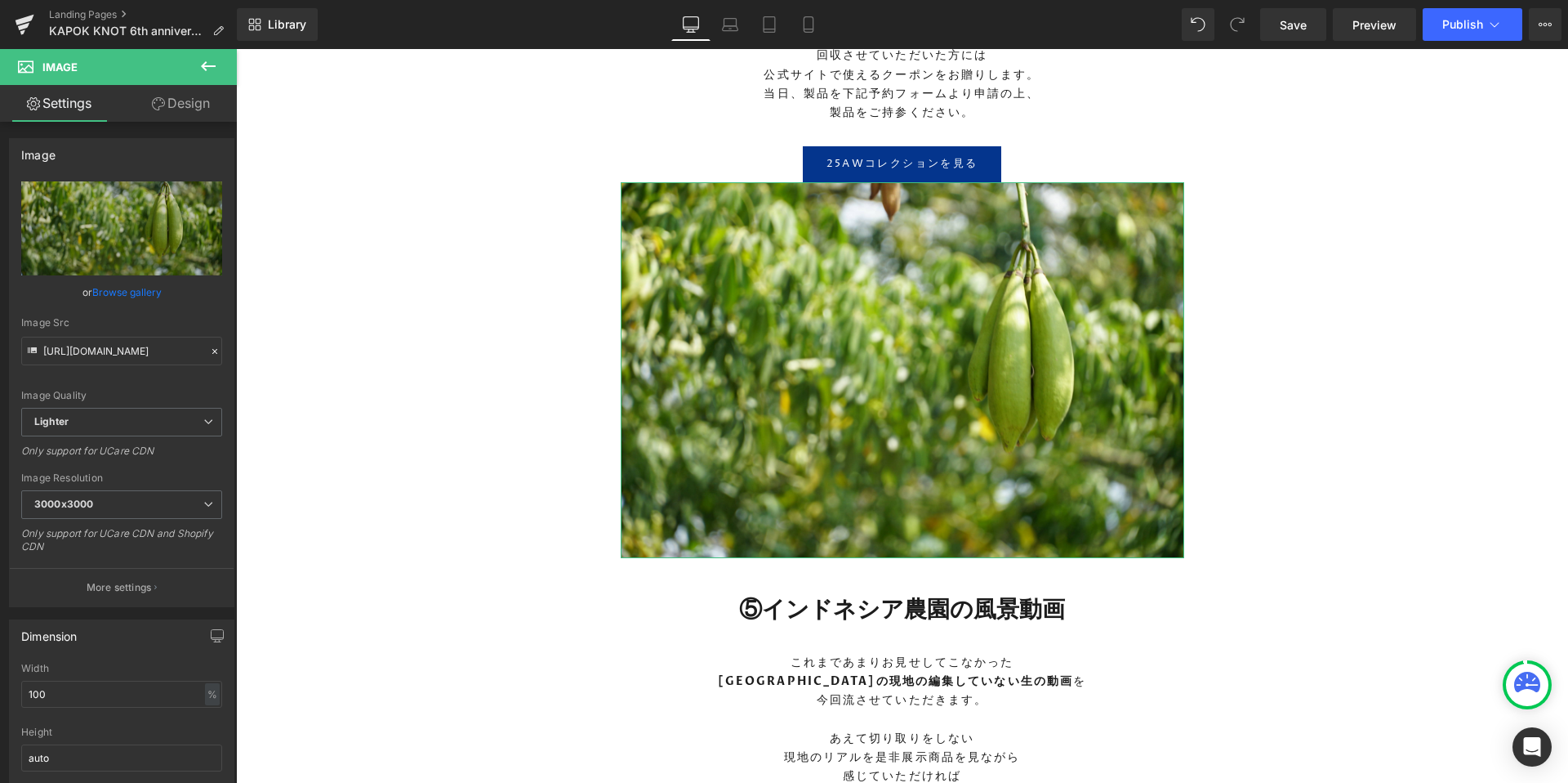
click at [156, 96] on link "Design" at bounding box center [181, 104] width 118 height 37
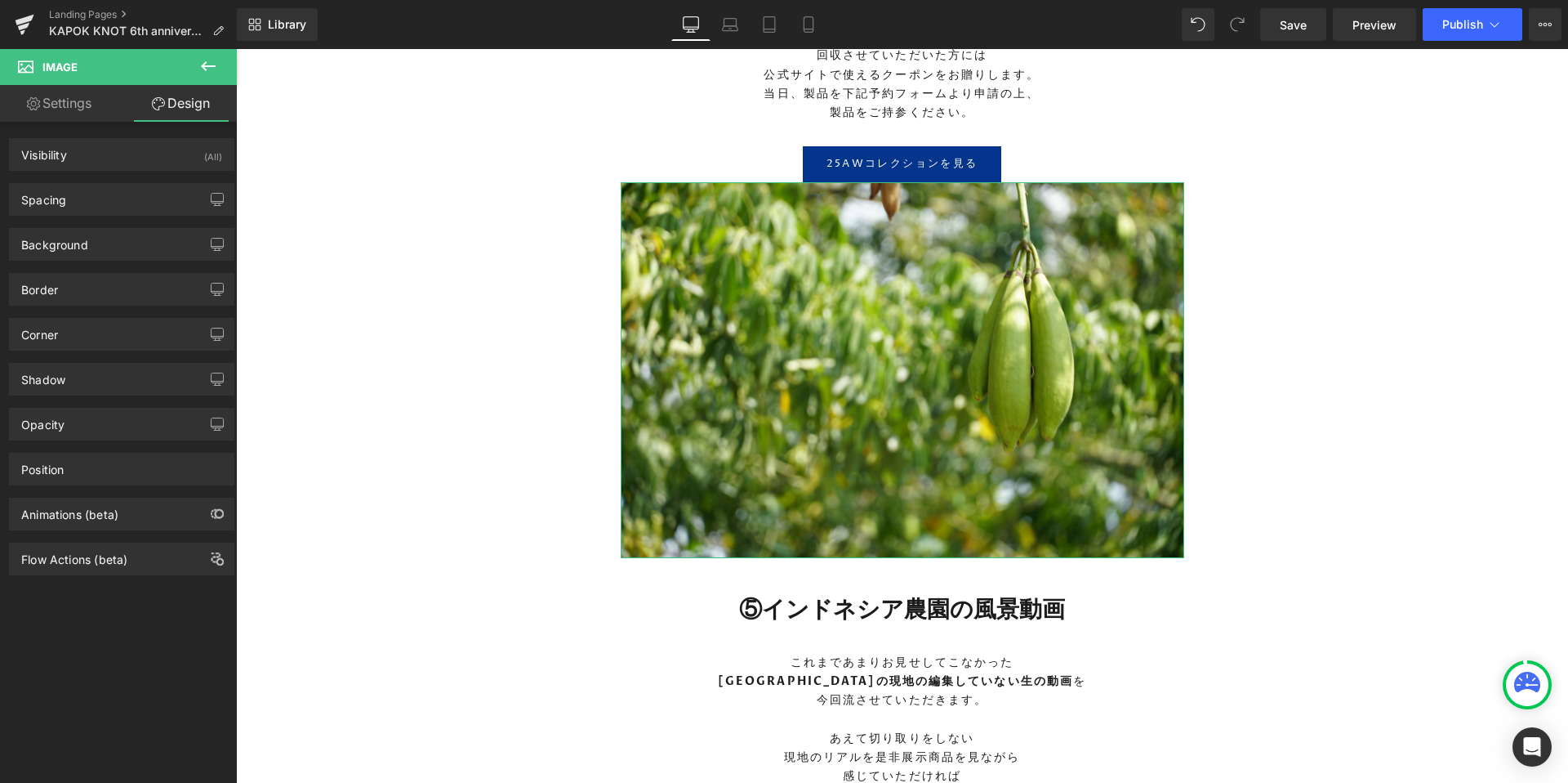
click at [78, 217] on div "Background Color & Image color transparent Color transparent 0 % Image Replace …" at bounding box center [122, 237] width 244 height 45
click at [64, 197] on div "Spacing" at bounding box center [43, 195] width 45 height 23
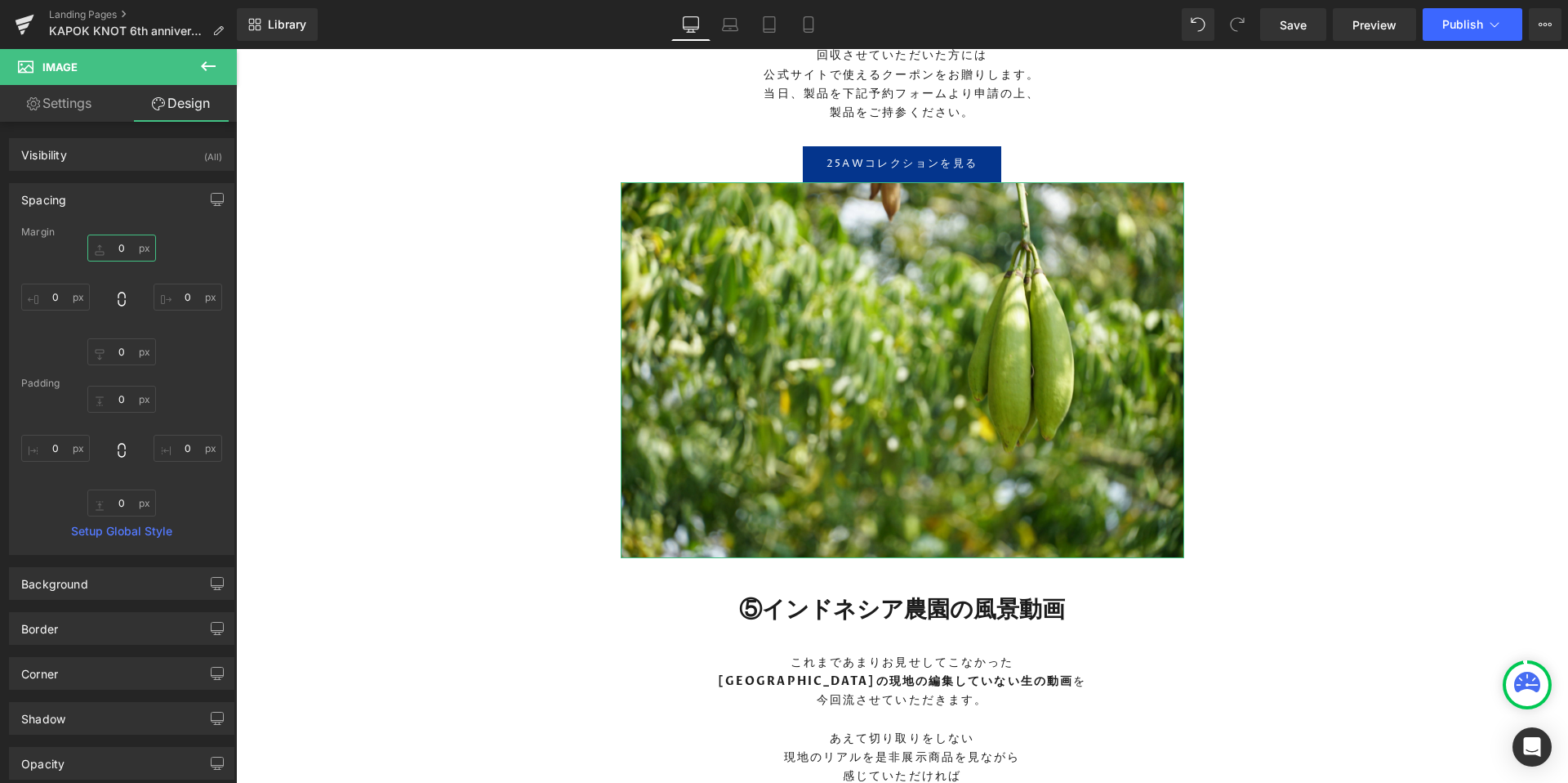
click at [119, 241] on input "0" at bounding box center [121, 248] width 68 height 27
type input "３0"
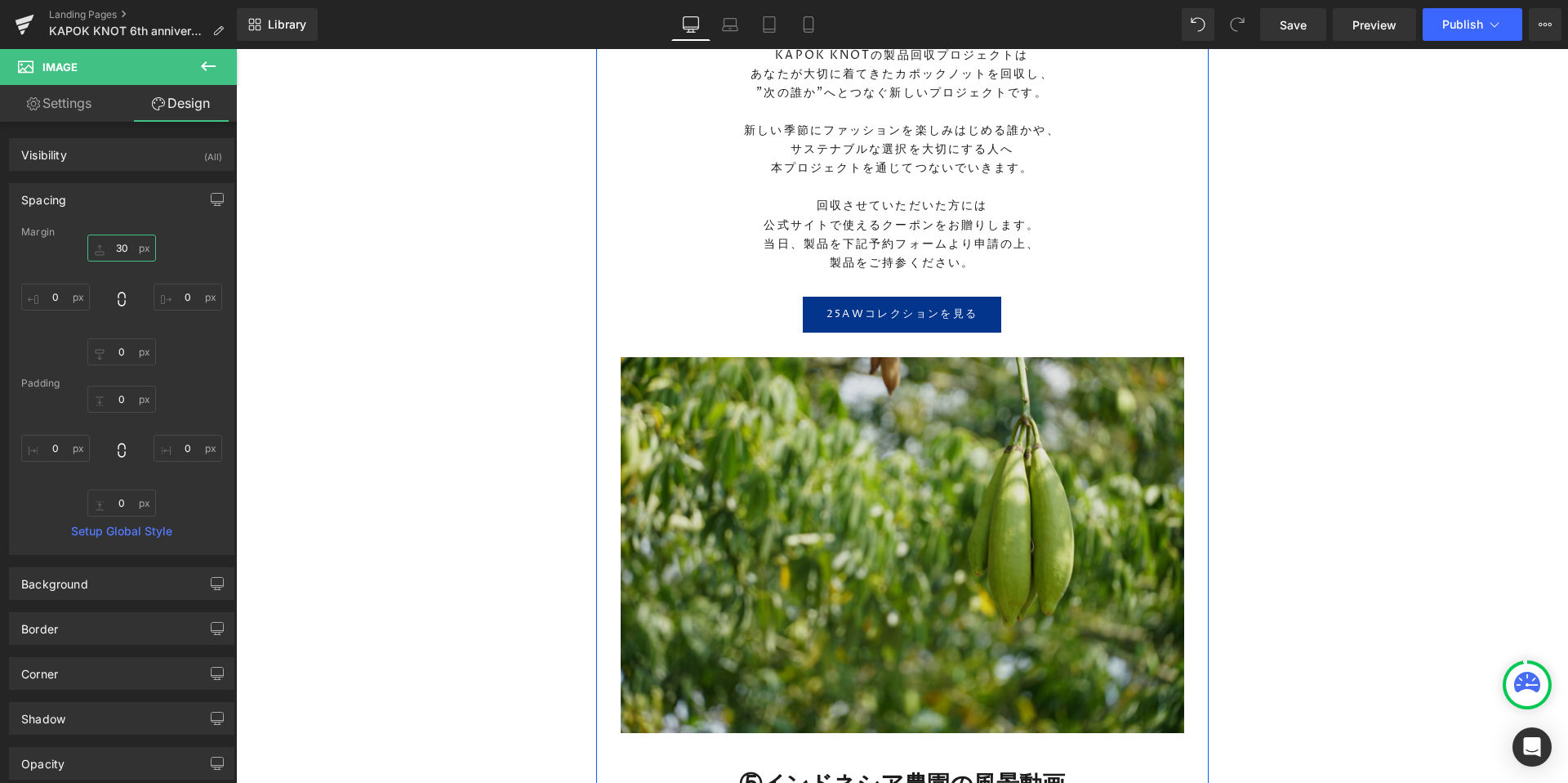
scroll to position [4455, 0]
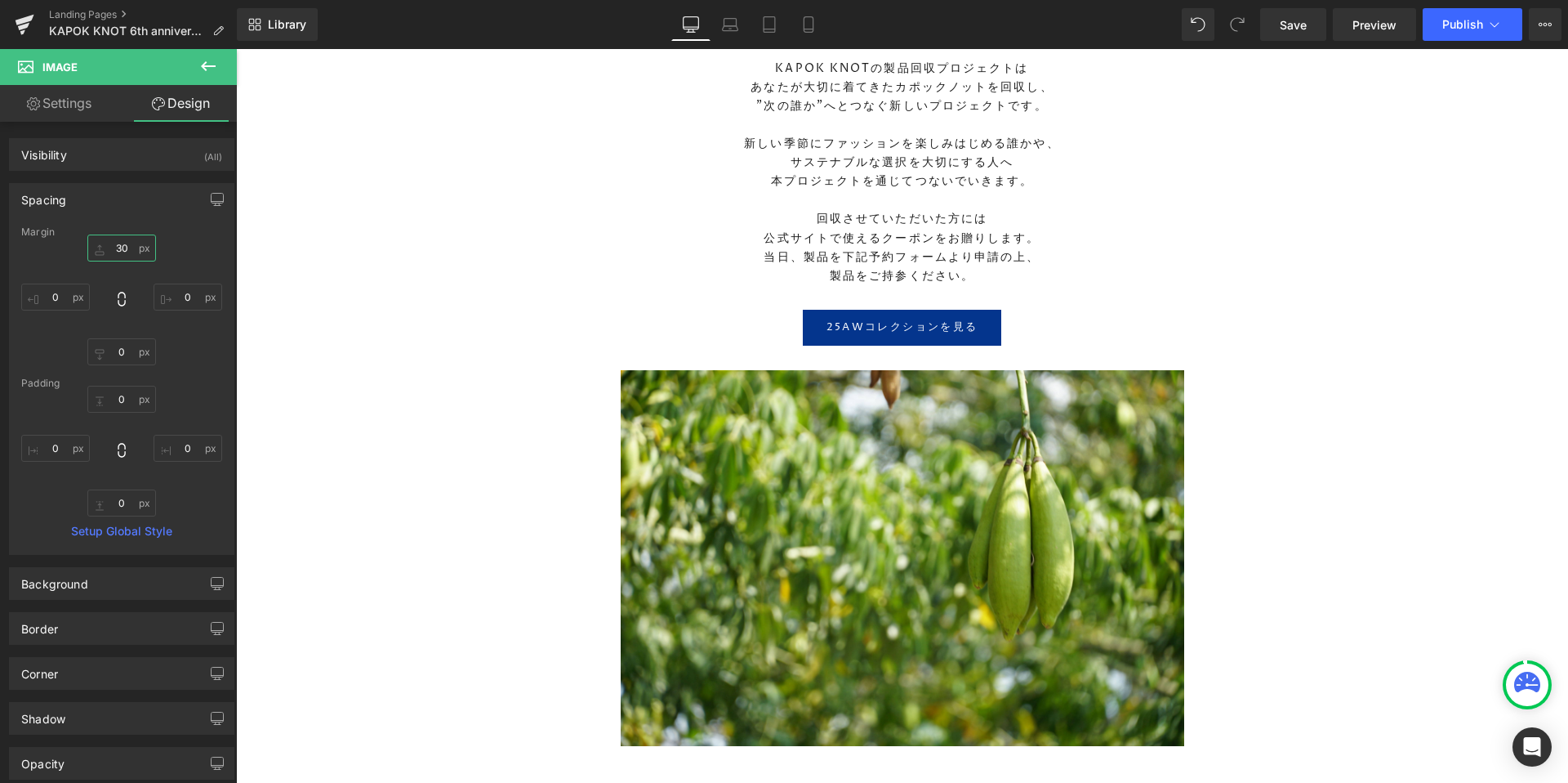
type input "30"
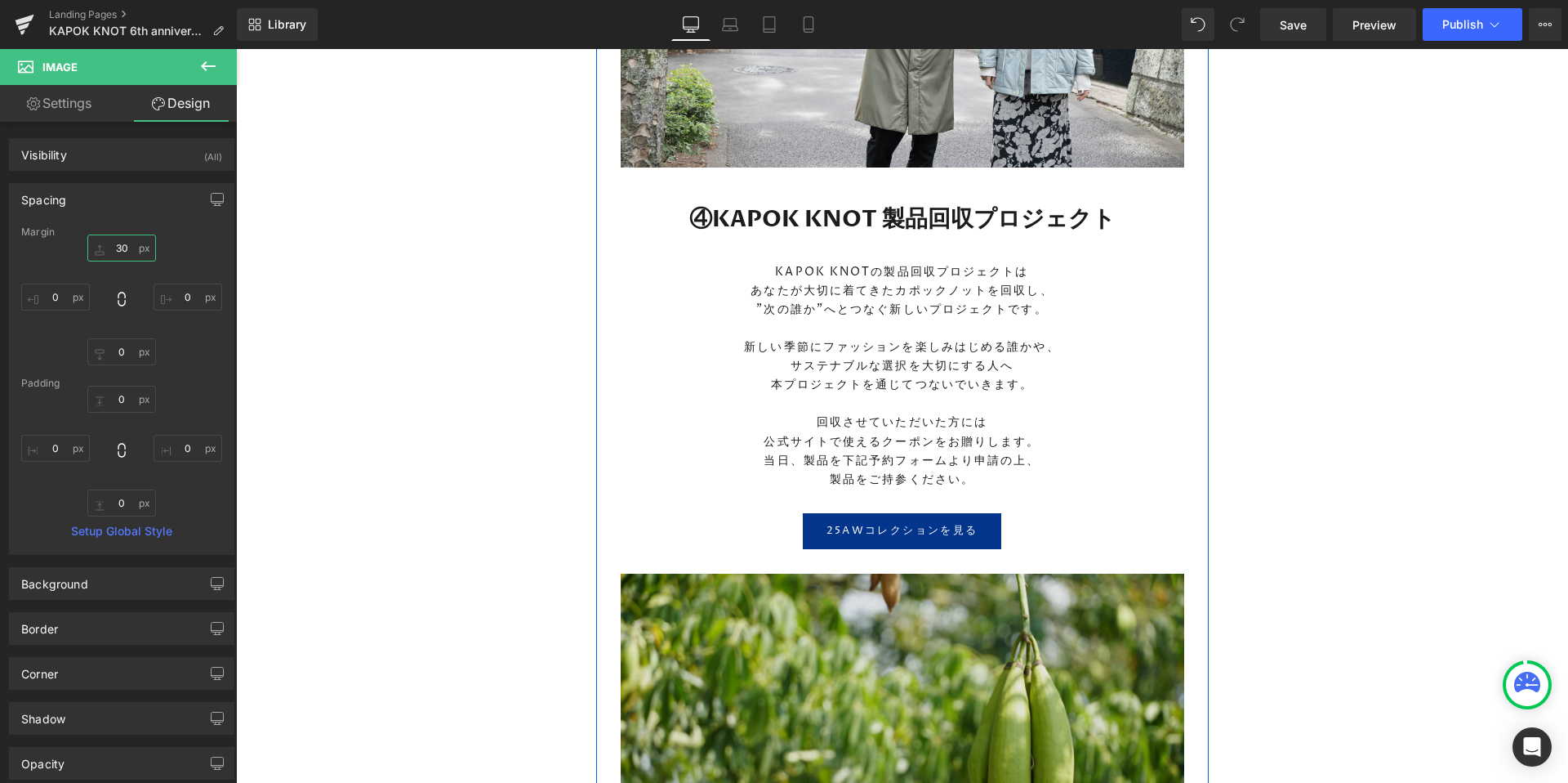
scroll to position [4232, 0]
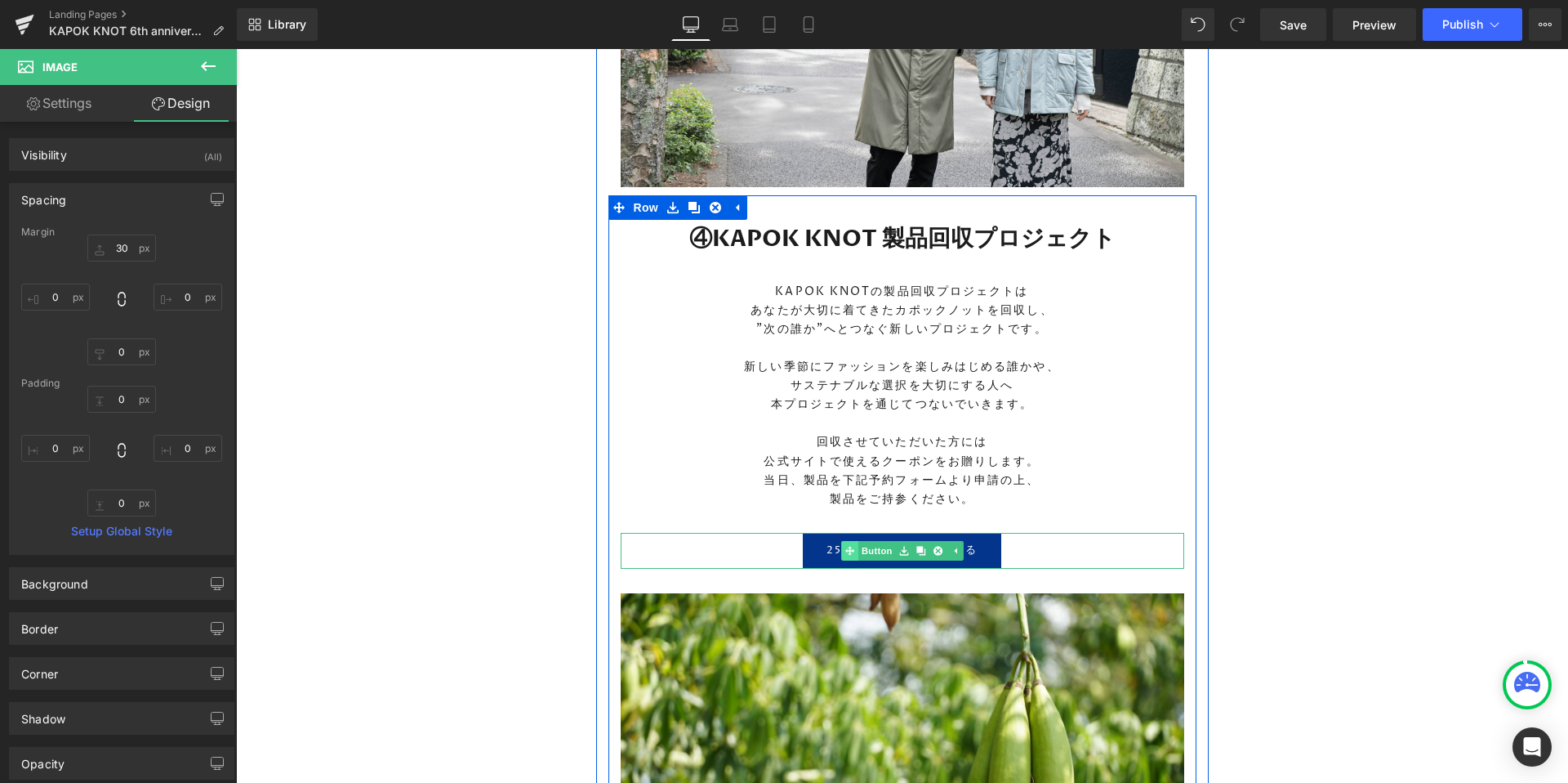
click at [876, 553] on link "Button" at bounding box center [868, 550] width 54 height 19
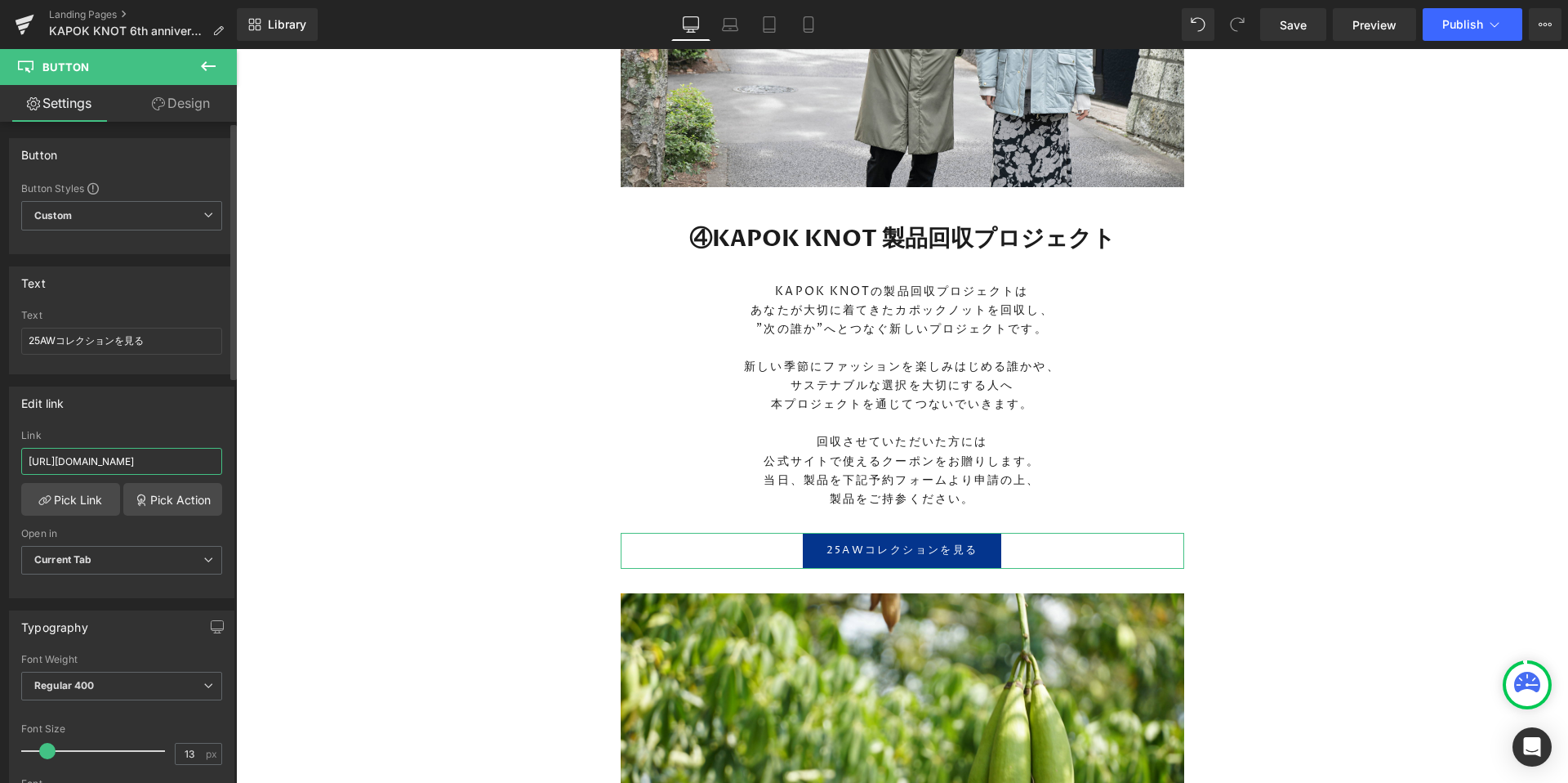
click at [95, 459] on input "[URL][DOMAIN_NAME]" at bounding box center [122, 461] width 201 height 27
paste input "[URL][DOMAIN_NAME]"
type input "[URL][DOMAIN_NAME]"
click at [130, 398] on div "Edit link" at bounding box center [122, 402] width 224 height 31
click at [123, 423] on div "Edit link [URL][DOMAIN_NAME] Link [URL][DOMAIN_NAME] Pick Link Pick Action Curr…" at bounding box center [122, 492] width 225 height 212
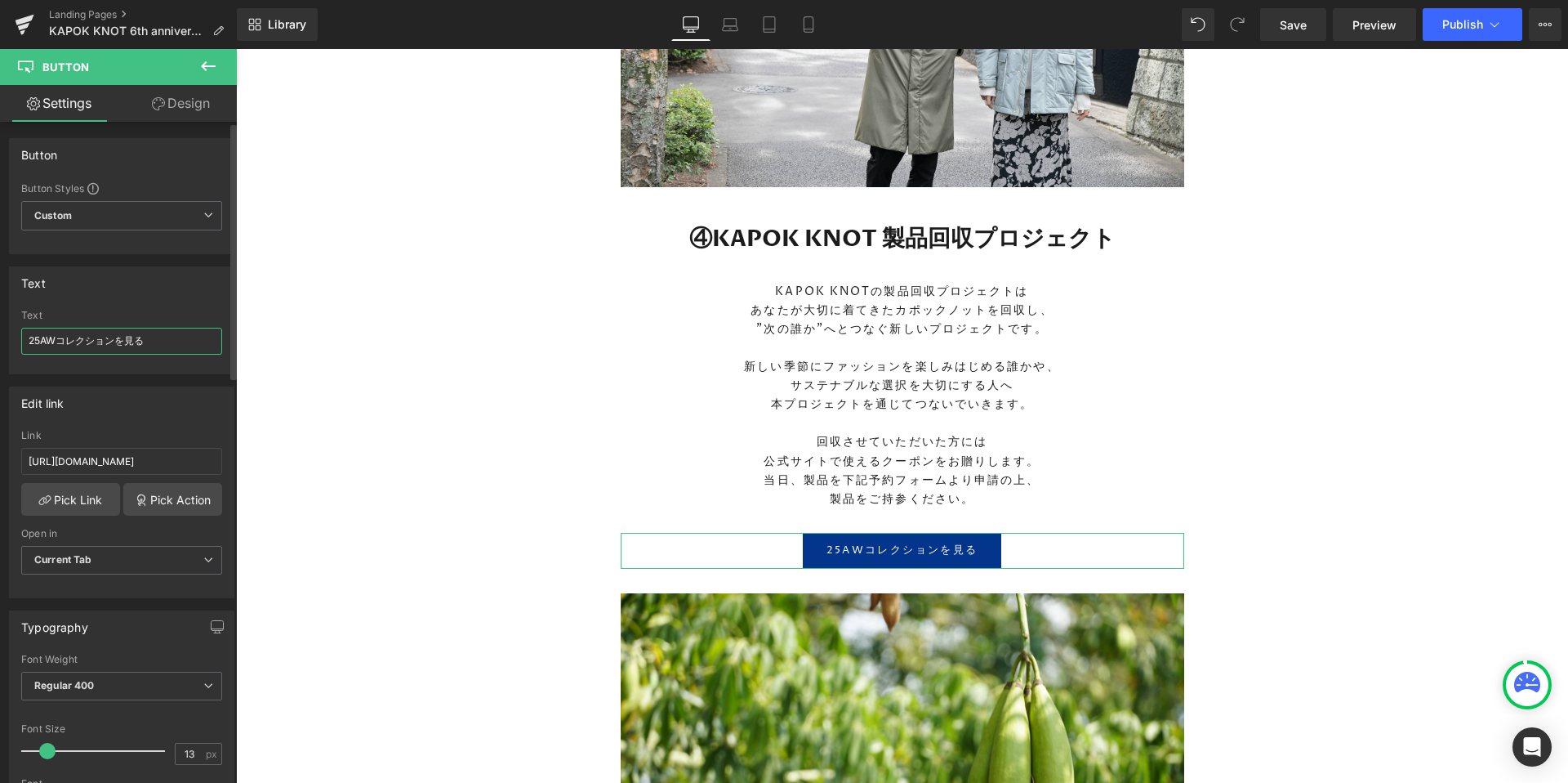
click at [135, 341] on input "25AWコレクションを見る" at bounding box center [122, 341] width 201 height 27
click at [152, 341] on input "25AWコレクションを見る" at bounding box center [122, 341] width 201 height 27
type input "2"
type input "k"
type input "製品回収プロジェクトに予約する"
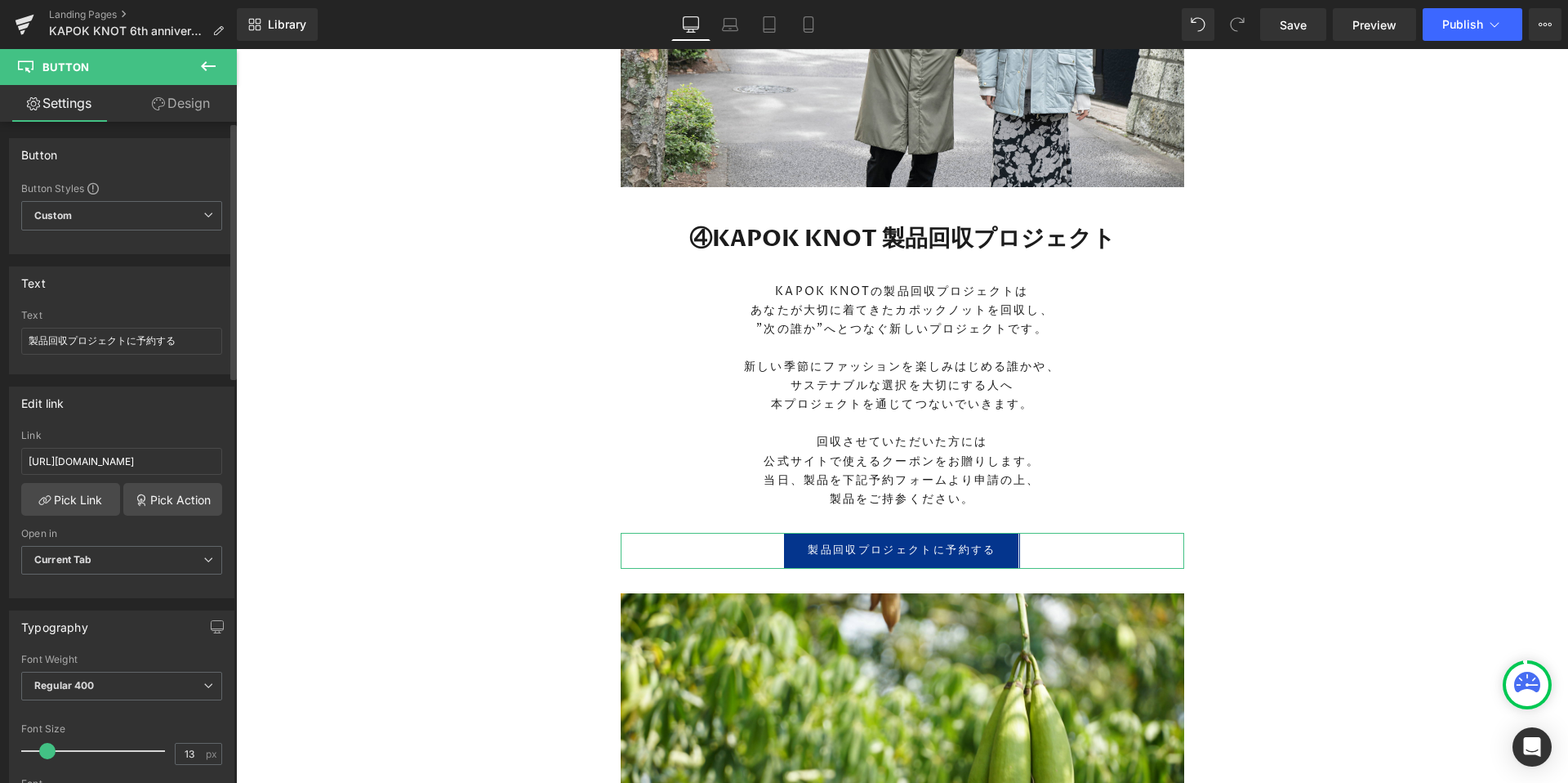
click at [148, 372] on div at bounding box center [122, 367] width 201 height 11
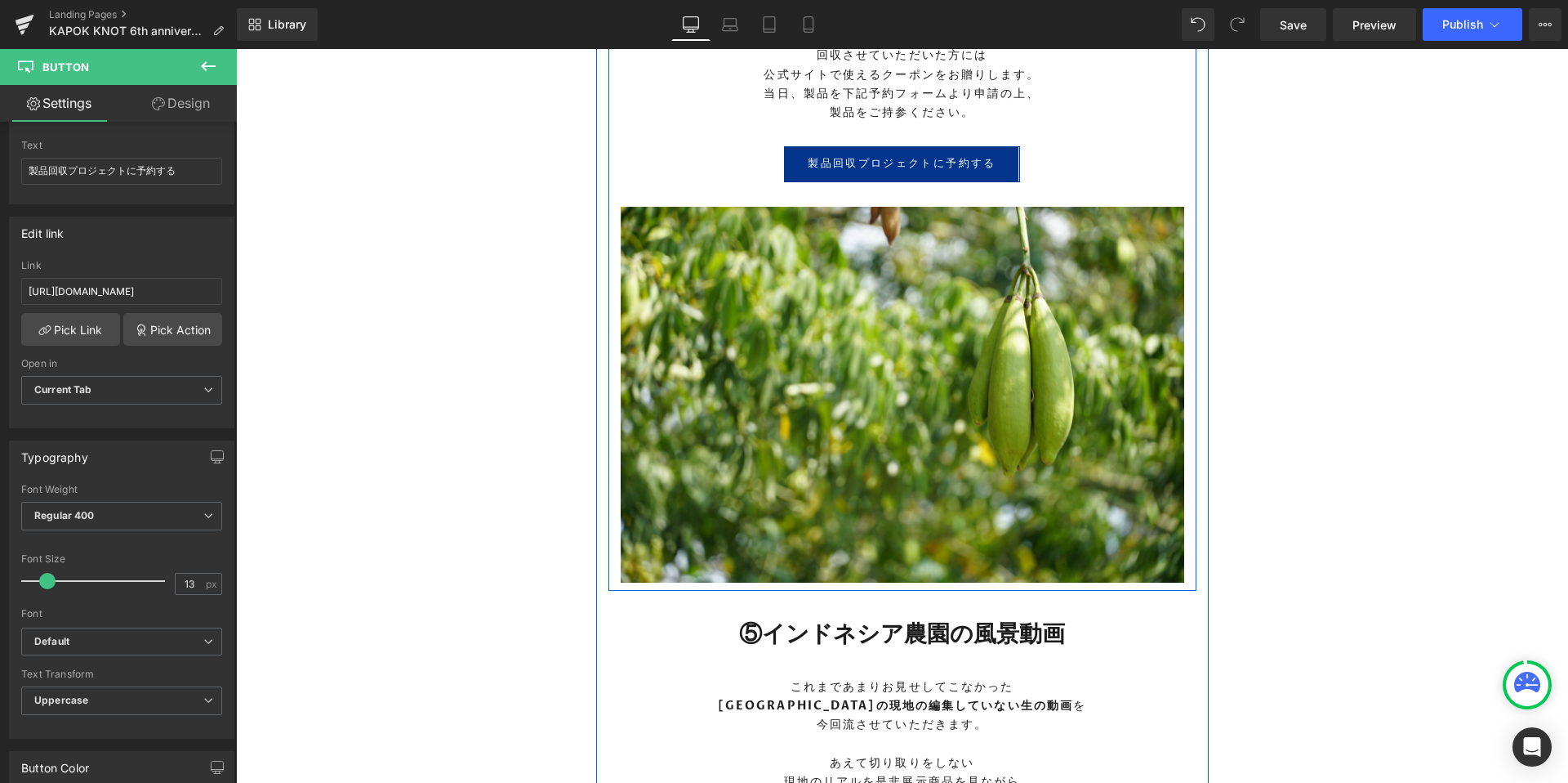
scroll to position [4650, 0]
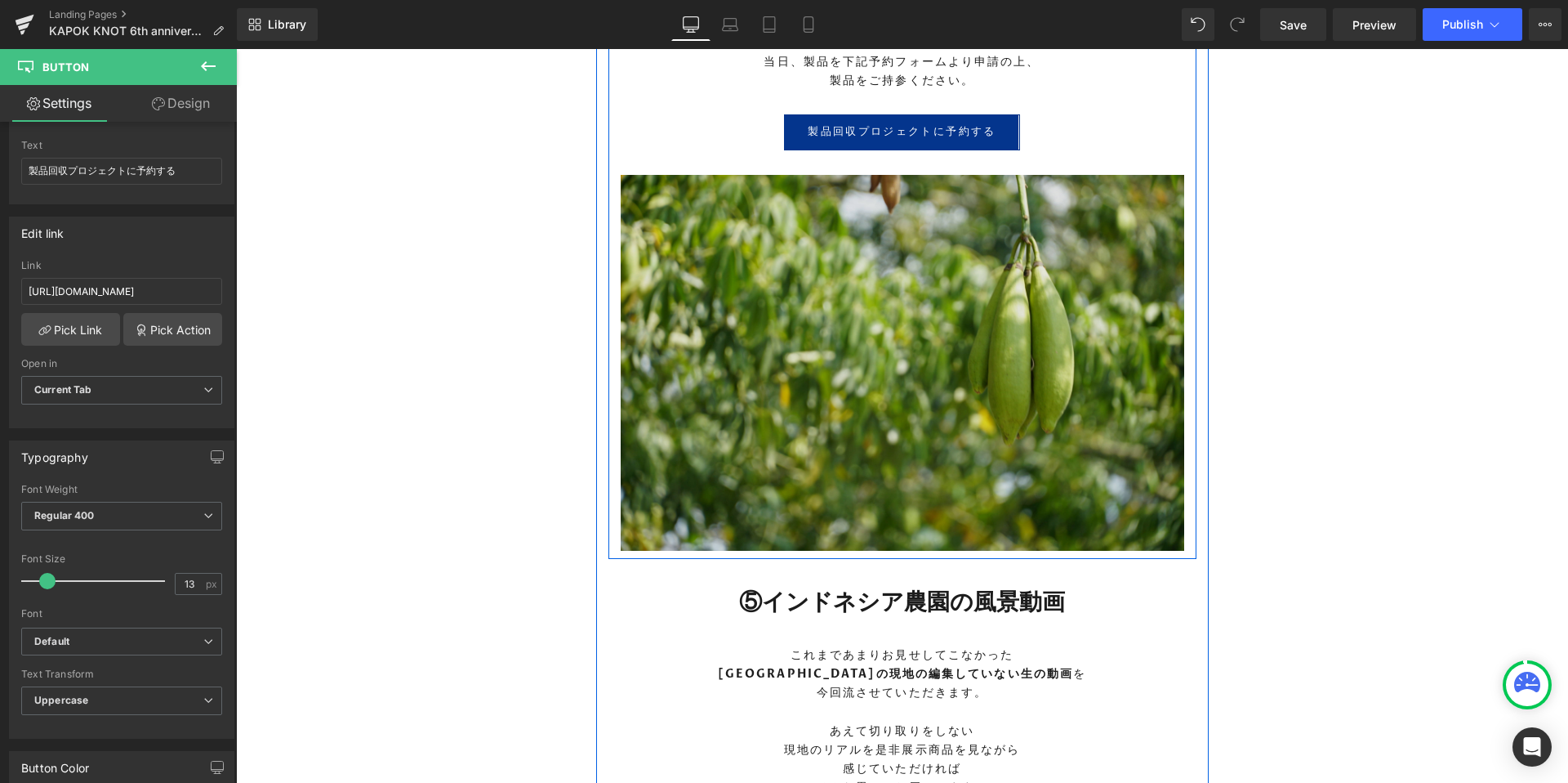
click at [860, 481] on img at bounding box center [902, 362] width 563 height 376
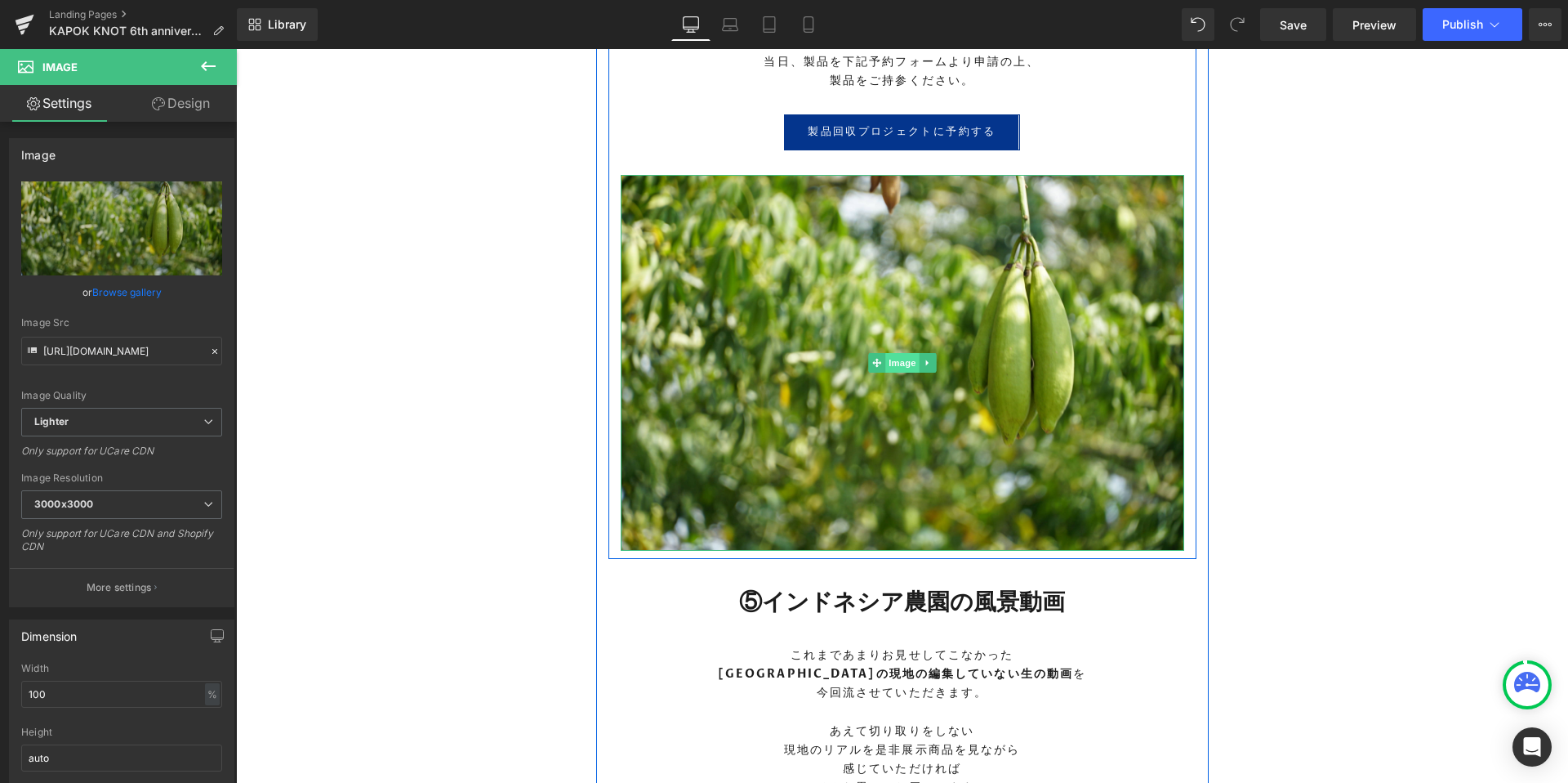
click at [900, 365] on span "Image" at bounding box center [902, 362] width 35 height 19
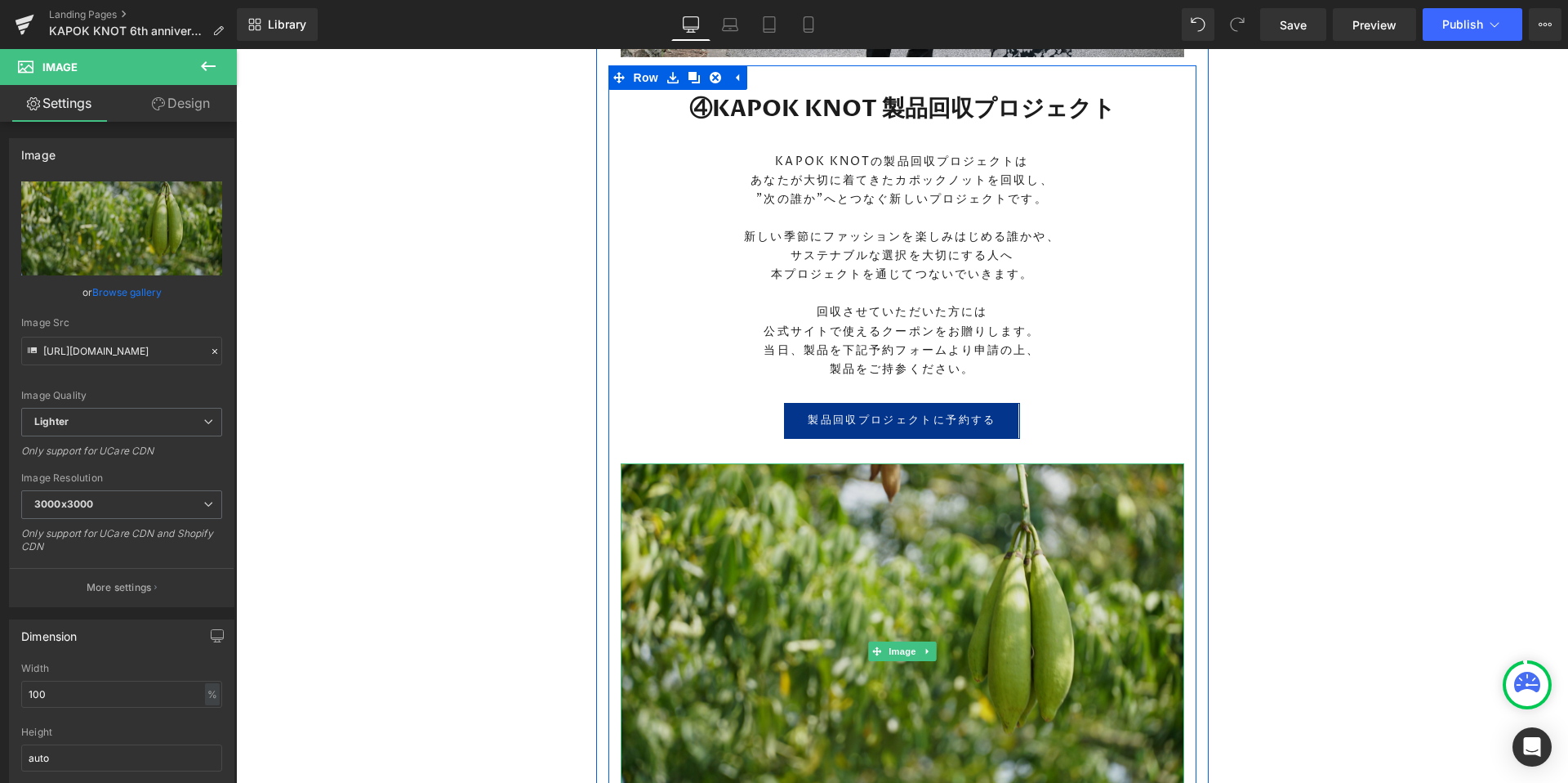
scroll to position [4354, 0]
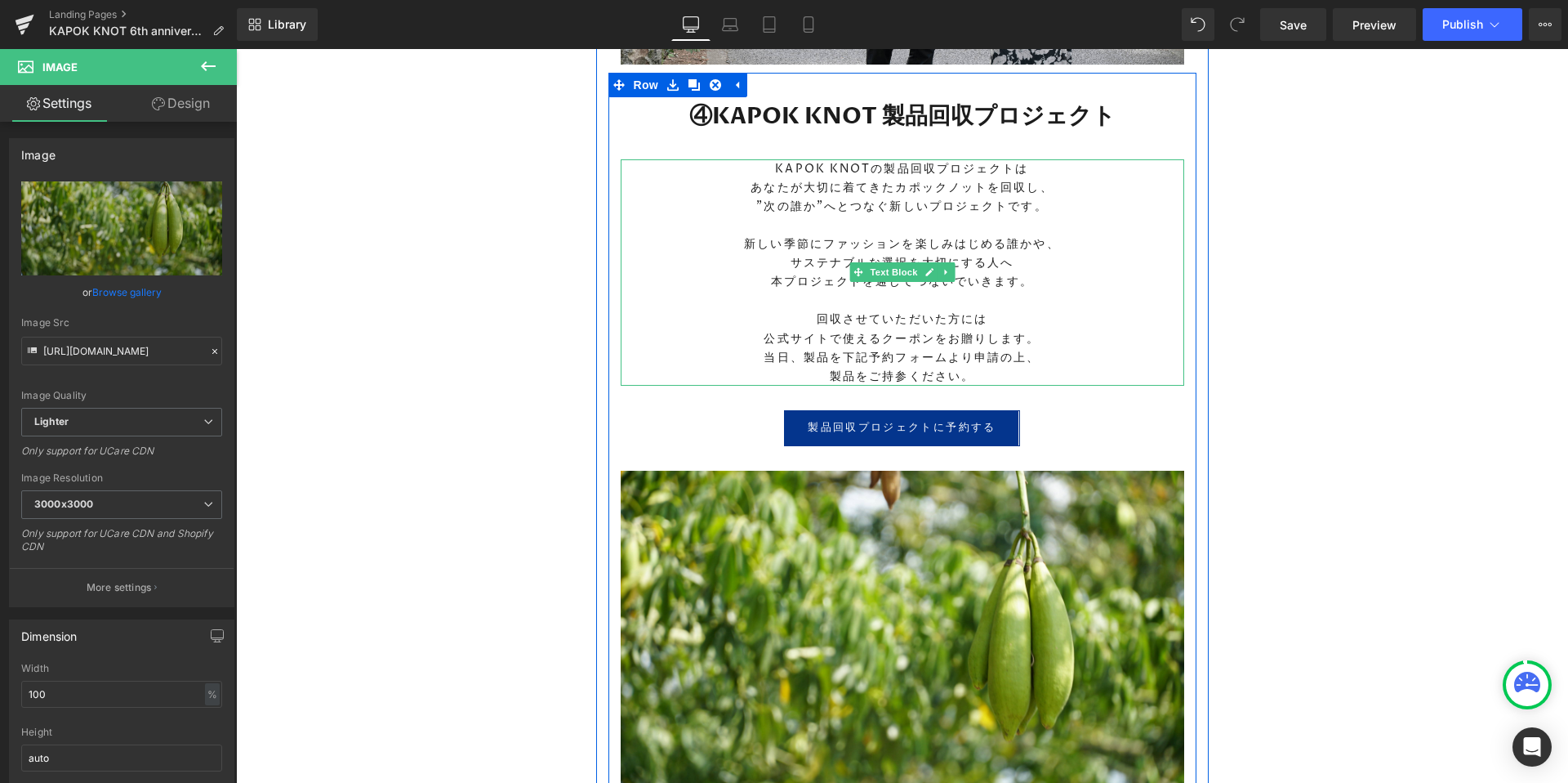
click at [904, 342] on p "公式サイトで使えるクーポンをお贈りします。" at bounding box center [902, 339] width 563 height 19
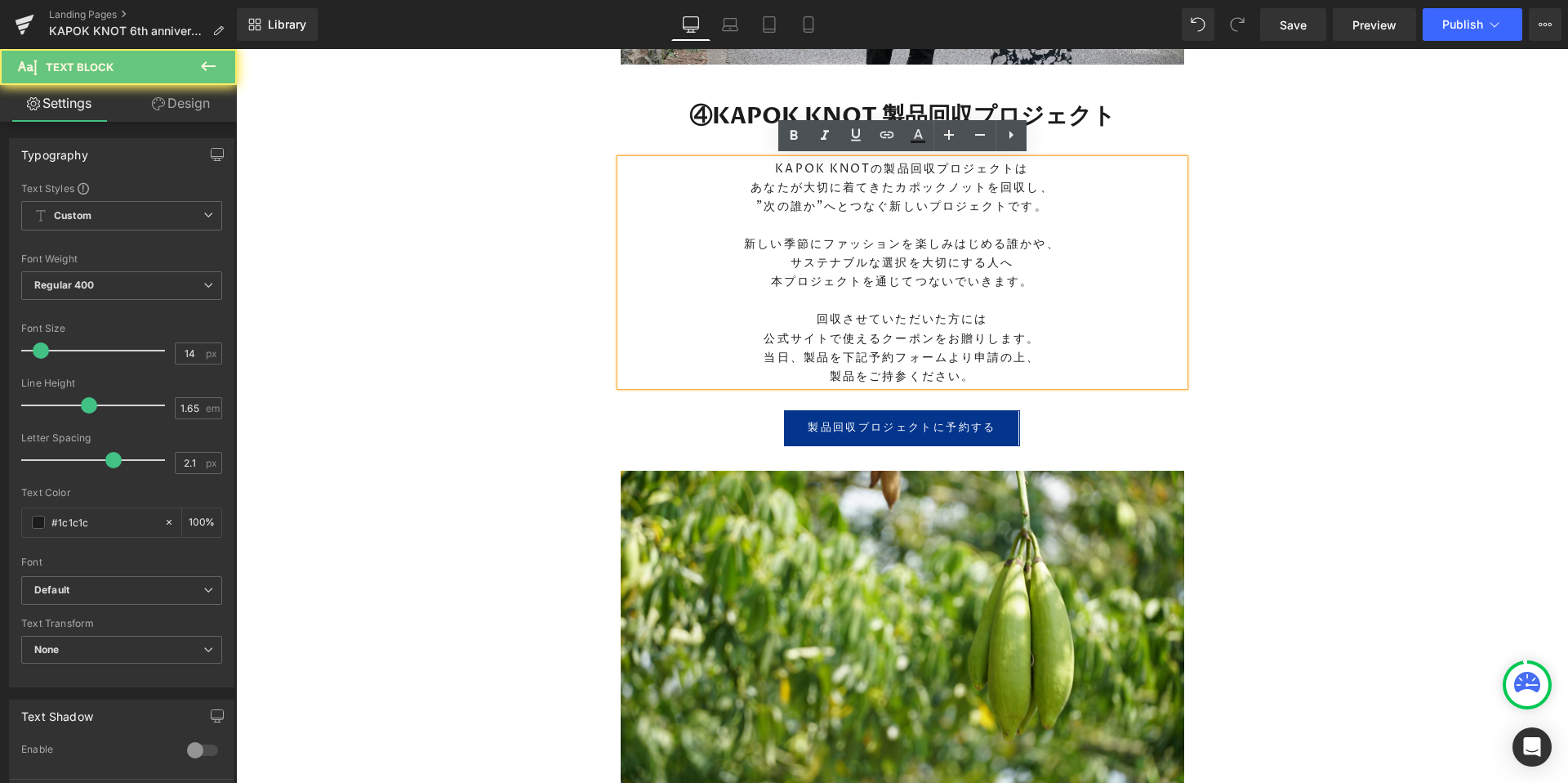
click at [977, 352] on p "当日、製品を下記予約フォームより申請の上、" at bounding box center [902, 357] width 563 height 19
click at [845, 351] on p "当日、製品を下記予約フォームより申請の上、" at bounding box center [902, 357] width 563 height 19
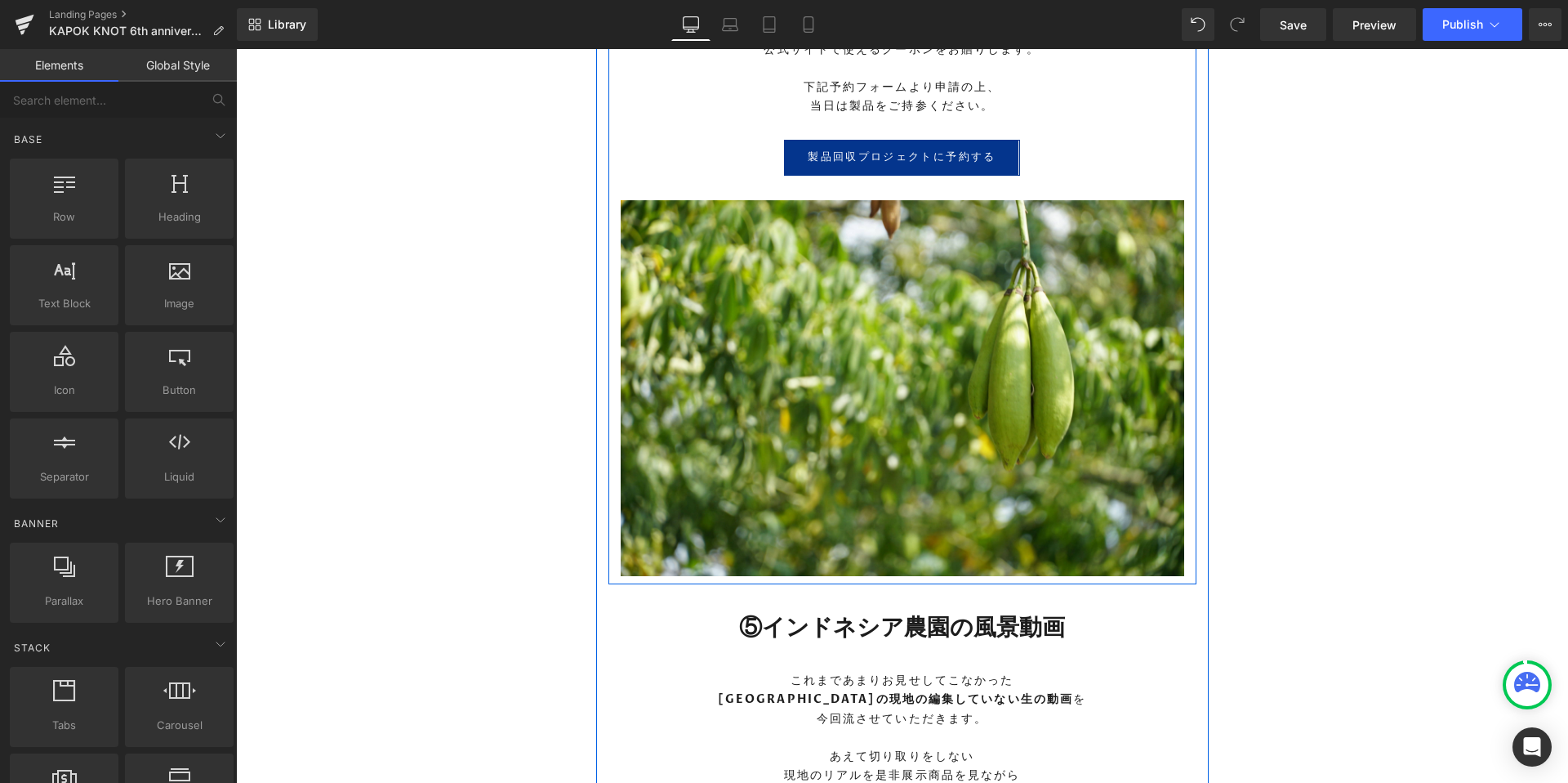
scroll to position [4766, 0]
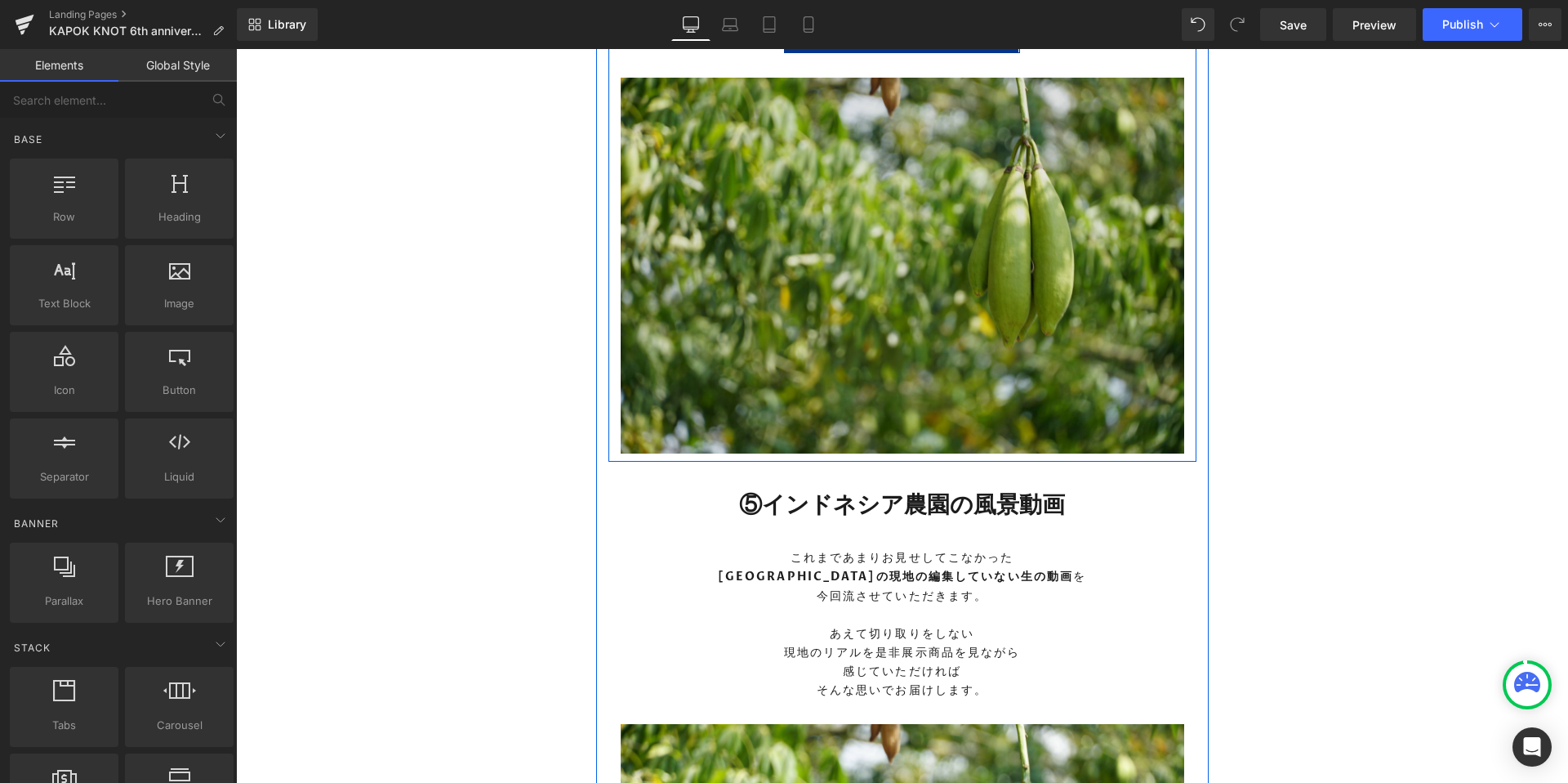
click at [789, 295] on img at bounding box center [902, 265] width 563 height 376
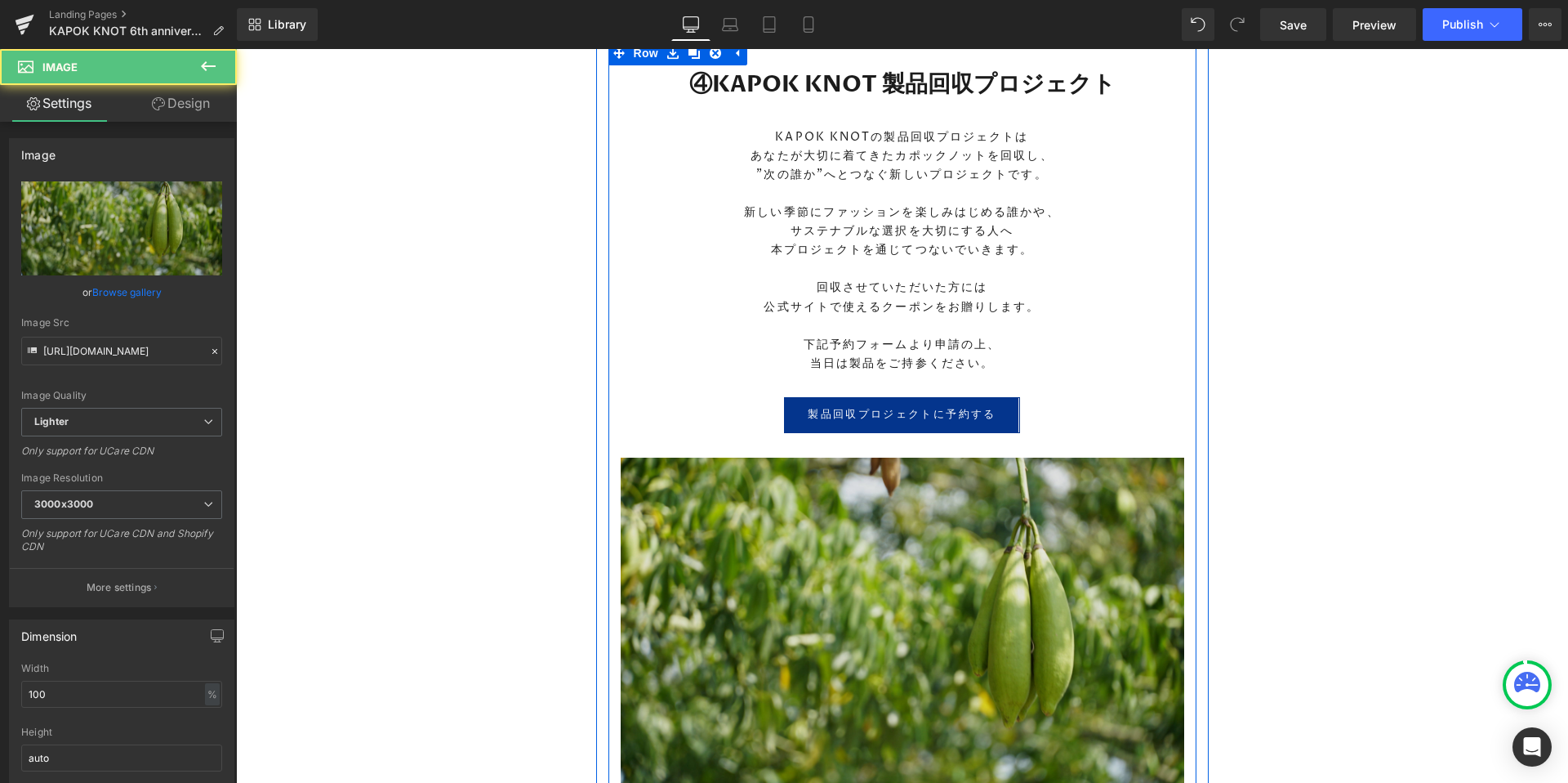
scroll to position [4337, 0]
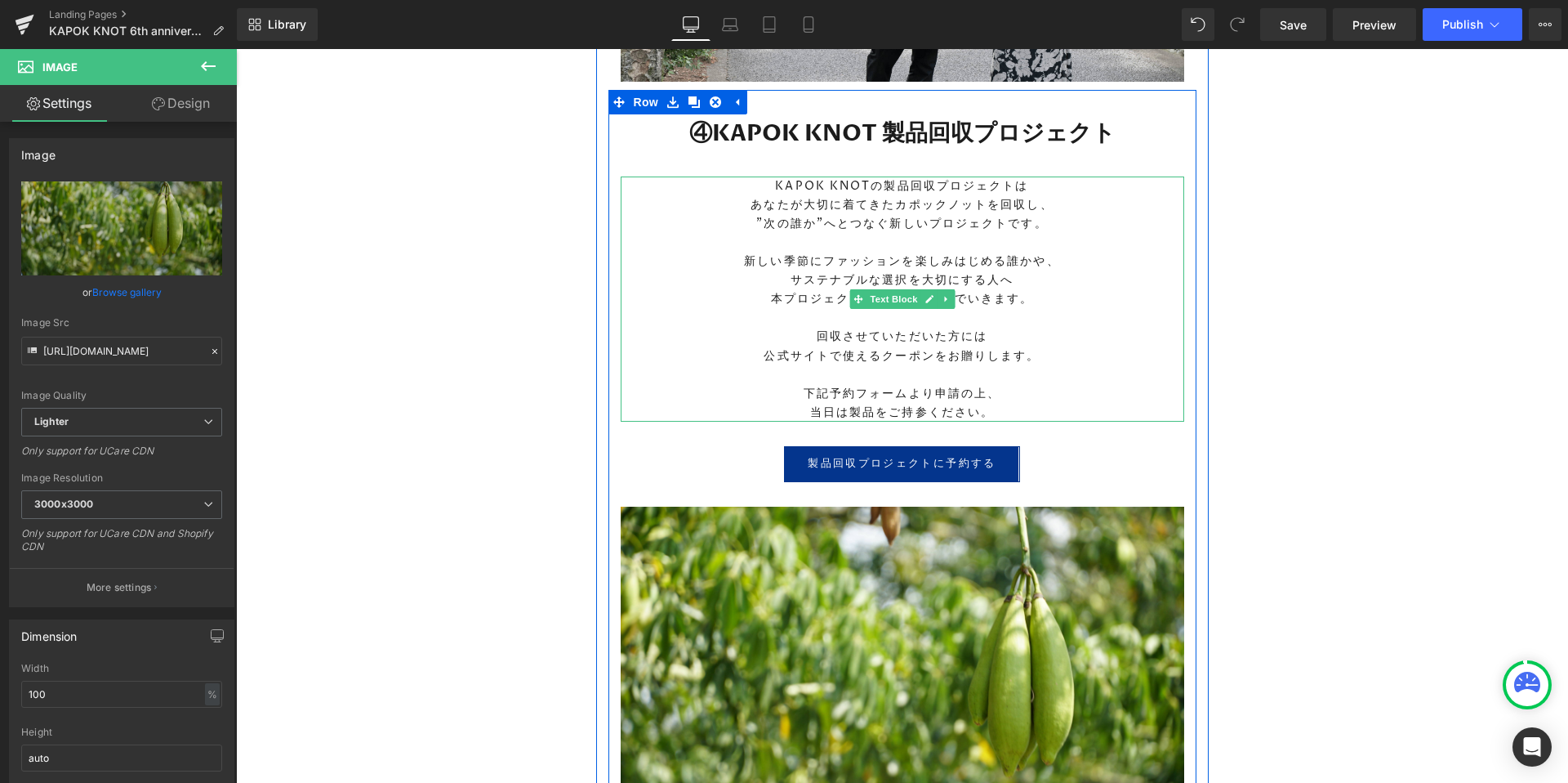
click at [920, 211] on p "あなたが大切に着てきたカポックノットを回収し、" at bounding box center [902, 204] width 563 height 19
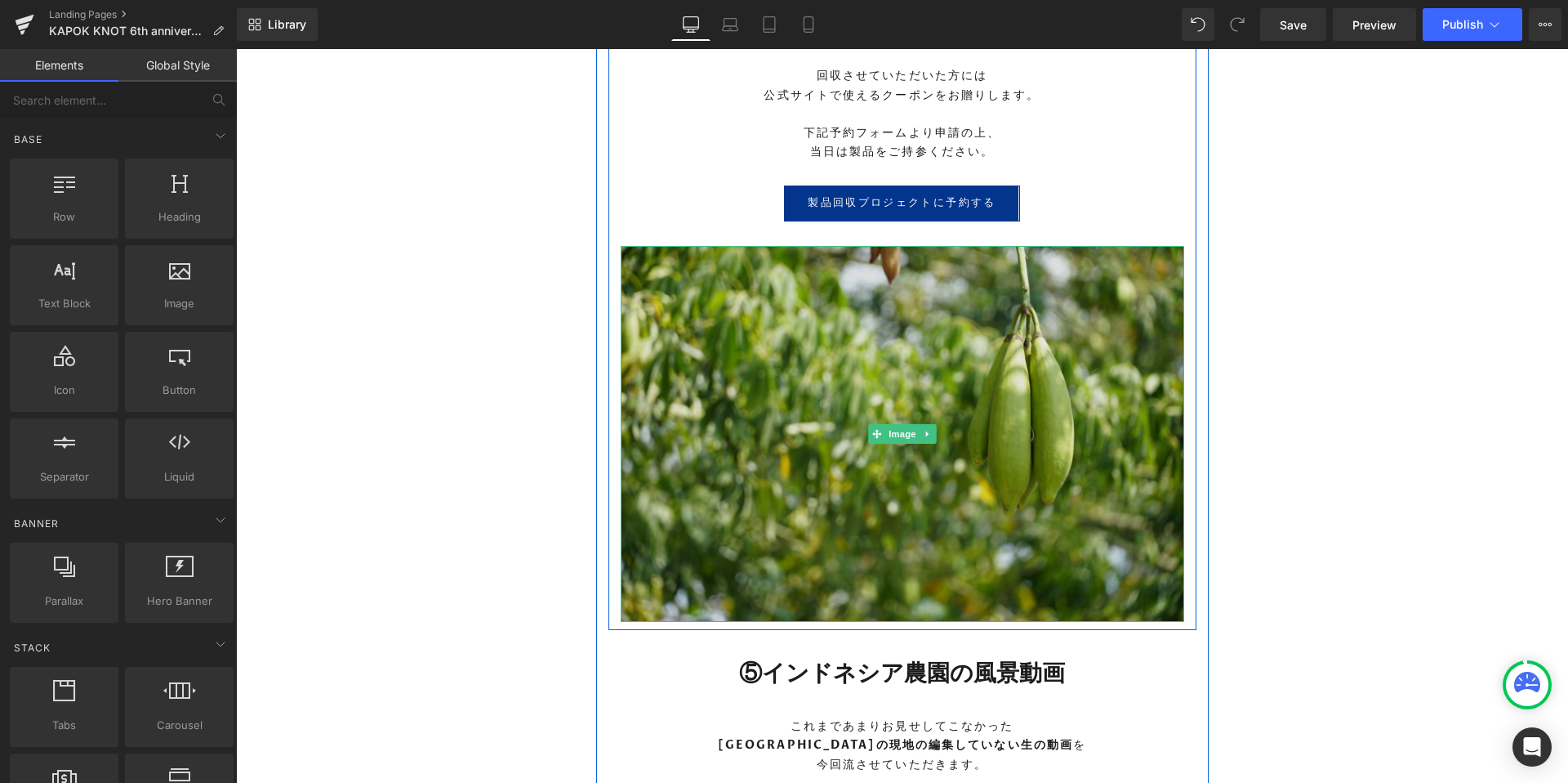
scroll to position [4600, 0]
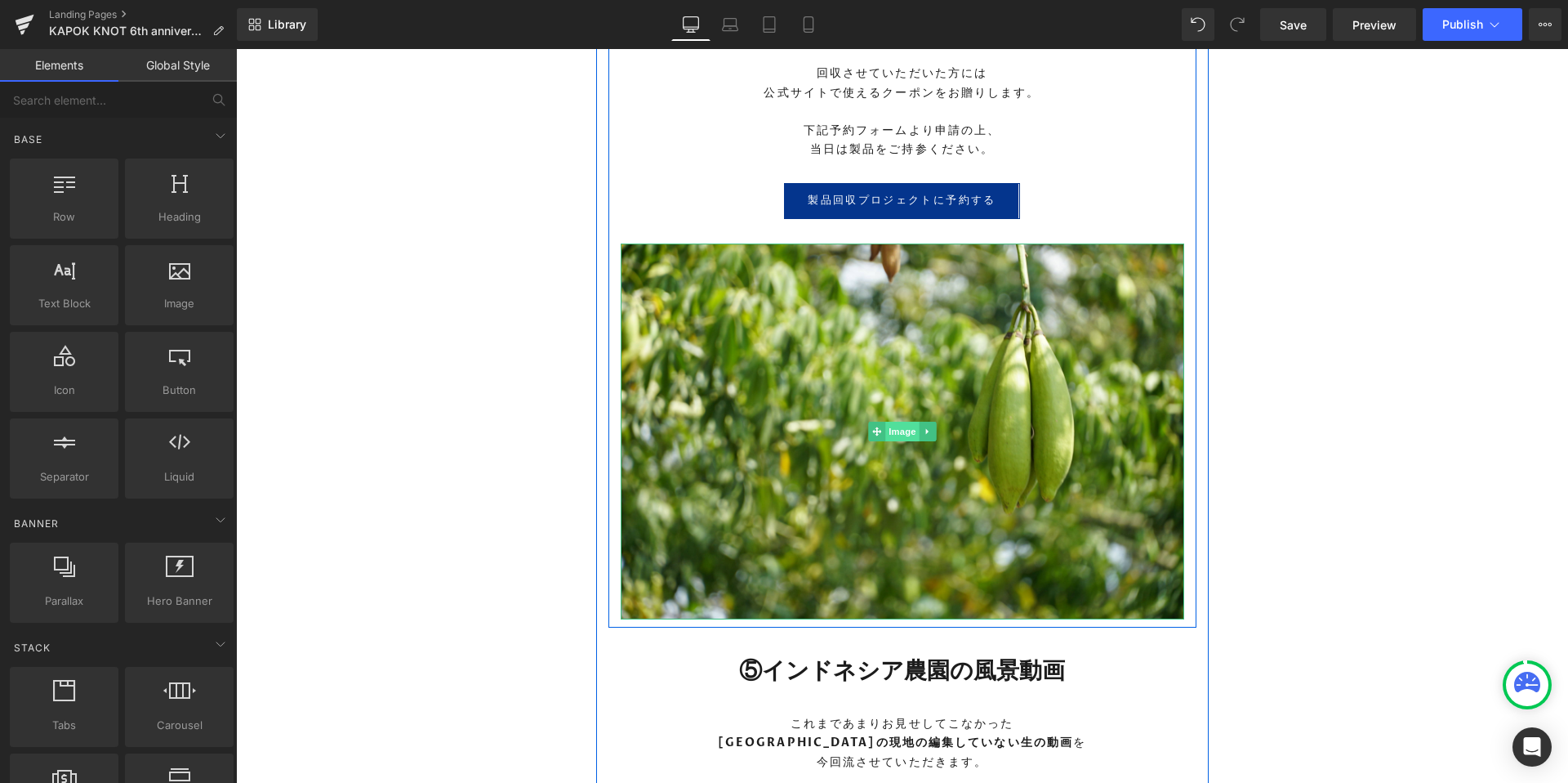
click at [909, 437] on span "Image" at bounding box center [902, 431] width 35 height 19
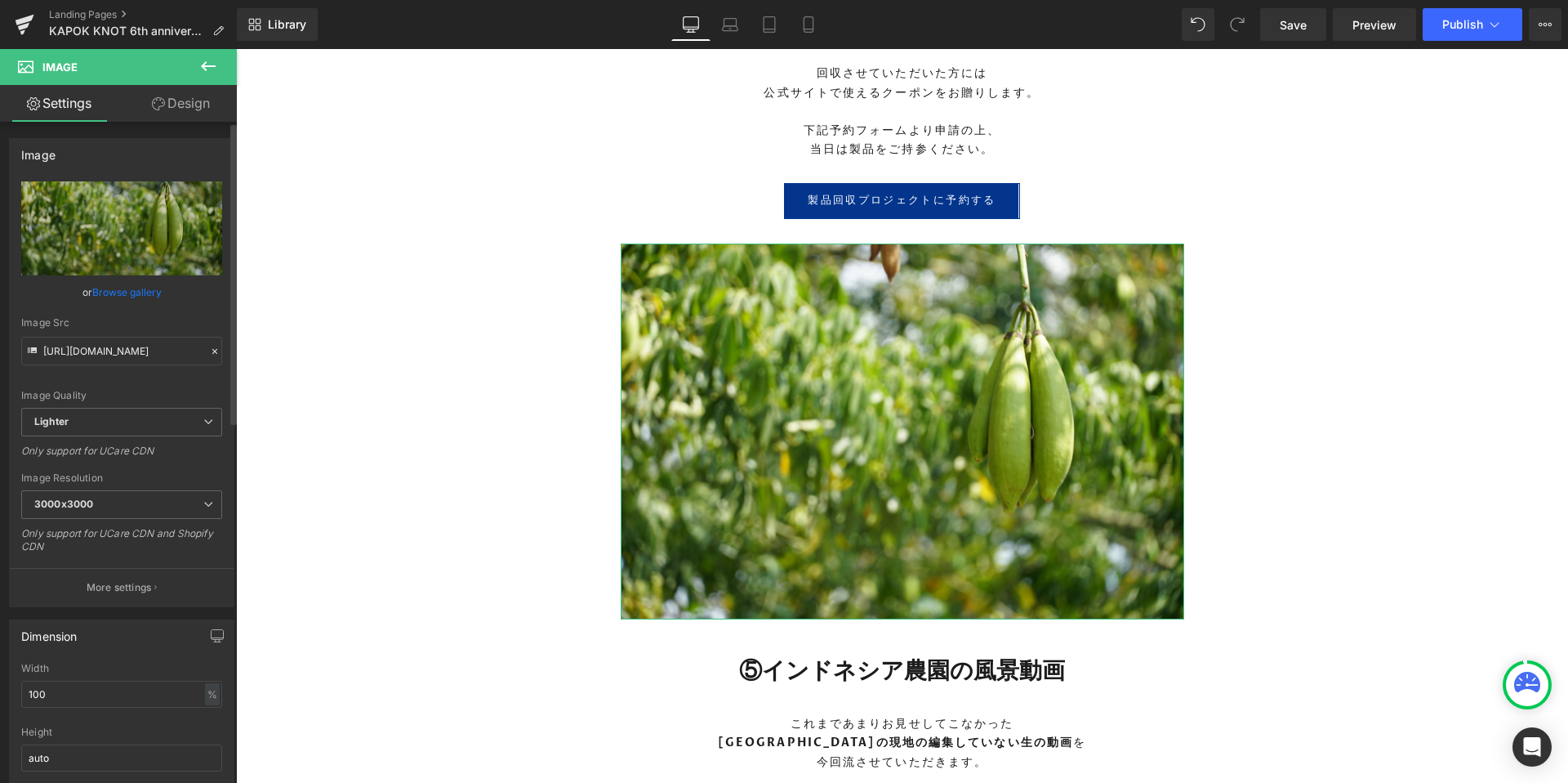
click at [110, 293] on link "Browse gallery" at bounding box center [127, 292] width 69 height 29
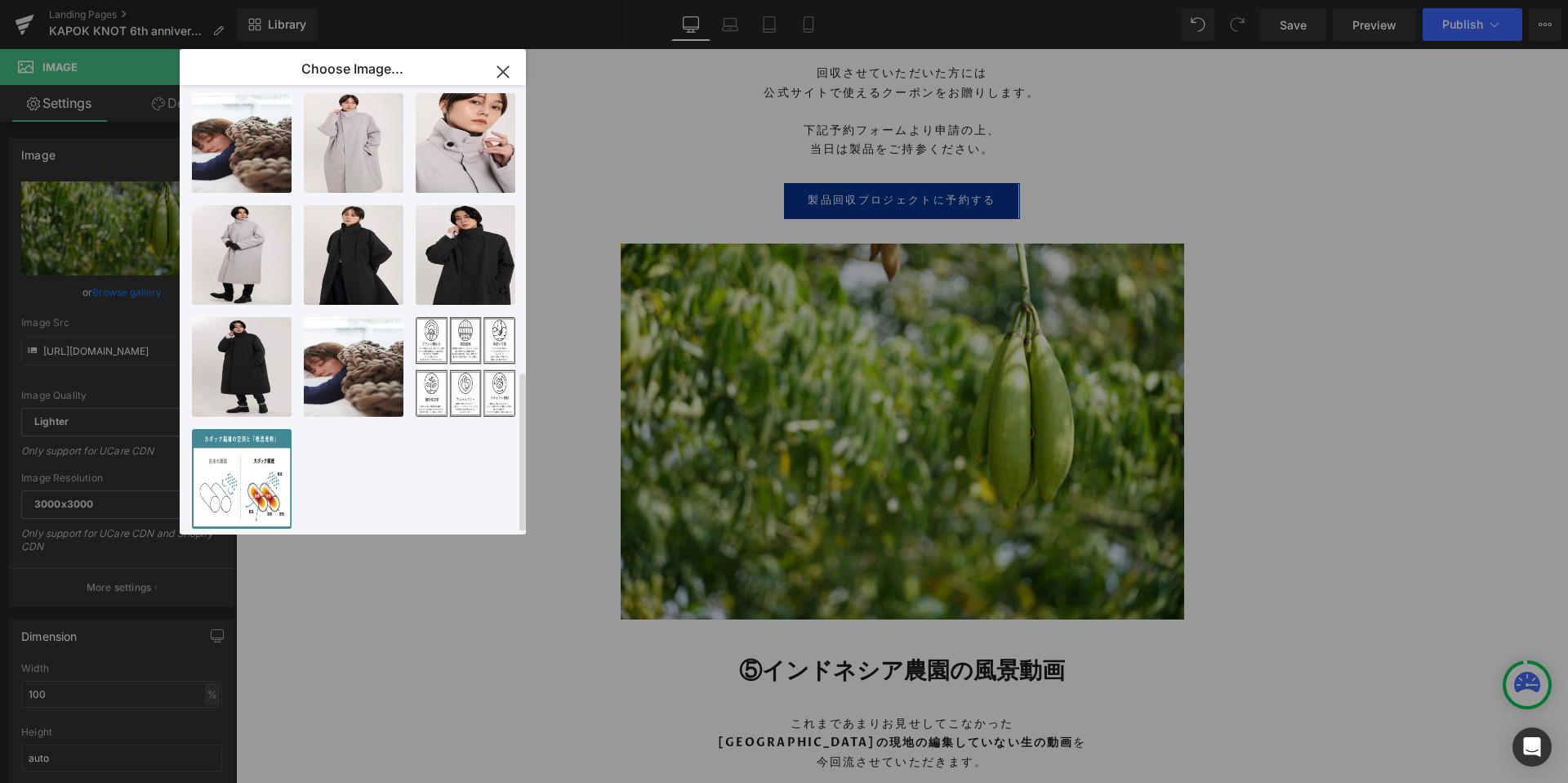
scroll to position [0, 0]
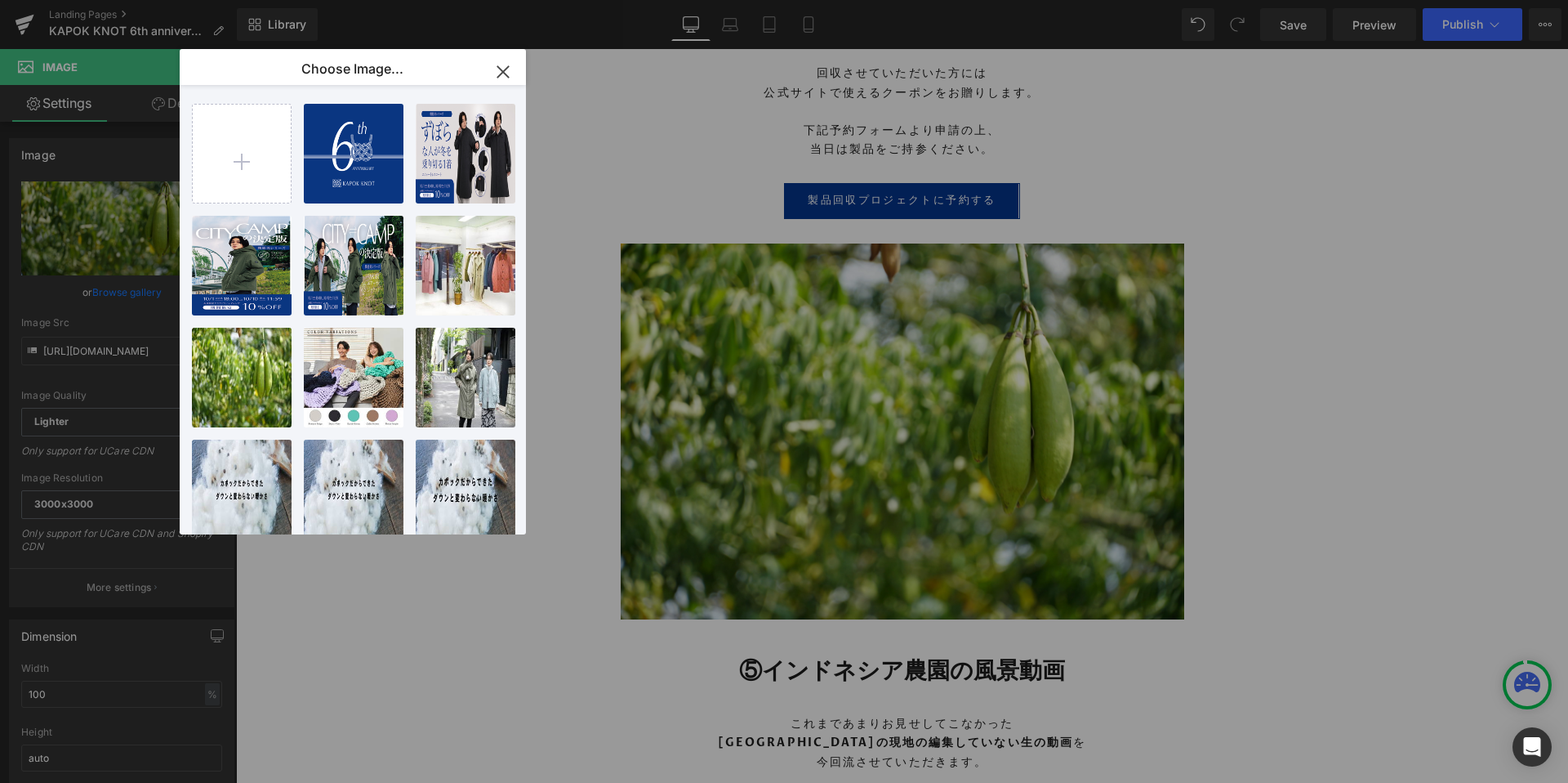
click at [510, 52] on button "button" at bounding box center [503, 72] width 46 height 46
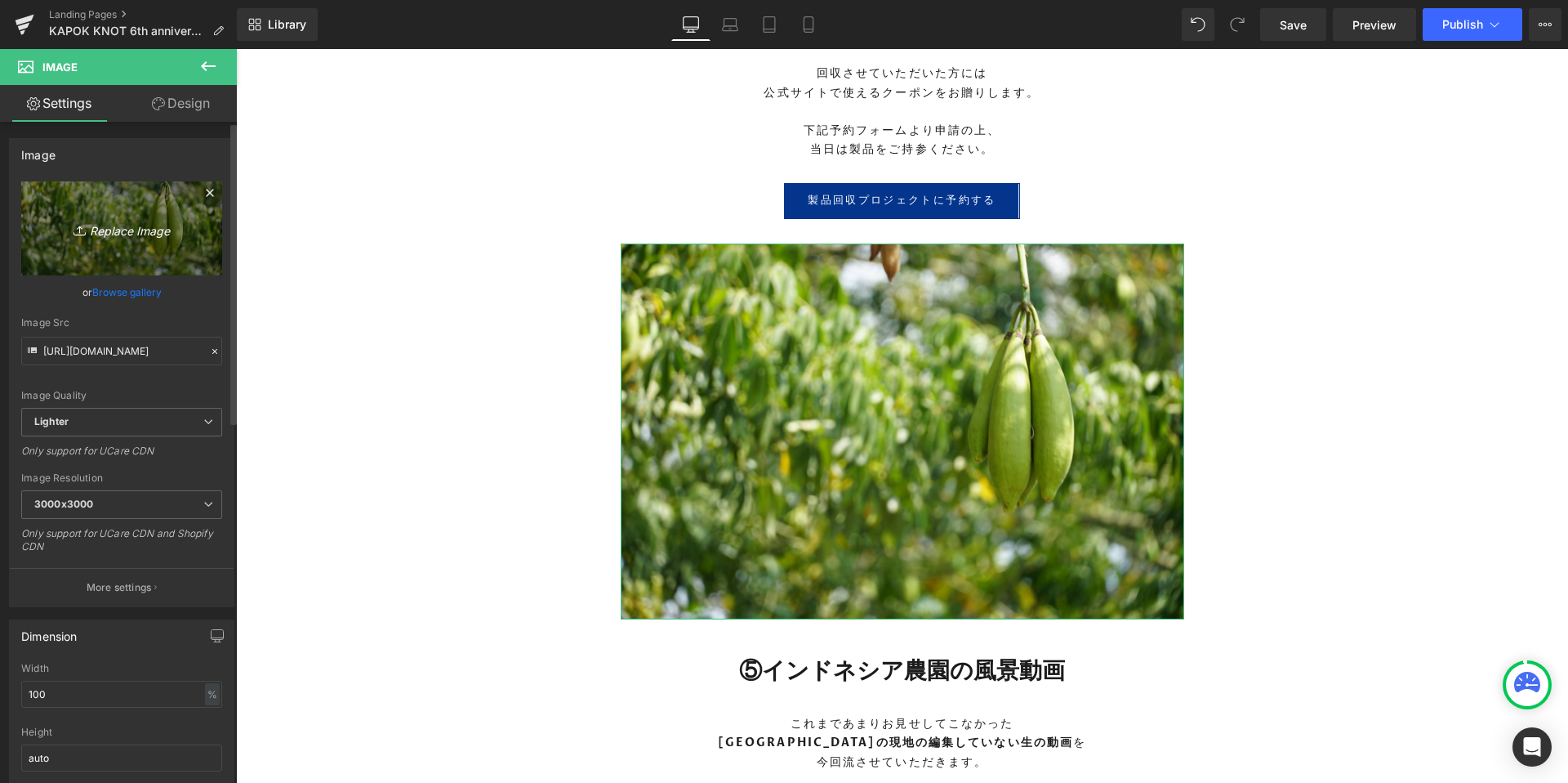
click at [118, 231] on icon "Replace Image" at bounding box center [122, 228] width 131 height 20
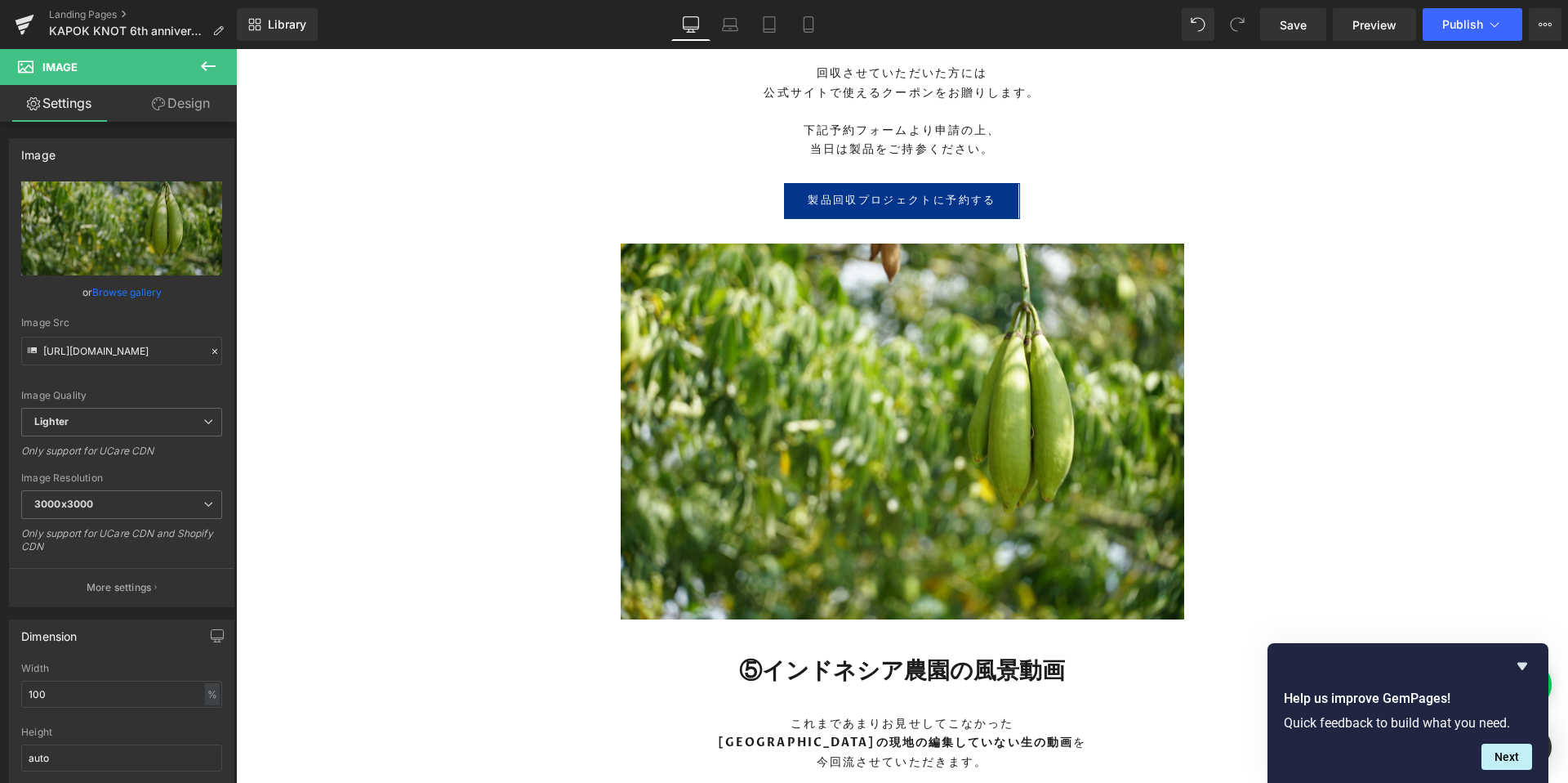
type input "C:\fakepath\_MG_4997b1 (1).jpg"
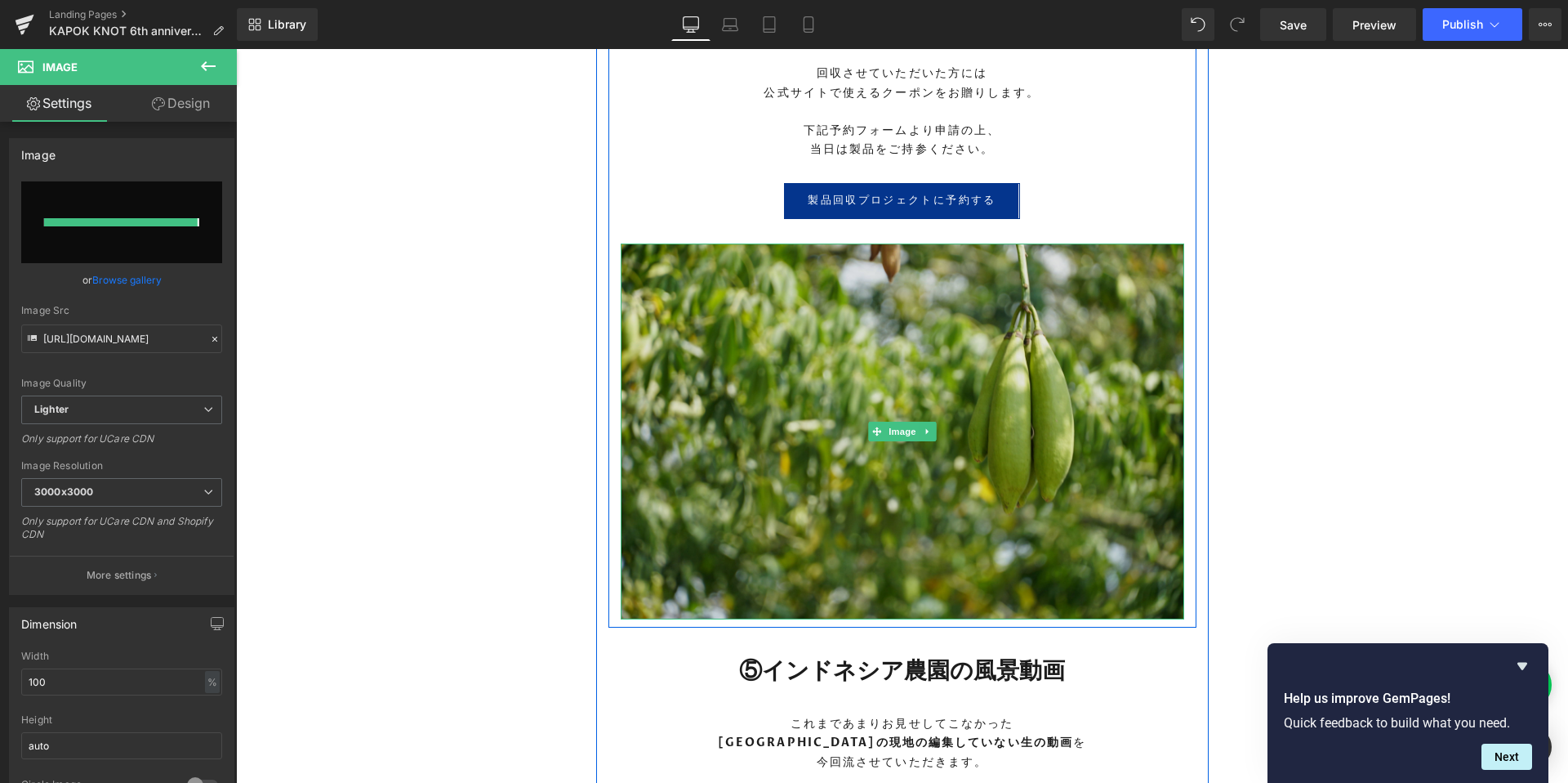
type input "[URL][DOMAIN_NAME]"
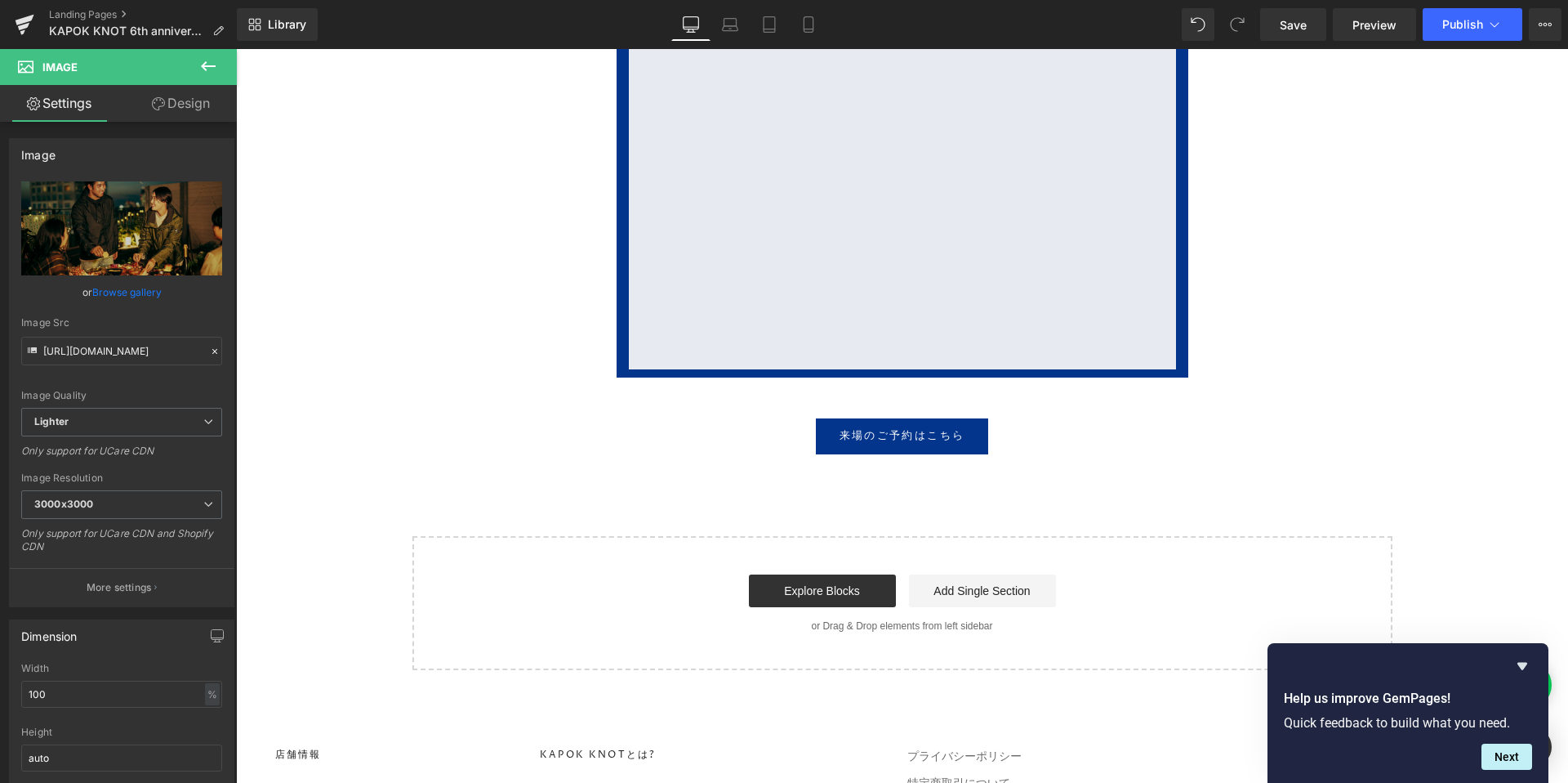
scroll to position [7015, 0]
click at [1278, 30] on link "Save" at bounding box center [1293, 24] width 66 height 33
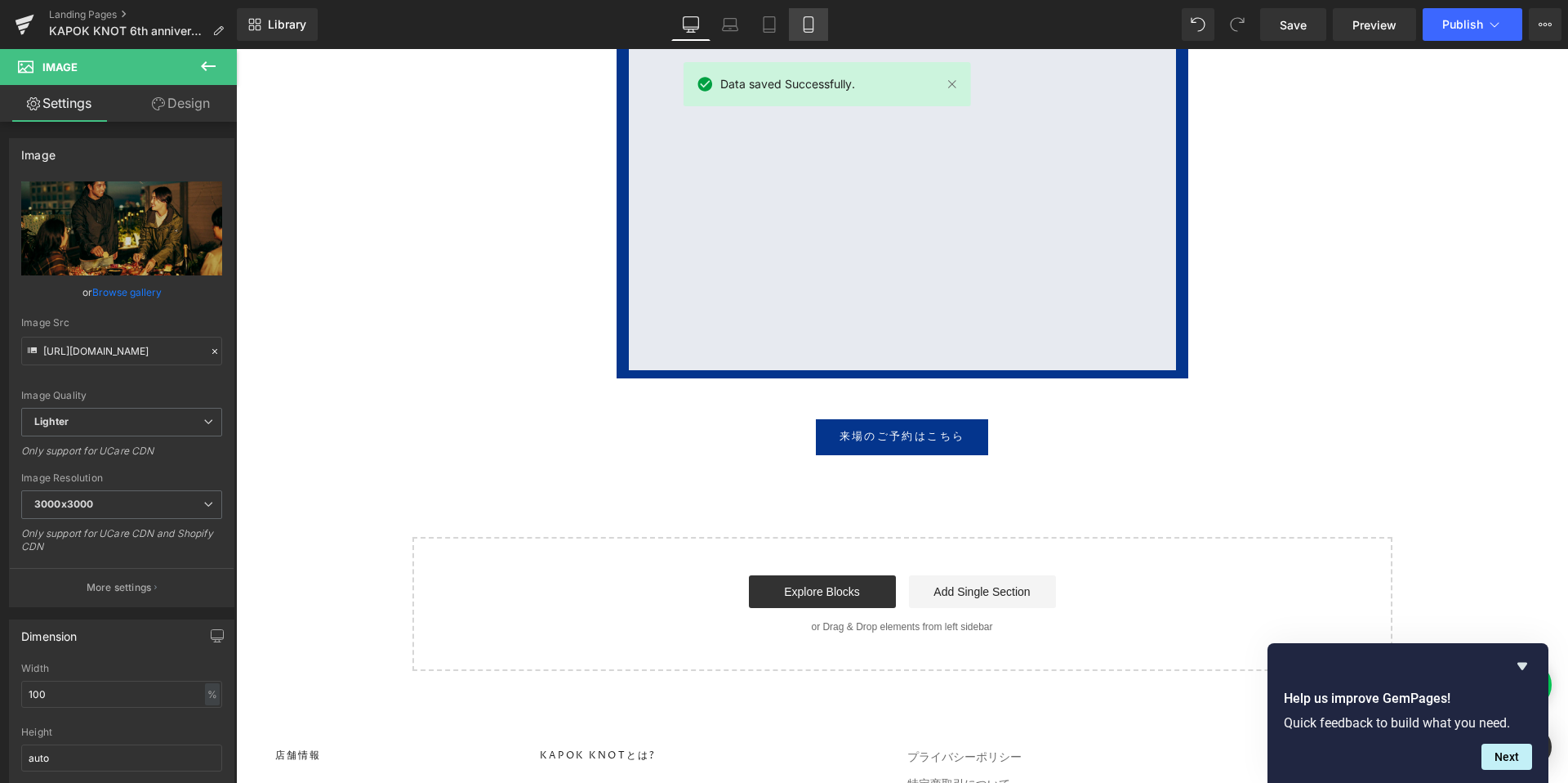
click at [789, 24] on link "Tablet" at bounding box center [769, 24] width 39 height 33
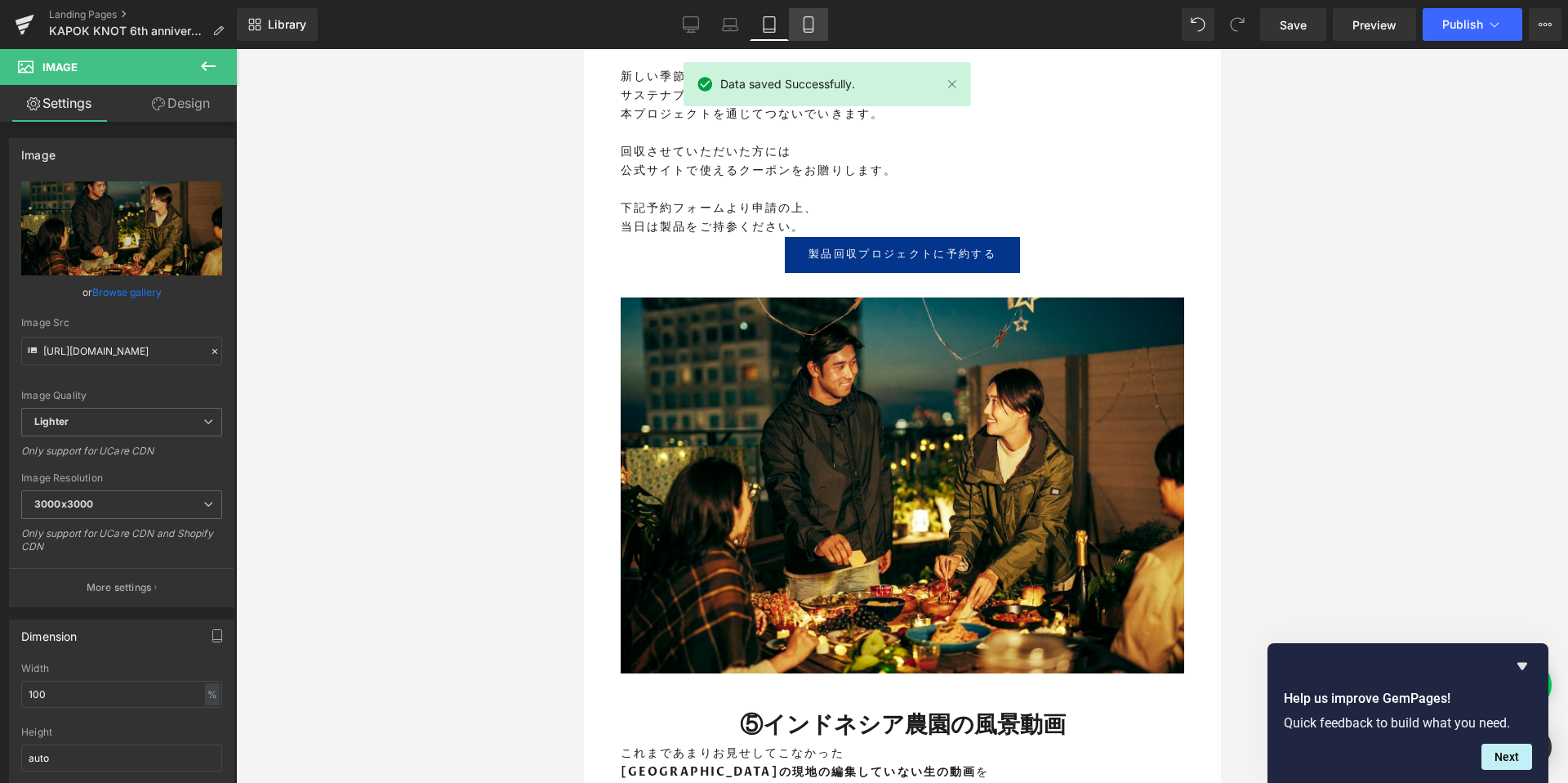
click at [820, 24] on link "Mobile" at bounding box center [808, 24] width 39 height 33
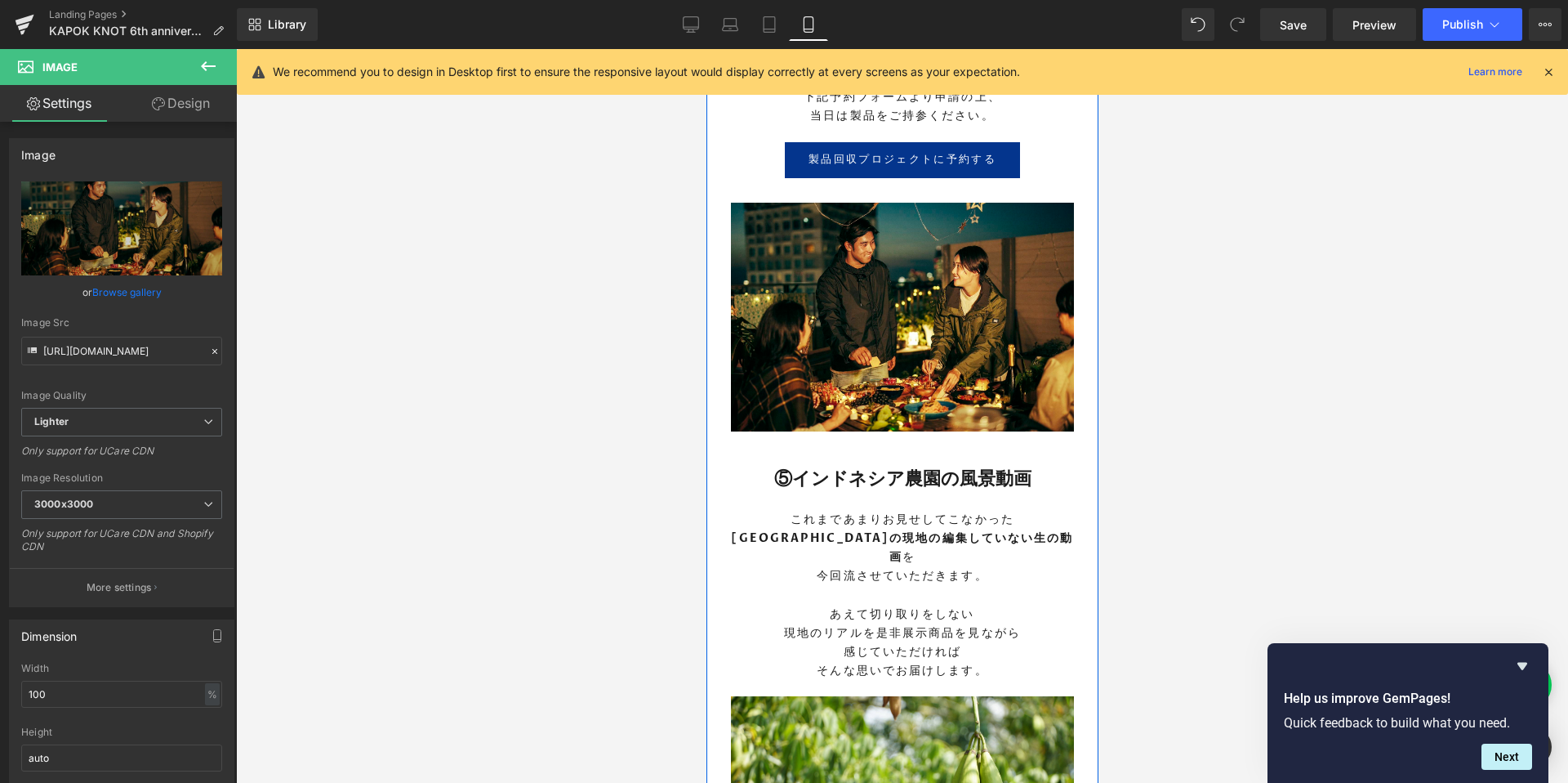
scroll to position [3747, 0]
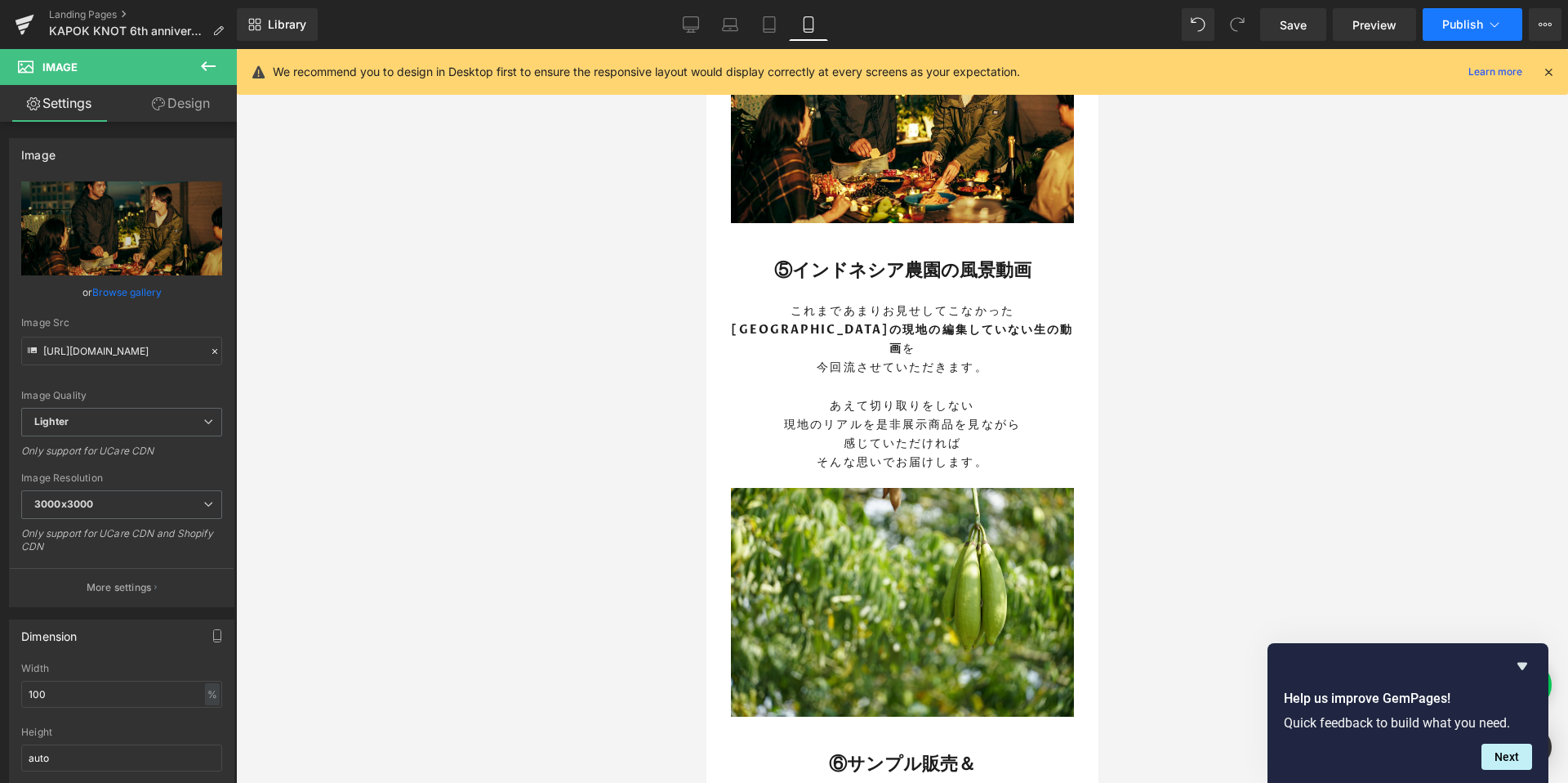
click at [1484, 22] on button "Publish" at bounding box center [1473, 24] width 100 height 33
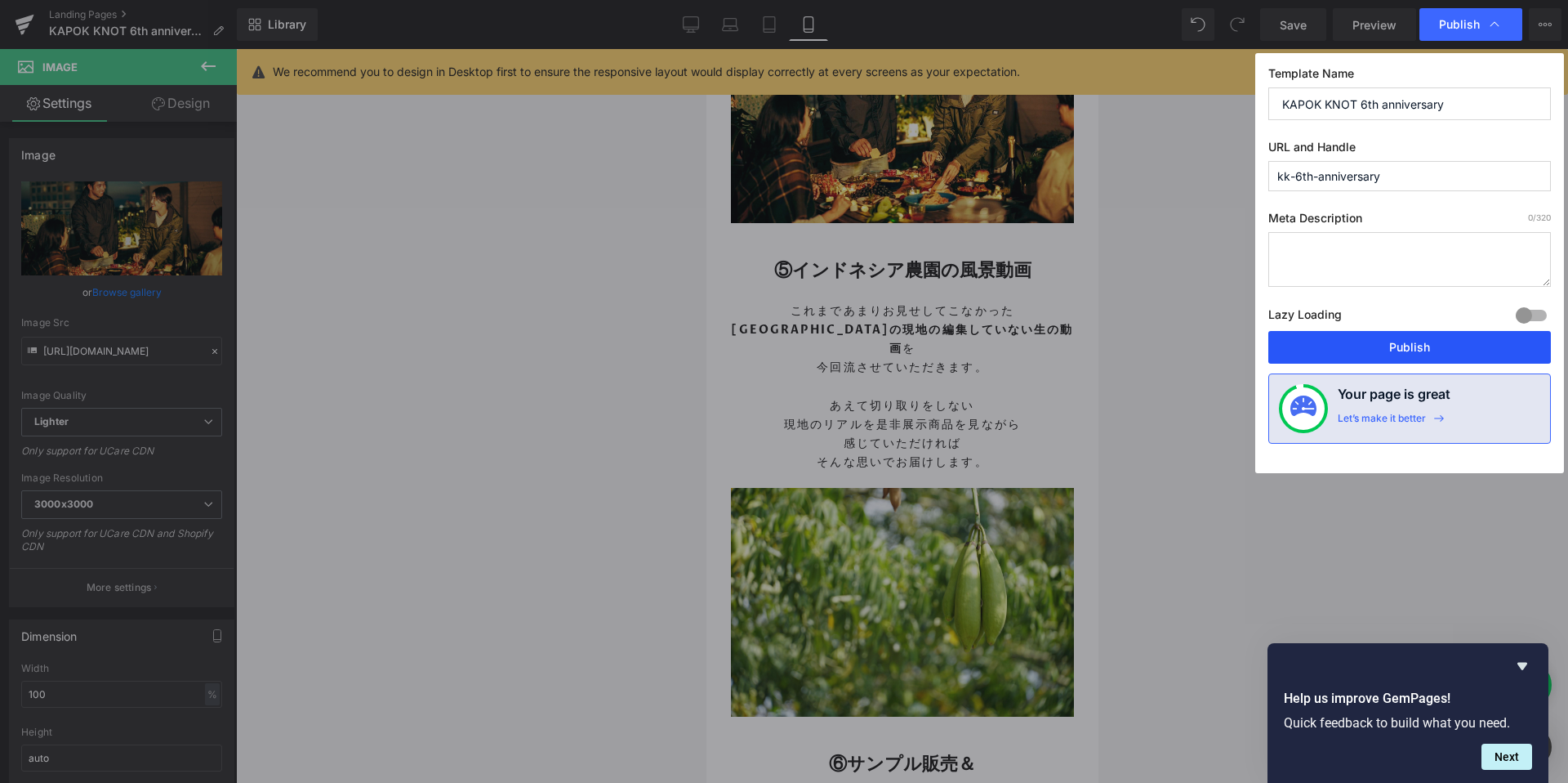
click at [1372, 362] on button "Publish" at bounding box center [1409, 347] width 283 height 33
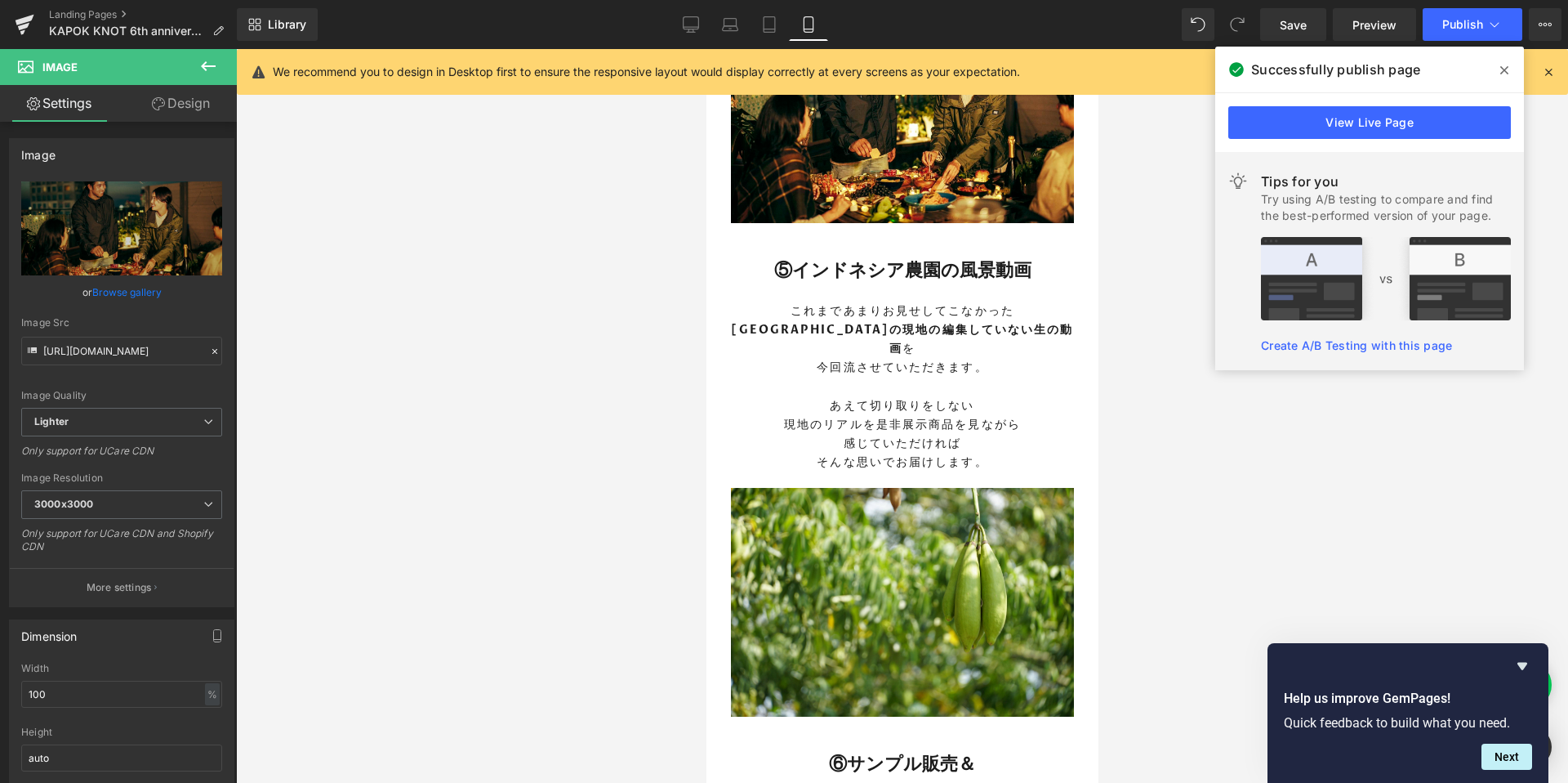
click at [1502, 70] on icon at bounding box center [1505, 69] width 8 height 13
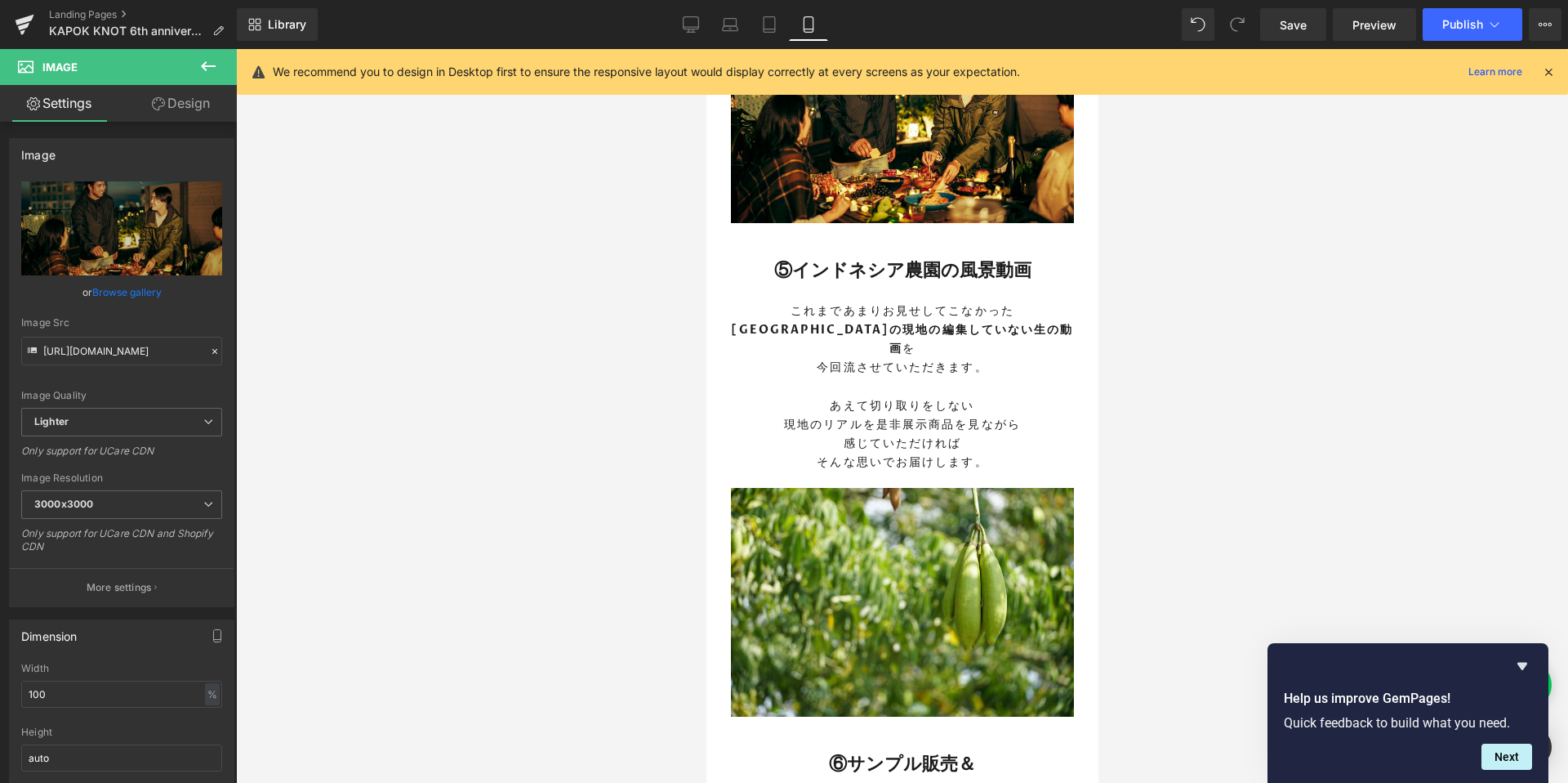
click at [1215, 346] on div at bounding box center [902, 416] width 1332 height 734
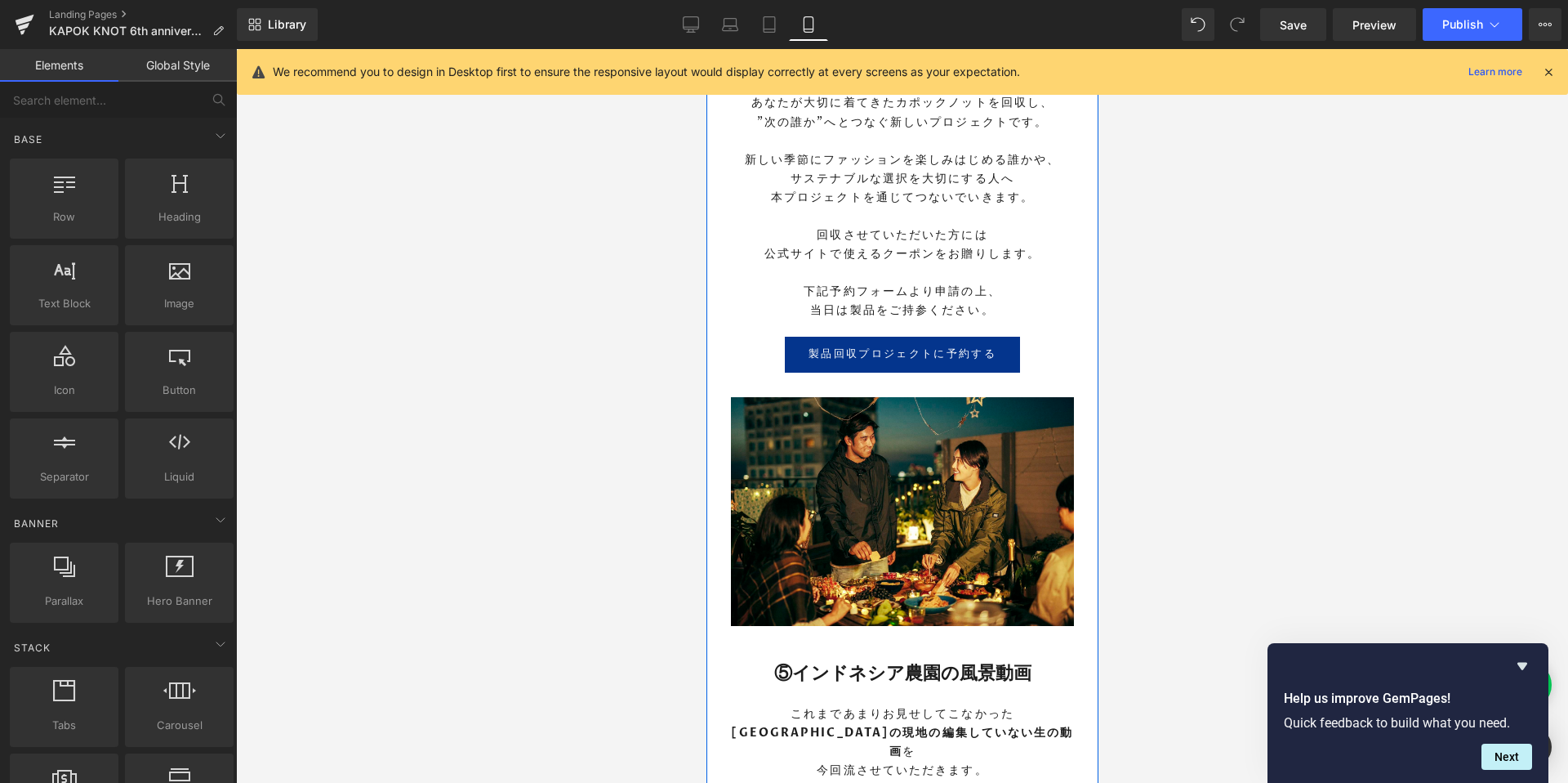
scroll to position [3205, 0]
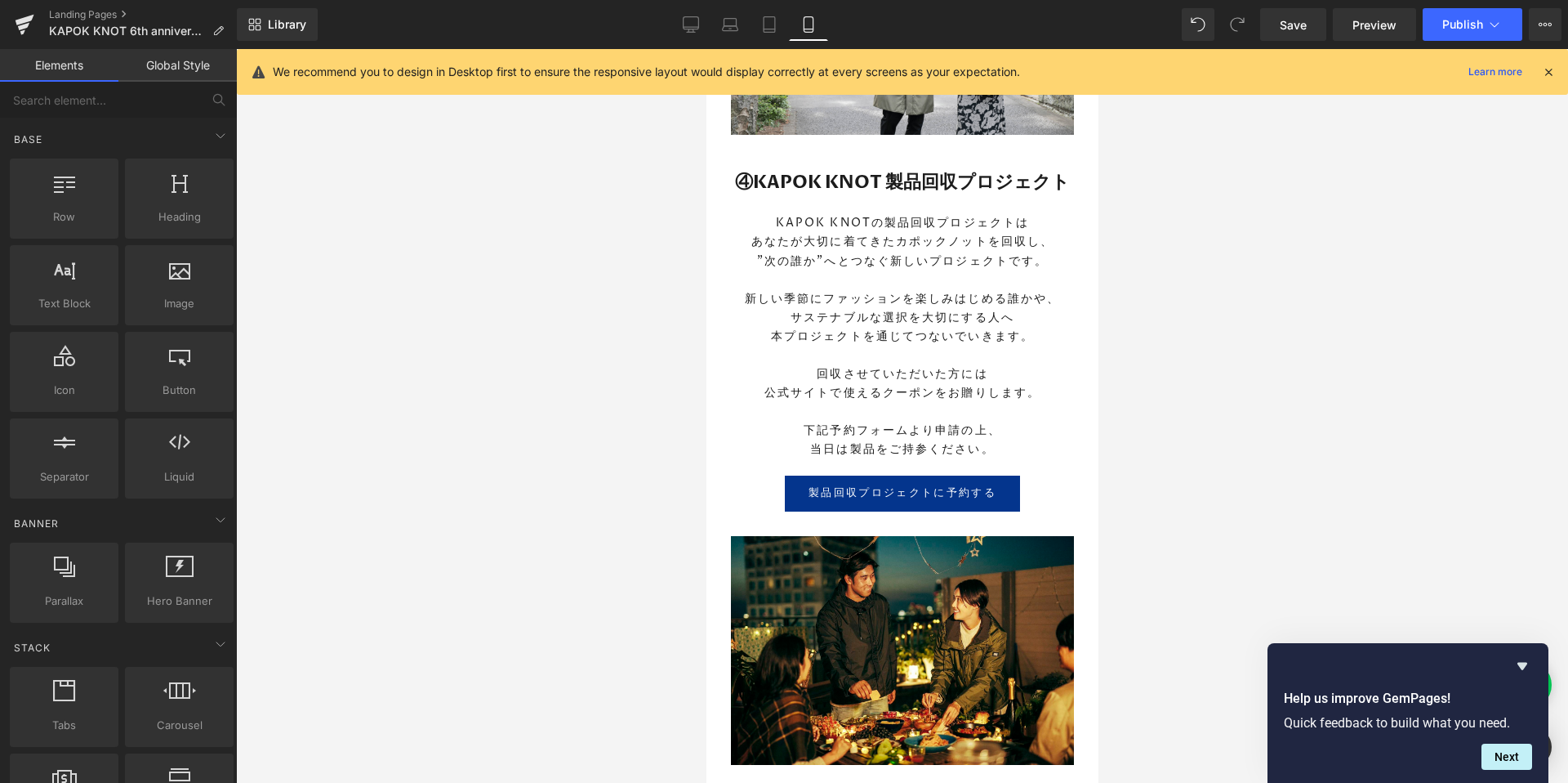
click at [613, 442] on div at bounding box center [902, 416] width 1332 height 734
click at [95, 13] on link "Landing Pages" at bounding box center [143, 14] width 187 height 13
